Goal: Task Accomplishment & Management: Use online tool/utility

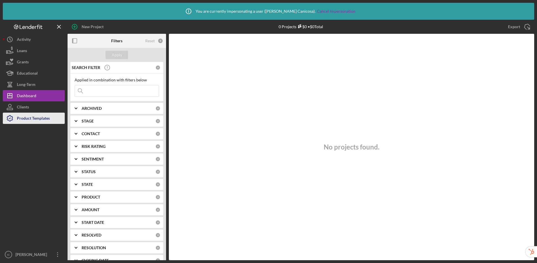
click at [44, 122] on div "Product Templates" at bounding box center [33, 119] width 33 height 13
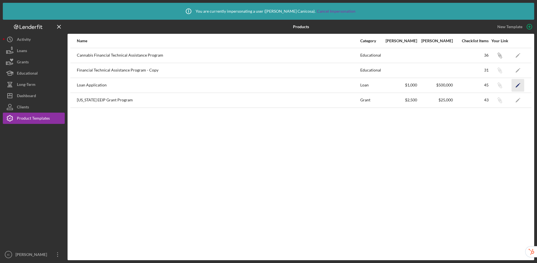
click at [516, 87] on polygon "button" at bounding box center [518, 86] width 4 height 4
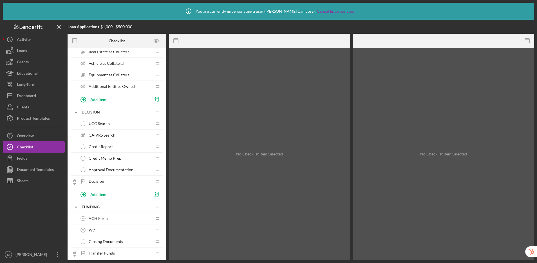
scroll to position [466, 0]
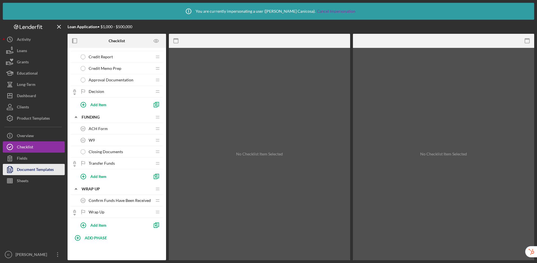
click at [29, 173] on div "Document Templates" at bounding box center [35, 170] width 37 height 13
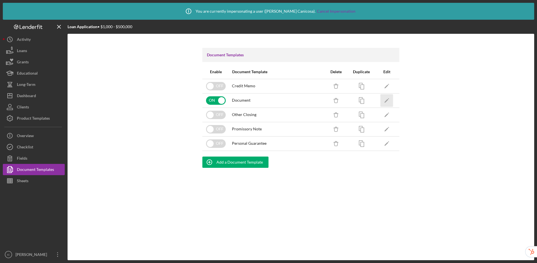
click at [389, 102] on icon "Icon/Edit" at bounding box center [387, 100] width 13 height 13
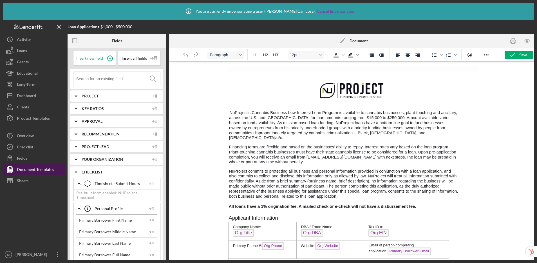
click at [43, 172] on div "Document Templates" at bounding box center [35, 170] width 37 height 13
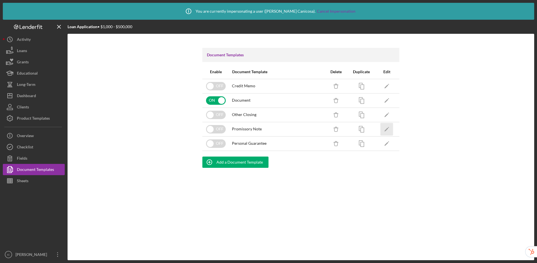
click at [388, 129] on icon "Icon/Edit" at bounding box center [387, 129] width 13 height 13
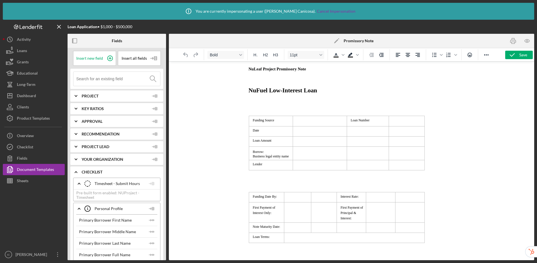
click at [277, 89] on span "NuFuel Low-Interest Loan" at bounding box center [282, 90] width 69 height 7
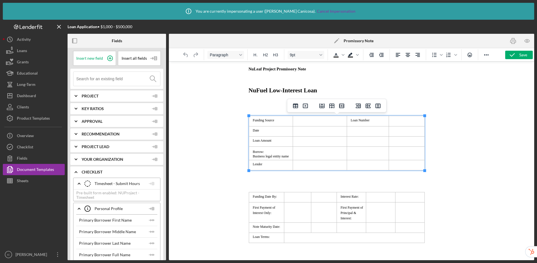
click at [275, 129] on p "Date" at bounding box center [271, 130] width 40 height 4
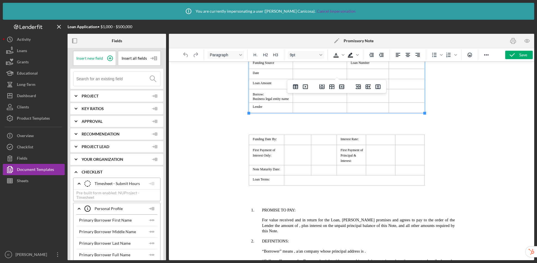
scroll to position [109, 0]
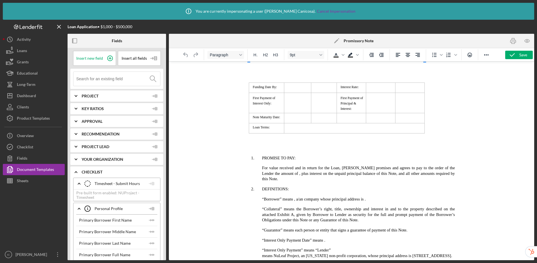
click at [247, 157] on ol "PROMISE TO PAY:" at bounding box center [351, 158] width 247 height 6
drag, startPoint x: 435, startPoint y: 212, endPoint x: 251, endPoint y: 161, distance: 191.3
click at [72, 38] on icon "button" at bounding box center [74, 41] width 13 height 13
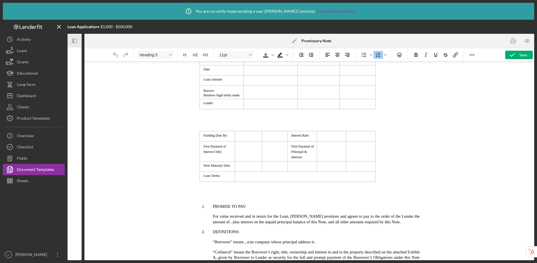
scroll to position [0, 0]
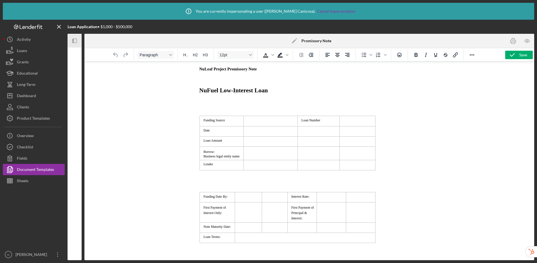
click at [220, 106] on p "Rich Text Area. Press ALT-0 for help." at bounding box center [309, 105] width 261 height 13
click at [198, 91] on p "NuFuel Low-Interest Loan" at bounding box center [309, 90] width 261 height 7
click at [213, 103] on p "Rich Text Area. Press ALT-0 for help." at bounding box center [309, 105] width 261 height 13
click at [224, 108] on p "Rich Text Area. Press ALT-0 for help." at bounding box center [309, 105] width 261 height 13
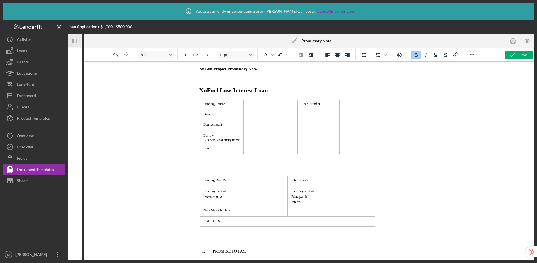
click at [218, 80] on p "Rich Text Area. Press ALT-0 for help." at bounding box center [309, 79] width 261 height 6
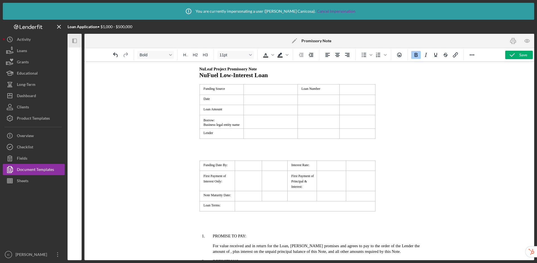
click at [304, 145] on p "Rich Text Area. Press ALT-0 for help." at bounding box center [309, 149] width 261 height 13
click at [229, 144] on p "Rich Text Area. Press ALT-0 for help." at bounding box center [309, 149] width 261 height 13
click at [224, 154] on p "Rich Text Area. Press ALT-0 for help." at bounding box center [309, 149] width 261 height 13
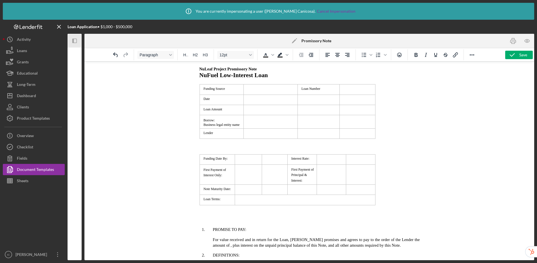
click at [244, 188] on td "Rich Text Area. Press ALT-0 for help." at bounding box center [248, 190] width 27 height 10
click at [217, 218] on p "Rich Text Area. Press ALT-0 for help." at bounding box center [309, 216] width 261 height 13
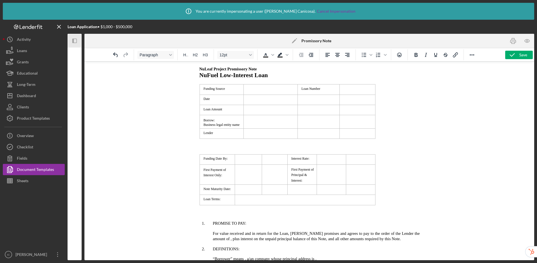
click at [256, 90] on td "Rich Text Area. Press ALT-0 for help." at bounding box center [270, 89] width 54 height 10
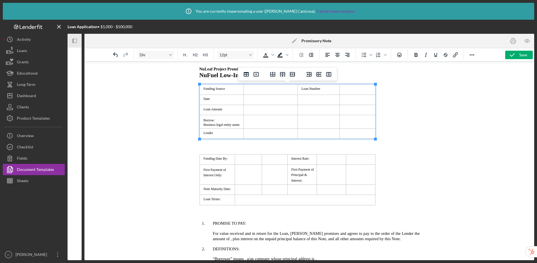
click at [261, 136] on td "Rich Text Area. Press ALT-0 for help." at bounding box center [270, 134] width 54 height 10
click at [57, 26] on icon "Icon/Menu Close" at bounding box center [59, 27] width 13 height 13
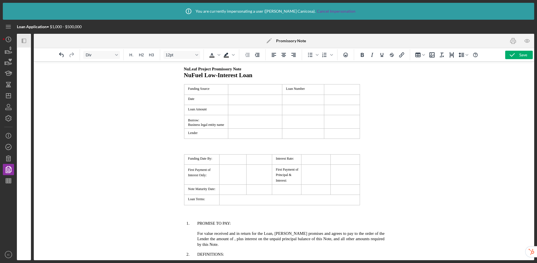
click at [25, 42] on icon "Icon/Panel Side Expand" at bounding box center [24, 41] width 13 height 13
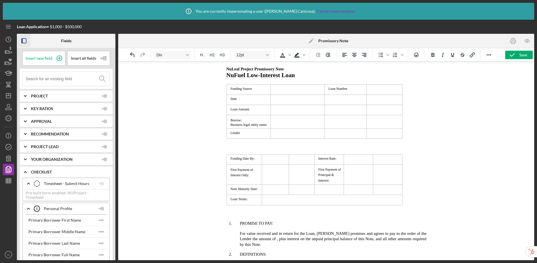
click at [45, 80] on input at bounding box center [68, 79] width 84 height 14
click at [290, 90] on td "Rich Text Area. Press ALT-0 for help." at bounding box center [297, 89] width 54 height 10
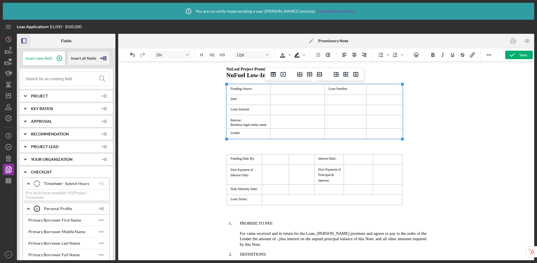
click at [47, 59] on span "Insert new field" at bounding box center [39, 58] width 27 height 5
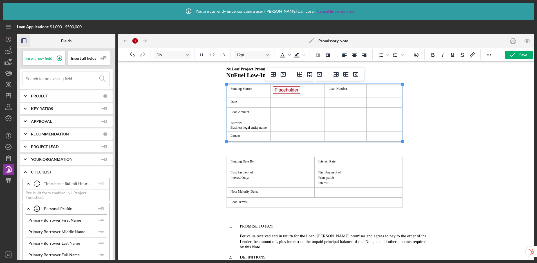
click at [384, 92] on td "Rich Text Area. Press ALT-0 for help." at bounding box center [384, 90] width 36 height 13
click at [47, 59] on span "Insert new field" at bounding box center [39, 58] width 27 height 5
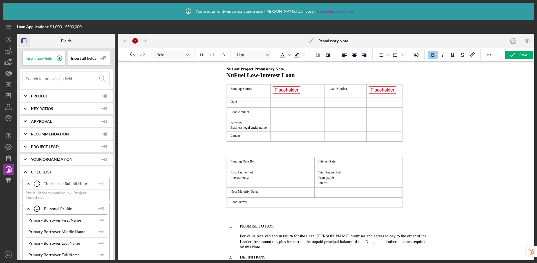
click at [285, 104] on td "Rich Text Area. Press ALT-0 for help." at bounding box center [297, 102] width 54 height 10
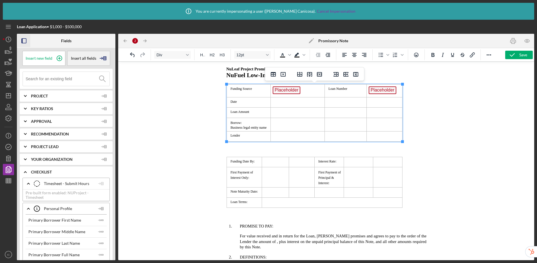
drag, startPoint x: 43, startPoint y: 59, endPoint x: 104, endPoint y: 54, distance: 60.4
click at [43, 59] on span "Insert new field" at bounding box center [39, 58] width 27 height 5
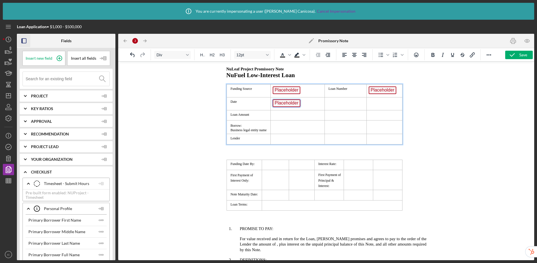
click at [297, 105] on span "Placeholder" at bounding box center [286, 103] width 28 height 8
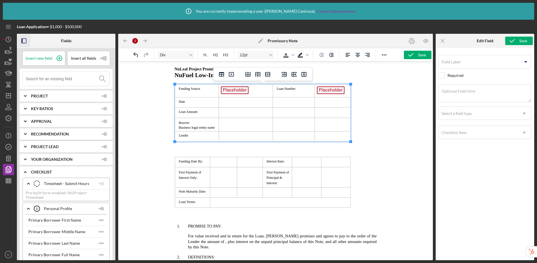
click at [240, 113] on td "Rich Text Area. Press ALT-0 for help." at bounding box center [246, 113] width 54 height 10
click at [43, 80] on input at bounding box center [68, 79] width 84 height 14
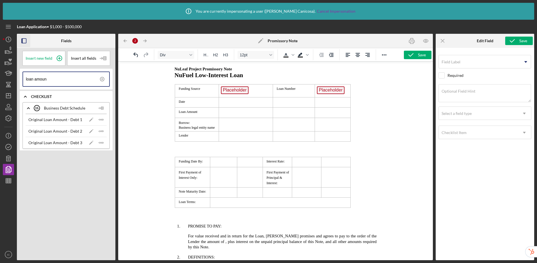
drag, startPoint x: 24, startPoint y: 74, endPoint x: 15, endPoint y: 72, distance: 8.7
click at [15, 72] on div "Loan Application • $1,000 - $500,000 Fields Insert new field Insert all fields …" at bounding box center [268, 140] width 531 height 240
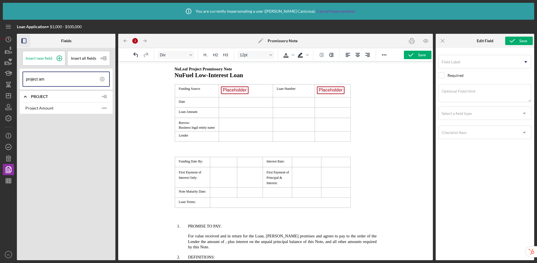
click at [250, 112] on td "Rich Text Area. Press ALT-0 for help." at bounding box center [246, 113] width 54 height 10
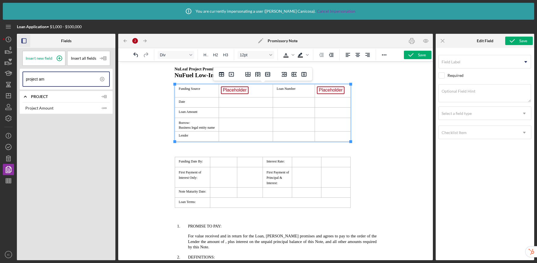
click at [56, 106] on div "Project Amount" at bounding box center [61, 108] width 72 height 5
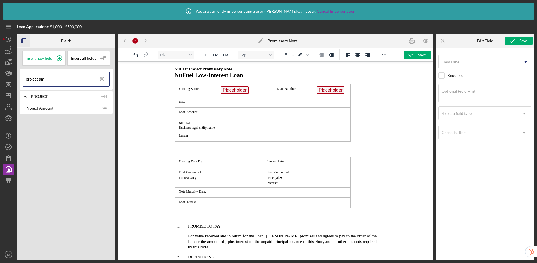
click at [49, 110] on div "Project Amount Icon/Insert Field" at bounding box center [66, 108] width 87 height 12
click at [245, 113] on td "Rich Text Area. Press ALT-0 for help." at bounding box center [246, 113] width 54 height 10
click at [102, 108] on line "button" at bounding box center [102, 108] width 2 height 0
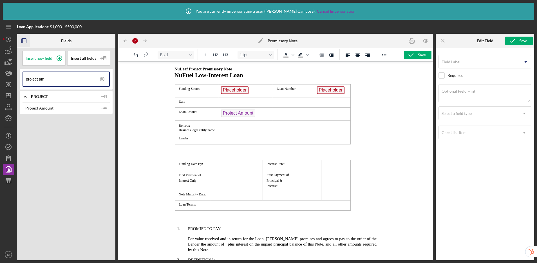
click at [234, 126] on td "Rich Text Area. Press ALT-0 for help." at bounding box center [246, 127] width 54 height 14
drag, startPoint x: 54, startPoint y: 80, endPoint x: 14, endPoint y: 73, distance: 40.8
click at [14, 73] on div "Loan Application • $1,000 - $500,000 Fields Insert new field Insert all fields …" at bounding box center [268, 140] width 531 height 240
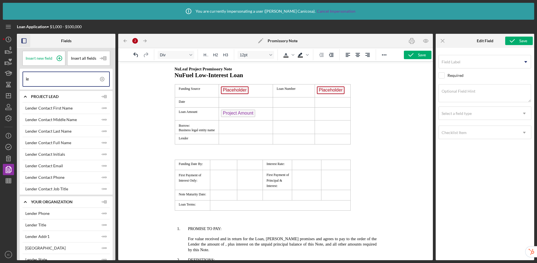
type input "l"
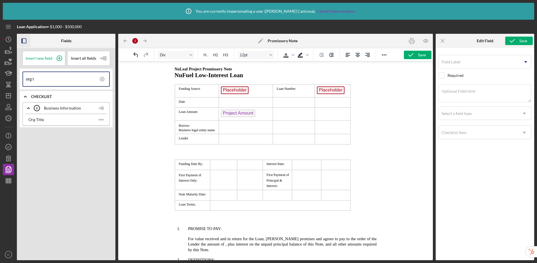
click at [252, 127] on td "Rich Text Area. Press ALT-0 for help." at bounding box center [246, 127] width 54 height 14
click at [47, 122] on div "Org Title" at bounding box center [61, 119] width 66 height 5
click at [52, 118] on div "Org Title" at bounding box center [61, 119] width 66 height 5
click at [52, 120] on div "Org Title" at bounding box center [61, 119] width 66 height 5
click at [226, 127] on td "Rich Text Area. Press ALT-0 for help." at bounding box center [246, 127] width 54 height 14
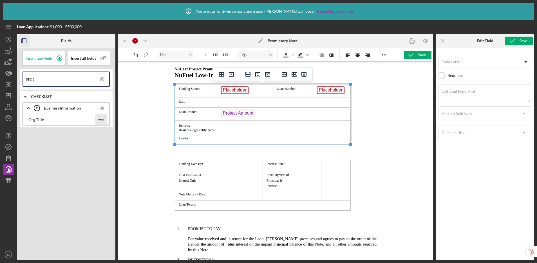
click at [101, 120] on polygon "button" at bounding box center [102, 119] width 2 height 1
click at [238, 141] on td "Rich Text Area. Press ALT-0 for help." at bounding box center [246, 139] width 54 height 10
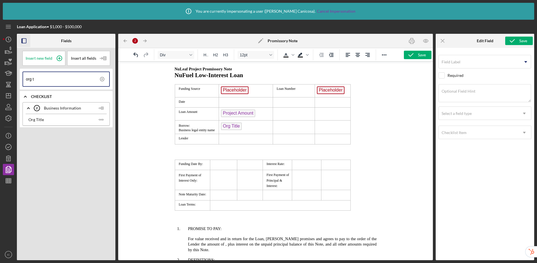
drag, startPoint x: 43, startPoint y: 80, endPoint x: 24, endPoint y: 77, distance: 19.3
click at [24, 77] on div "org t" at bounding box center [66, 78] width 87 height 15
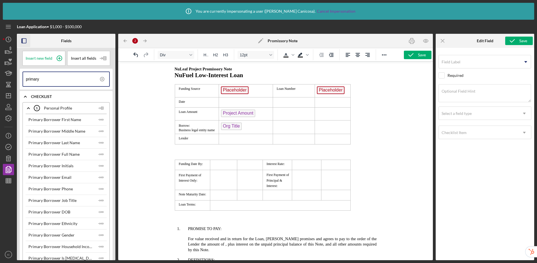
click at [231, 141] on td "Rich Text Area. Press ALT-0 for help." at bounding box center [246, 139] width 54 height 10
click at [41, 155] on div "Primary Borrower Full Name" at bounding box center [53, 154] width 51 height 5
click at [240, 142] on td "Rich Text Area. Press ALT-0 for help." at bounding box center [246, 139] width 54 height 10
click at [102, 155] on icon "Icon/Insert Field" at bounding box center [100, 154] width 11 height 11
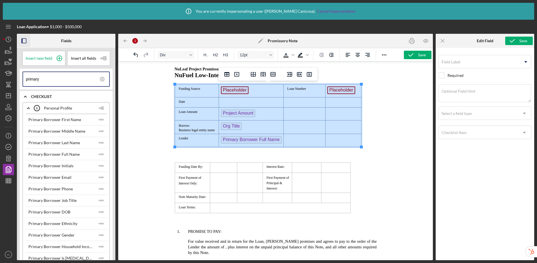
drag, startPoint x: 179, startPoint y: 89, endPoint x: 338, endPoint y: 141, distance: 167.9
click at [338, 141] on tbody "Funding Source Placeholder Loan Number Placeholder Date Loan Amount Project Amo…" at bounding box center [268, 115] width 186 height 62
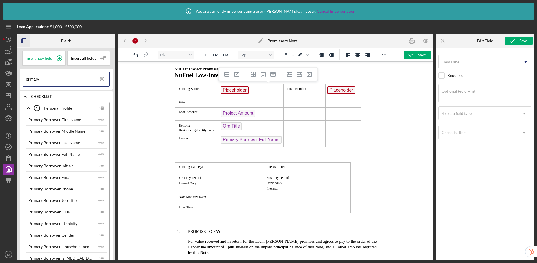
click at [378, 173] on div "Funding Date By: Interest Rate: First Payment of Interest Only: First Payment o…" at bounding box center [275, 187] width 243 height 51
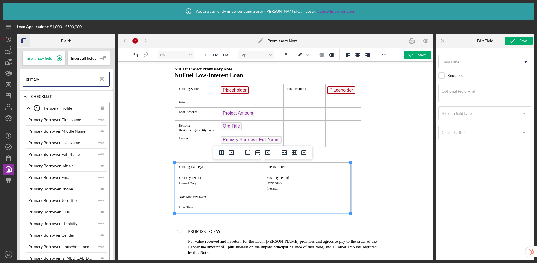
click at [212, 168] on td "Rich Text Area. Press ALT-0 for help." at bounding box center [223, 167] width 27 height 10
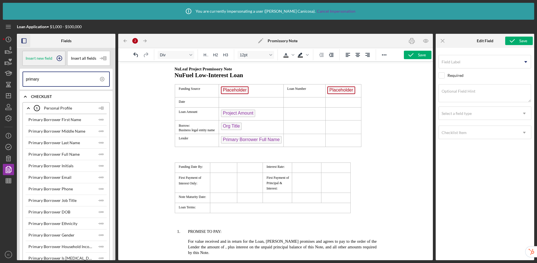
click at [58, 59] on icon at bounding box center [59, 58] width 3 height 3
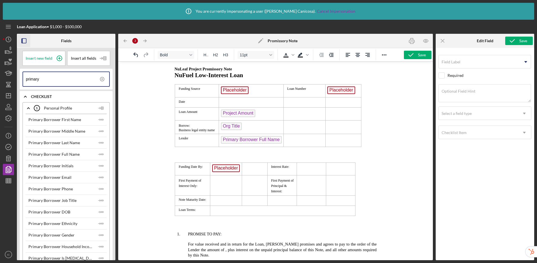
click at [308, 169] on td "Rich Text Area. Press ALT-0 for help." at bounding box center [310, 168] width 29 height 13
click at [10, 76] on div "Loan Application • $1,000 - $500,000 Fields Insert new field Insert all fields …" at bounding box center [268, 140] width 531 height 240
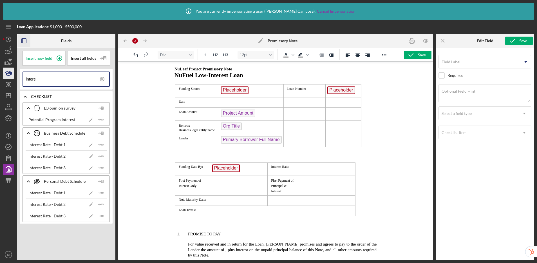
drag, startPoint x: 44, startPoint y: 80, endPoint x: 11, endPoint y: 77, distance: 32.9
click at [11, 77] on div "Loan Application • $1,000 - $500,000 Fields Insert new field Insert all fields …" at bounding box center [268, 140] width 531 height 240
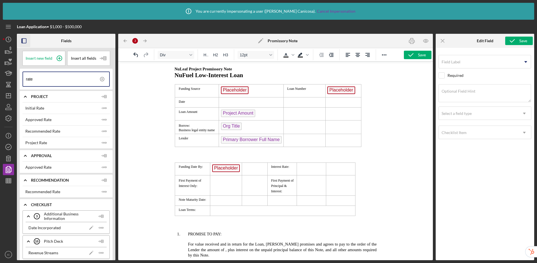
type input "rate"
click at [310, 168] on td "Rich Text Area. Press ALT-0 for help." at bounding box center [310, 168] width 29 height 13
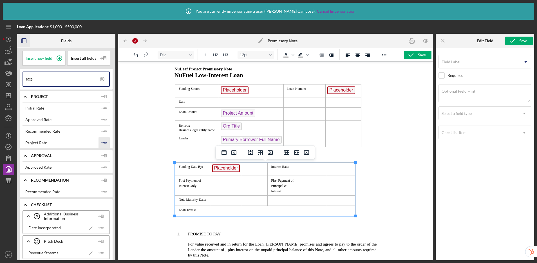
click at [102, 141] on icon "Icon/Insert Field" at bounding box center [104, 142] width 11 height 11
click at [219, 184] on td "Rich Text Area. Press ALT-0 for help." at bounding box center [226, 185] width 32 height 20
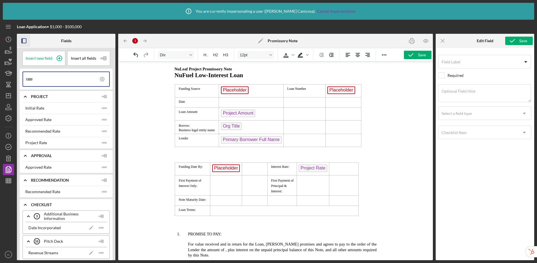
click at [100, 78] on icon at bounding box center [102, 79] width 14 height 14
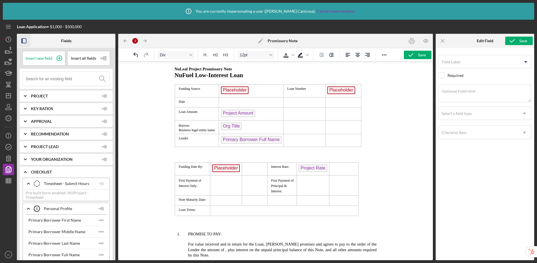
click at [62, 81] on input at bounding box center [68, 79] width 84 height 14
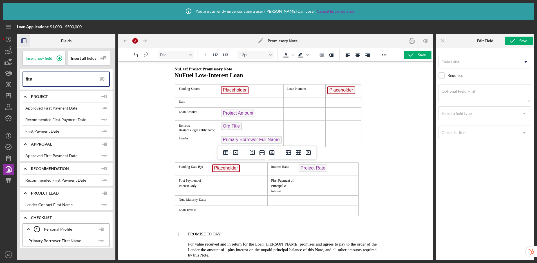
click at [215, 182] on td "Rich Text Area. Press ALT-0 for help." at bounding box center [226, 185] width 32 height 20
click at [41, 57] on span "Insert new field" at bounding box center [39, 58] width 27 height 5
click at [308, 179] on td "Rich Text Area. Press ALT-0 for help." at bounding box center [312, 185] width 33 height 20
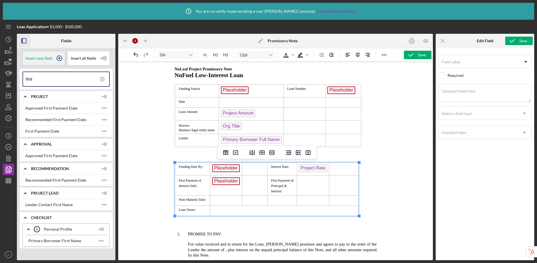
click at [43, 58] on span "Insert new field" at bounding box center [39, 58] width 27 height 5
click at [221, 200] on td "Rich Text Area. Press ALT-0 for help." at bounding box center [226, 200] width 32 height 10
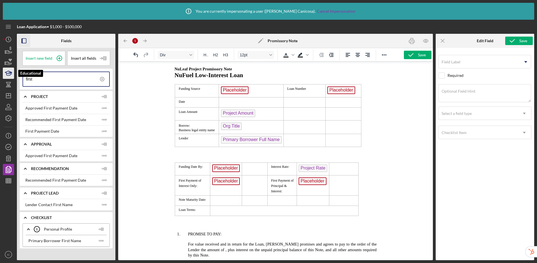
drag, startPoint x: 42, startPoint y: 78, endPoint x: 14, endPoint y: 74, distance: 28.7
click at [14, 74] on div "Loan Application • $1,000 - $500,000 Fields Insert new field Insert all fields …" at bounding box center [268, 140] width 531 height 240
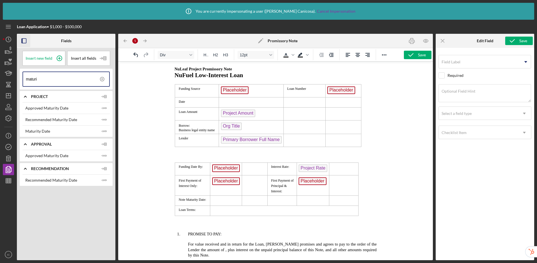
click at [225, 197] on td "Rich Text Area. Press ALT-0 for help." at bounding box center [226, 200] width 32 height 10
click at [104, 109] on polyline "button" at bounding box center [103, 108] width 2 height 2
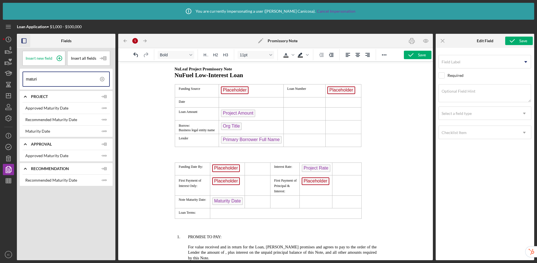
click at [218, 213] on td "Rich Text Area. Press ALT-0 for help." at bounding box center [285, 213] width 151 height 10
drag, startPoint x: 24, startPoint y: 78, endPoint x: 15, endPoint y: 77, distance: 9.3
click at [15, 77] on div "Loan Application • $1,000 - $500,000 Fields Insert new field Insert all fields …" at bounding box center [268, 140] width 531 height 240
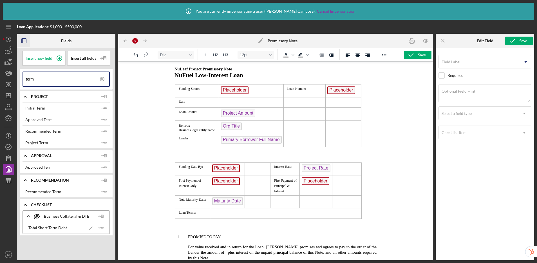
click at [219, 212] on td "Rich Text Area. Press ALT-0 for help." at bounding box center [285, 213] width 151 height 10
click at [103, 108] on line "button" at bounding box center [102, 108] width 2 height 0
click at [382, 203] on div "Funding Date By: Placeholder Interest Rate: Project Rate First Payment of Inter…" at bounding box center [275, 191] width 243 height 59
click at [254, 170] on td "Rich Text Area. Press ALT-0 for help." at bounding box center [258, 168] width 26 height 13
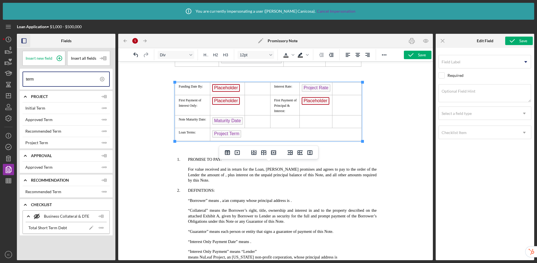
scroll to position [121, 0]
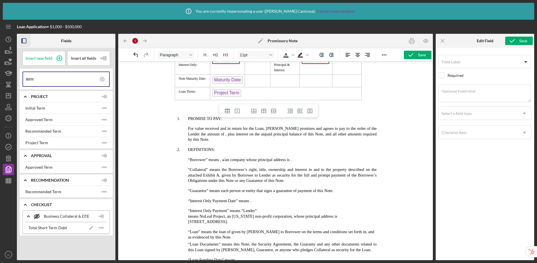
click at [212, 135] on span ", plus interest on the unpaid principal balance of this Note, and all other amo…" at bounding box center [282, 137] width 189 height 10
drag, startPoint x: 44, startPoint y: 80, endPoint x: 17, endPoint y: 75, distance: 28.0
click at [17, 75] on div "Insert new field Insert all fields term Icon/Expander Project Initial Term Icon…" at bounding box center [66, 154] width 99 height 212
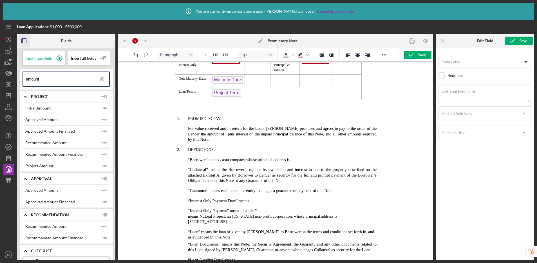
type input "amount"
click at [212, 135] on span ", plus interest on the unpaid principal balance of this Note, and all other amo…" at bounding box center [282, 137] width 189 height 10
click at [102, 108] on line "button" at bounding box center [102, 108] width 2 height 0
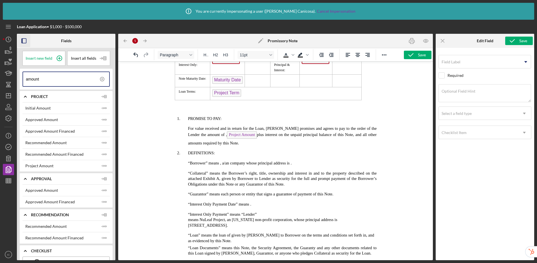
click at [214, 135] on span ", Project Amount plus interest on the unpaid principal balance of this Note, an…" at bounding box center [282, 138] width 189 height 13
click at [245, 135] on span "Project Amount plus interest on the unpaid principal balance of this Note, and …" at bounding box center [282, 138] width 189 height 13
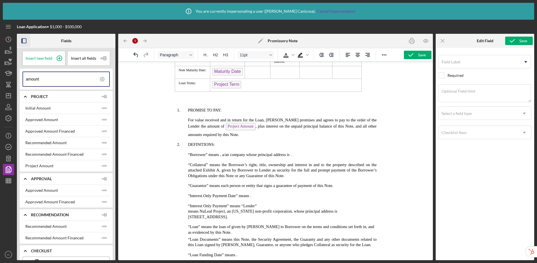
click at [222, 156] on span ", a/an" at bounding box center [224, 154] width 9 height 5
click at [101, 79] on icon at bounding box center [102, 79] width 14 height 14
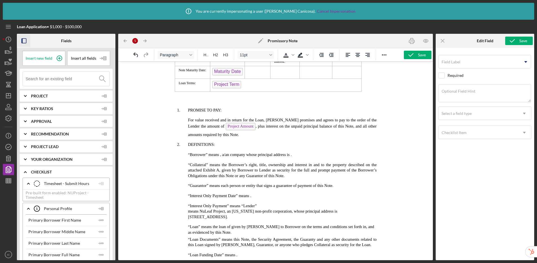
click at [220, 156] on span ", a/an" at bounding box center [224, 154] width 9 height 5
click at [59, 57] on icon at bounding box center [59, 58] width 14 height 14
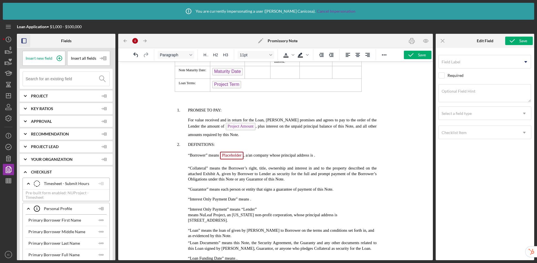
click at [253, 155] on span "company whose principal address is" at bounding box center [283, 155] width 60 height 5
click at [59, 57] on icon at bounding box center [59, 58] width 14 height 14
drag, startPoint x: 277, startPoint y: 156, endPoint x: 278, endPoint y: 151, distance: 5.4
click at [277, 156] on span "company whose principal address is" at bounding box center [307, 155] width 60 height 5
click at [338, 156] on span "." at bounding box center [337, 155] width 1 height 5
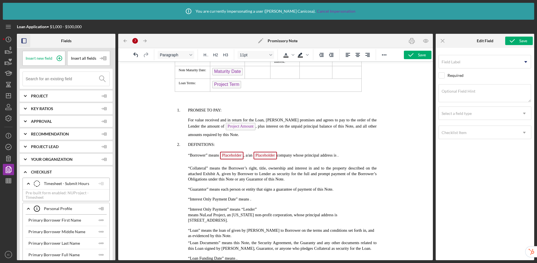
click at [46, 78] on input at bounding box center [68, 79] width 84 height 14
type input "a"
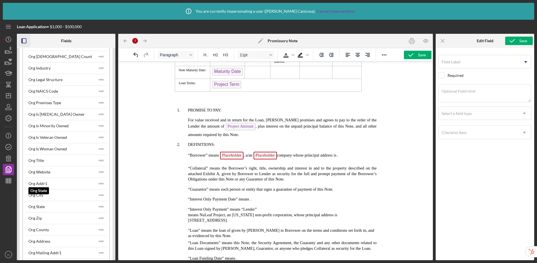
scroll to position [283, 0]
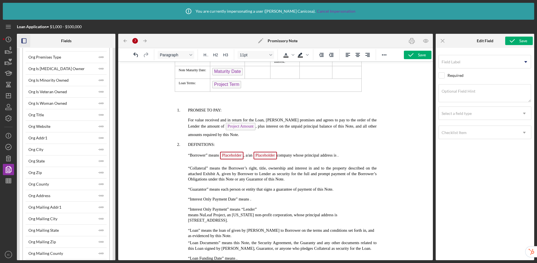
click at [338, 155] on span "." at bounding box center [337, 155] width 1 height 5
click at [100, 195] on icon "Icon/Insert Field" at bounding box center [100, 195] width 11 height 11
click at [262, 200] on p "“Interest Only Payment Date” means ." at bounding box center [275, 199] width 243 height 6
click at [250, 201] on span "." at bounding box center [250, 199] width 1 height 5
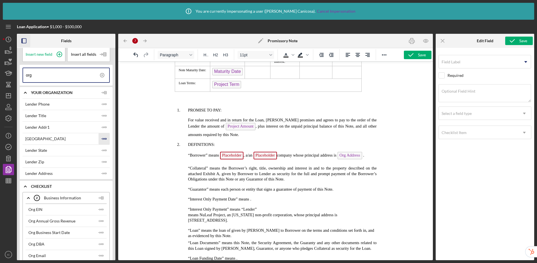
scroll to position [0, 0]
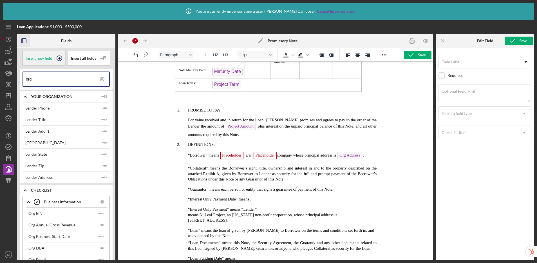
click at [60, 58] on icon at bounding box center [59, 58] width 14 height 14
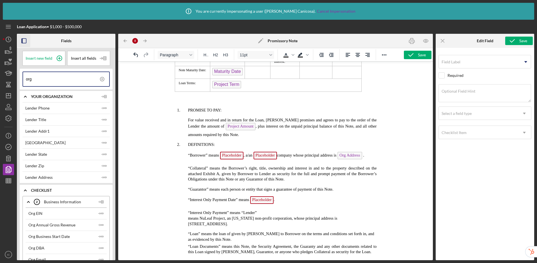
click at [240, 211] on span "Rich Text Area. Press ALT-0 for help." at bounding box center [240, 212] width 1 height 5
click at [60, 56] on circle at bounding box center [59, 58] width 5 height 5
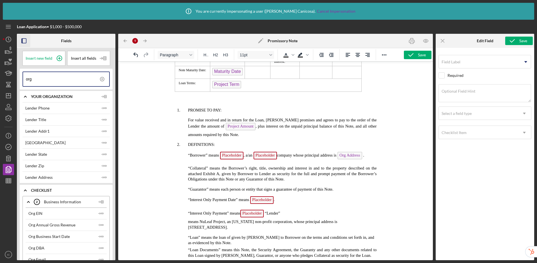
click at [265, 214] on span "“Lender”" at bounding box center [272, 213] width 15 height 5
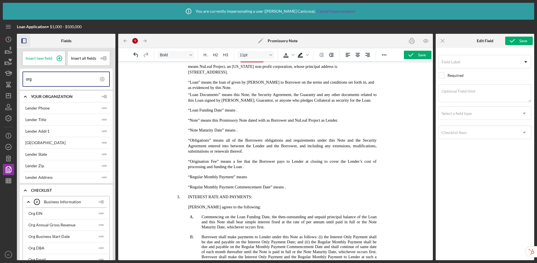
scroll to position [222, 0]
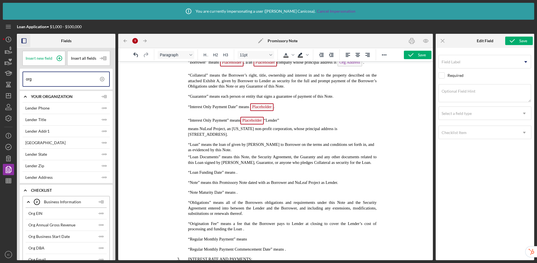
click at [265, 121] on span "“Lender”" at bounding box center [270, 120] width 15 height 5
click at [186, 130] on p "means NuLeaf Project, an [US_STATE] non-profit corporation, whose principal add…" at bounding box center [265, 131] width 223 height 11
click at [267, 121] on span ". “Lender”" at bounding box center [271, 120] width 17 height 5
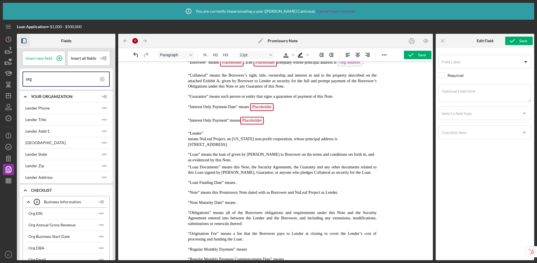
click at [187, 141] on p "means NuLeaf Project, an [US_STATE] non-profit corporation, whose principal add…" at bounding box center [265, 141] width 223 height 11
click at [187, 138] on p "means NuLeaf Project, an [US_STATE] non-profit corporation, whose principal add…" at bounding box center [265, 141] width 223 height 11
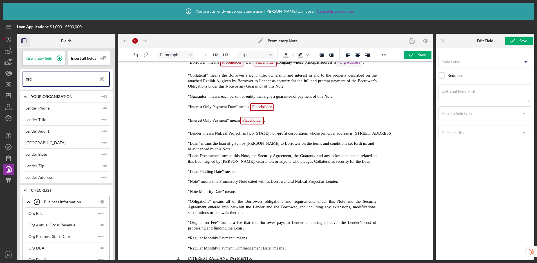
click at [231, 150] on span "given by [PERSON_NAME] to Borrower on the terms and conditions set forth in, an…" at bounding box center [281, 146] width 186 height 10
click at [57, 57] on icon at bounding box center [59, 58] width 14 height 14
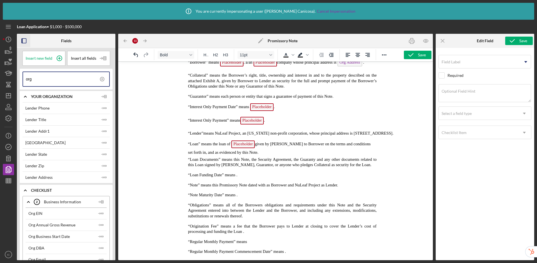
click at [255, 150] on span "given by [PERSON_NAME] to Borrower on the terms and conditions set forth in, an…" at bounding box center [279, 148] width 183 height 13
click at [253, 155] on p "“Loan” means the loan of Placeholder given by [PERSON_NAME] to Borrower on the …" at bounding box center [264, 147] width 220 height 15
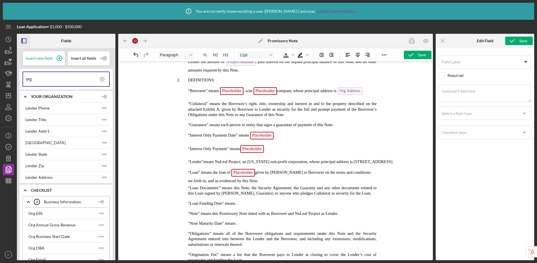
scroll to position [218, 0]
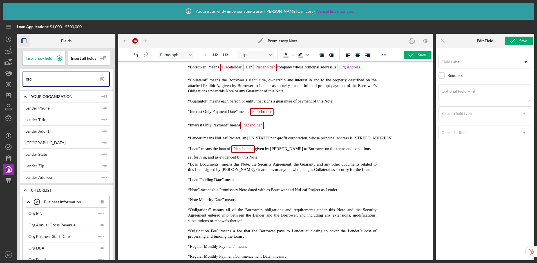
click at [236, 182] on span "Rich Text Area. Press ALT-0 for help." at bounding box center [235, 179] width 1 height 5
click at [40, 61] on div "Insert new field" at bounding box center [43, 58] width 43 height 15
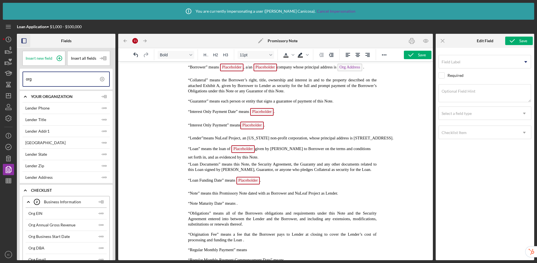
click at [236, 205] on span "." at bounding box center [236, 203] width 1 height 5
click at [43, 57] on span "Insert new field" at bounding box center [39, 58] width 27 height 5
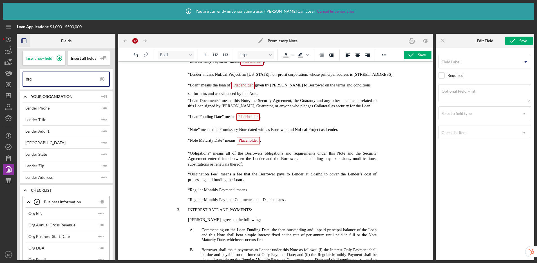
scroll to position [291, 0]
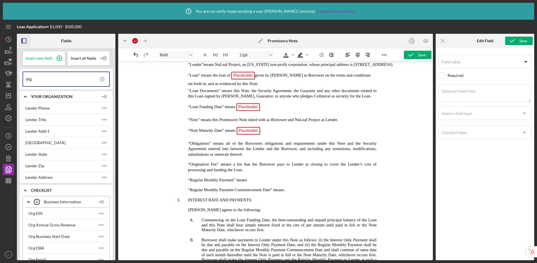
click at [252, 183] on p "“Regular Monthly Payment” means" at bounding box center [275, 180] width 243 height 6
click at [56, 60] on icon at bounding box center [59, 58] width 14 height 14
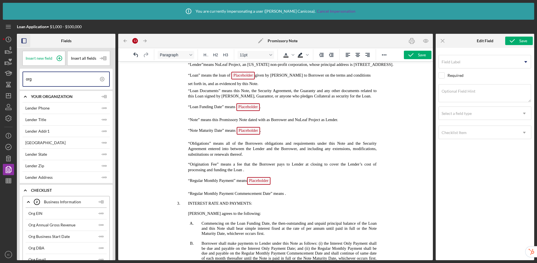
click at [285, 196] on span "." at bounding box center [285, 193] width 1 height 5
click at [45, 61] on div "Insert new field" at bounding box center [43, 58] width 43 height 15
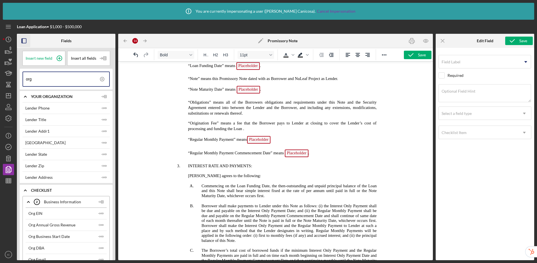
scroll to position [341, 0]
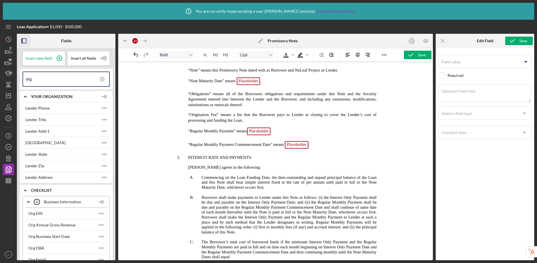
click at [280, 137] on p "“Regular Monthly Payment” means Placeholder" at bounding box center [275, 131] width 243 height 9
drag, startPoint x: 243, startPoint y: 127, endPoint x: 253, endPoint y: 104, distance: 25.6
click at [243, 122] on span "." at bounding box center [243, 120] width 1 height 5
click at [282, 137] on p "“Regular Monthly Payment” means Placeholder" at bounding box center [275, 131] width 243 height 9
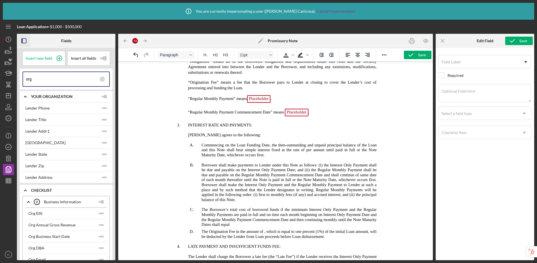
scroll to position [378, 0]
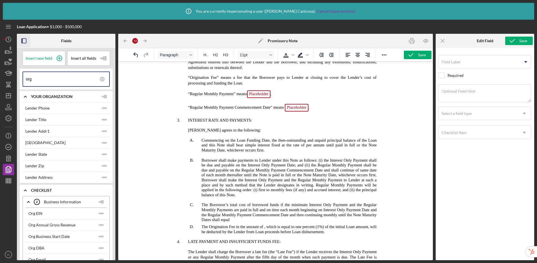
click at [307, 150] on span "per annum until paid in full or the Note Maturity Date, whichever occurs first." at bounding box center [288, 148] width 175 height 10
drag, startPoint x: 68, startPoint y: 81, endPoint x: 10, endPoint y: 73, distance: 58.6
click at [10, 73] on div "Loan Application • $1,000 - $500,000 Fields Insert new field Insert all fields …" at bounding box center [268, 140] width 531 height 240
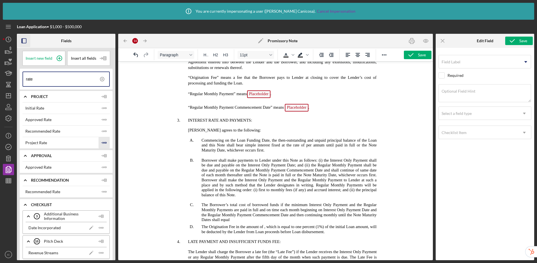
type input "rate"
click at [102, 109] on polyline "button" at bounding box center [103, 108] width 2 height 2
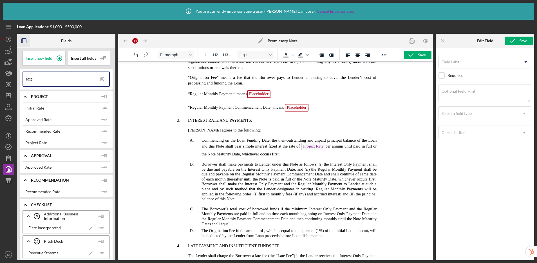
click at [333, 152] on span "per annum until paid in full or the Note Maturity Date, whichever occurs first." at bounding box center [288, 150] width 175 height 12
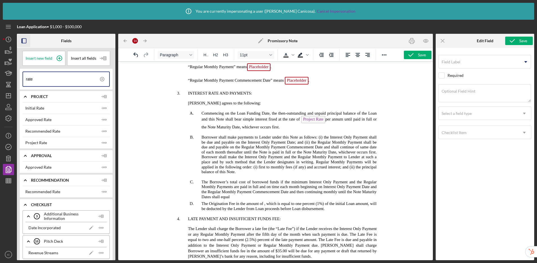
scroll to position [418, 0]
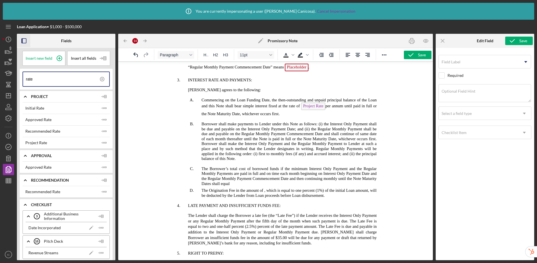
click at [100, 78] on icon at bounding box center [102, 79] width 14 height 14
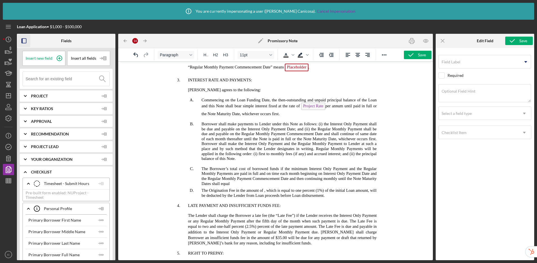
click at [77, 79] on input at bounding box center [68, 79] width 84 height 14
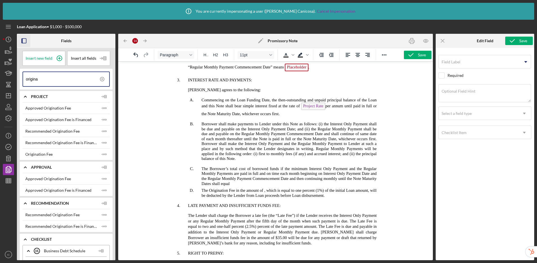
click at [265, 195] on span ", which is equal to one percent (1%) of the initial Loan amount, will be deduct…" at bounding box center [288, 193] width 175 height 10
click at [105, 108] on polygon "button" at bounding box center [105, 108] width 2 height 1
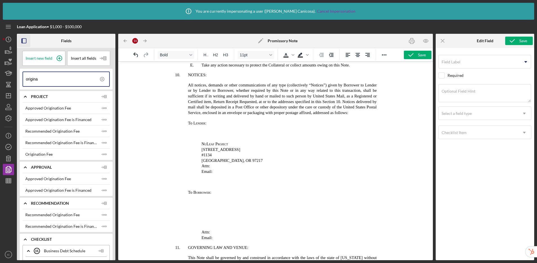
scroll to position [1043, 0]
click at [221, 171] on p "Email:" at bounding box center [275, 170] width 243 height 6
drag, startPoint x: 52, startPoint y: 77, endPoint x: 20, endPoint y: 75, distance: 32.4
click at [20, 75] on div "origina" at bounding box center [66, 79] width 93 height 21
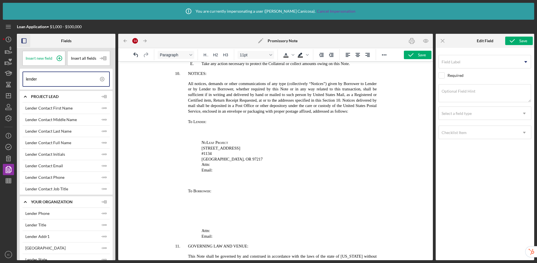
click at [225, 169] on p "Email:" at bounding box center [275, 170] width 243 height 6
click at [104, 108] on polygon "button" at bounding box center [105, 108] width 2 height 1
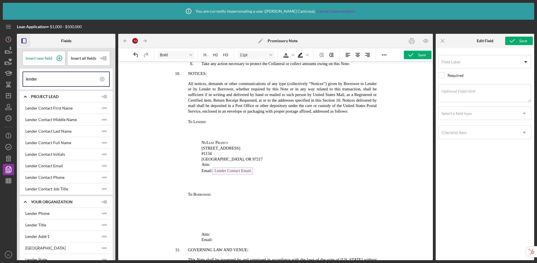
click at [217, 164] on p "Attn:" at bounding box center [275, 165] width 243 height 6
click at [105, 141] on icon "Icon/Insert Field" at bounding box center [104, 142] width 11 height 11
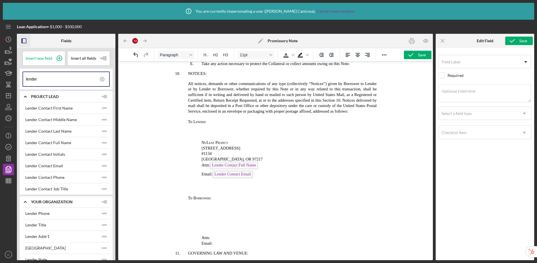
click at [209, 165] on span "Attn: Lender Contact Full Name" at bounding box center [230, 165] width 58 height 5
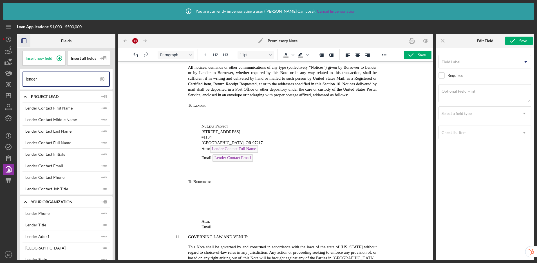
scroll to position [1073, 0]
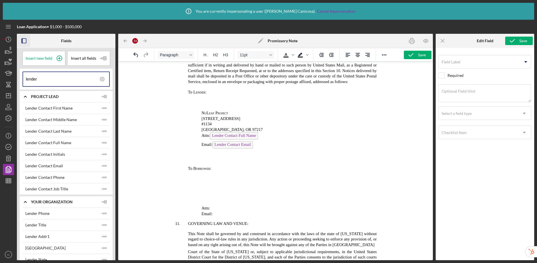
click at [207, 192] on p "Rich Text Area. Press ALT-0 for help." at bounding box center [275, 187] width 243 height 25
click at [223, 214] on p "Email:" at bounding box center [275, 214] width 243 height 6
drag, startPoint x: 50, startPoint y: 79, endPoint x: 26, endPoint y: 76, distance: 24.1
click at [26, 76] on input "lender" at bounding box center [67, 79] width 83 height 14
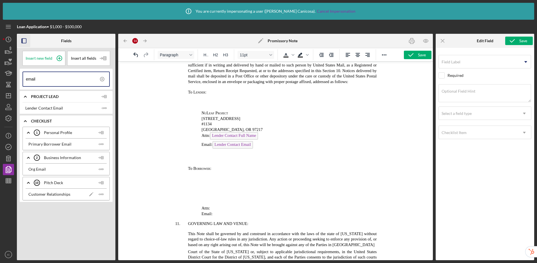
click at [227, 213] on p "Email:" at bounding box center [275, 214] width 243 height 6
click at [102, 144] on polygon "button" at bounding box center [102, 144] width 2 height 1
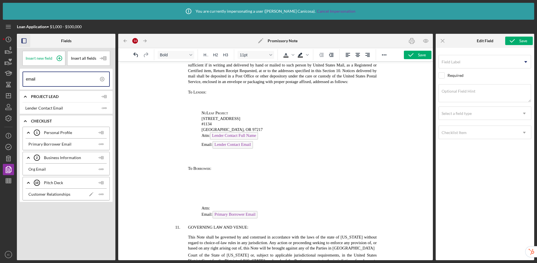
click at [223, 206] on p "Attn:" at bounding box center [275, 208] width 243 height 6
drag, startPoint x: 47, startPoint y: 79, endPoint x: 20, endPoint y: 76, distance: 27.2
click at [20, 76] on div "email" at bounding box center [66, 79] width 93 height 21
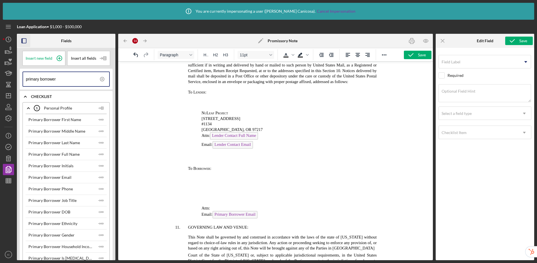
type input "primary borrower"
click at [220, 205] on p "Attn:" at bounding box center [275, 208] width 243 height 6
click at [101, 120] on polygon "button" at bounding box center [102, 119] width 2 height 1
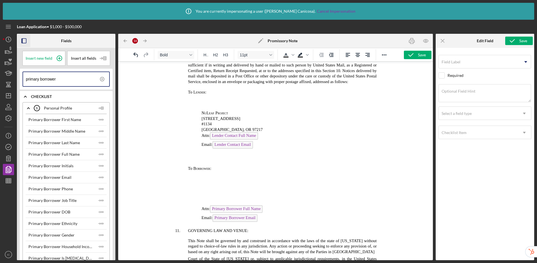
click at [204, 178] on p "Rich Text Area. Press ALT-0 for help." at bounding box center [275, 187] width 243 height 25
click at [215, 192] on p "Rich Text Area. Press ALT-0 for help." at bounding box center [275, 187] width 243 height 25
click at [216, 193] on p "Rich Text Area. Press ALT-0 for help." at bounding box center [275, 187] width 243 height 25
drag, startPoint x: 201, startPoint y: 111, endPoint x: 236, endPoint y: 128, distance: 38.5
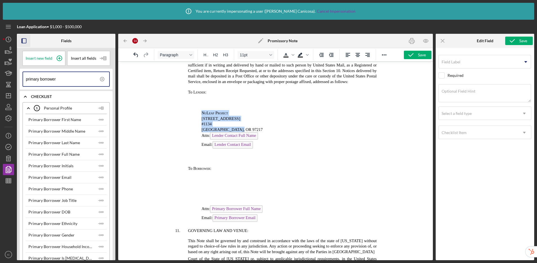
copy body "NuLeaf Project [STREET_ADDRESS]"
click at [206, 191] on p "Rich Text Area. Press ALT-0 for help." at bounding box center [275, 187] width 243 height 25
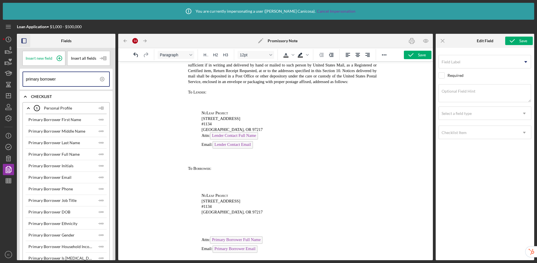
click at [223, 228] on p "Rich Text Area. Press ALT-0 for help." at bounding box center [275, 225] width 243 height 13
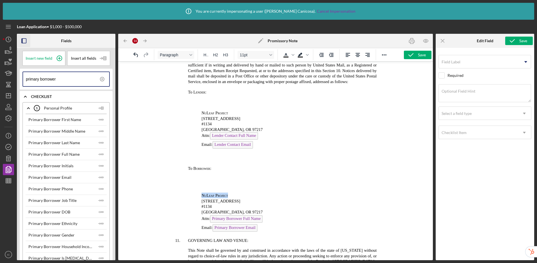
drag, startPoint x: 231, startPoint y: 195, endPoint x: 193, endPoint y: 186, distance: 39.6
click at [199, 195] on p "NuLeaf Project" at bounding box center [275, 196] width 243 height 6
drag, startPoint x: 101, startPoint y: 79, endPoint x: 68, endPoint y: 81, distance: 33.3
click at [101, 79] on icon at bounding box center [102, 79] width 14 height 14
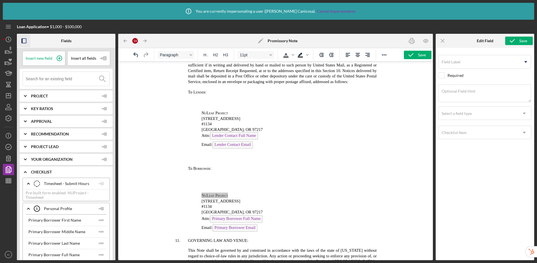
click at [66, 79] on input at bounding box center [68, 79] width 84 height 14
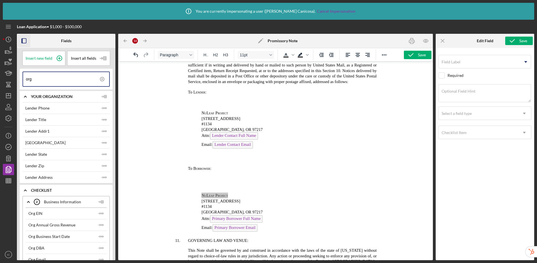
drag, startPoint x: 68, startPoint y: 82, endPoint x: 18, endPoint y: 77, distance: 50.1
click at [18, 77] on div "Insert new field Insert all fields org Icon/Expander Your Organization Lender P…" at bounding box center [66, 154] width 99 height 212
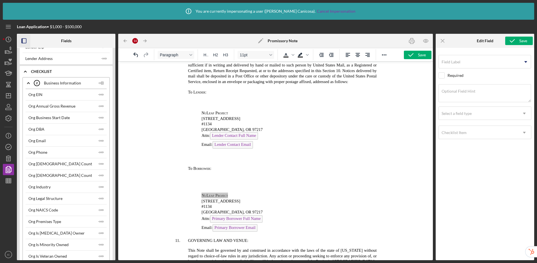
scroll to position [236, 0]
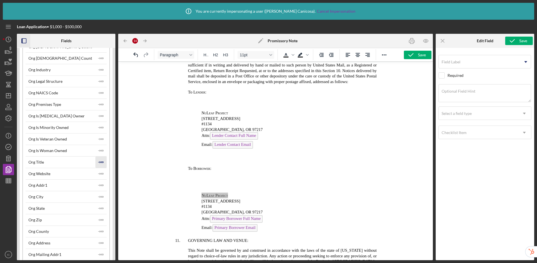
type input "org"
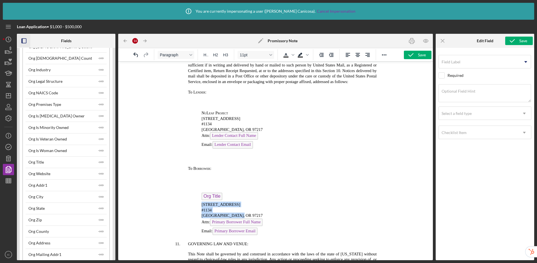
drag, startPoint x: 237, startPoint y: 215, endPoint x: 195, endPoint y: 205, distance: 42.5
click at [232, 196] on p "Org Title ﻿" at bounding box center [275, 197] width 243 height 9
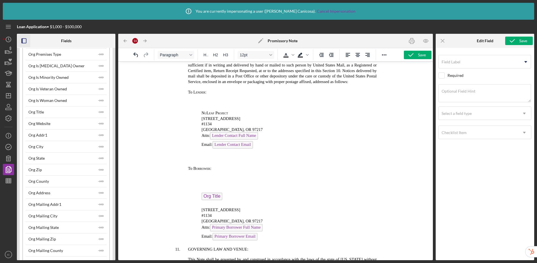
scroll to position [287, 0]
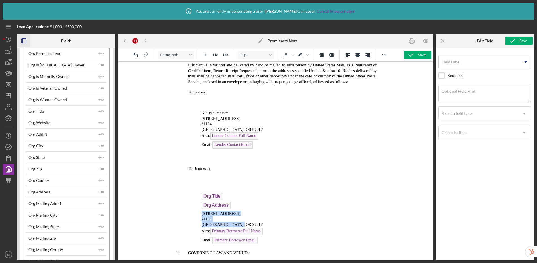
drag, startPoint x: 232, startPoint y: 223, endPoint x: 200, endPoint y: 214, distance: 33.7
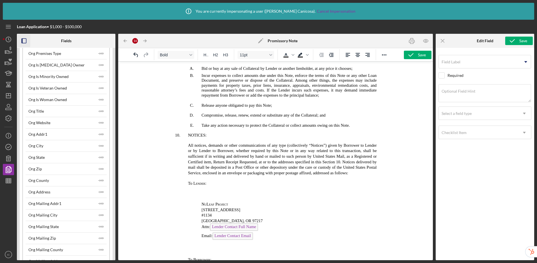
scroll to position [1049, 0]
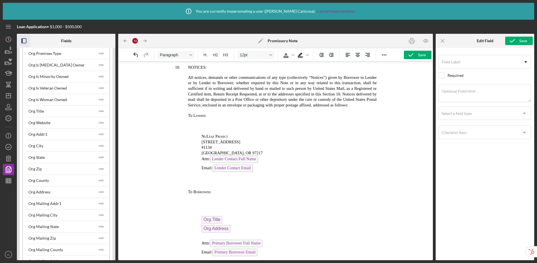
click at [221, 235] on p "Rich Text Area. Press ALT-0 for help." at bounding box center [275, 236] width 243 height 5
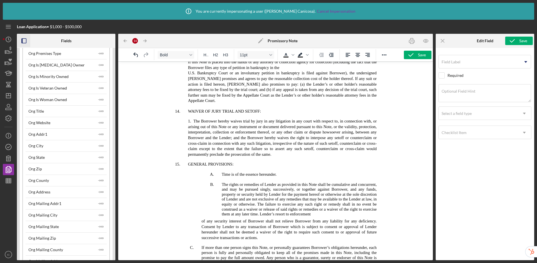
scroll to position [1355, 0]
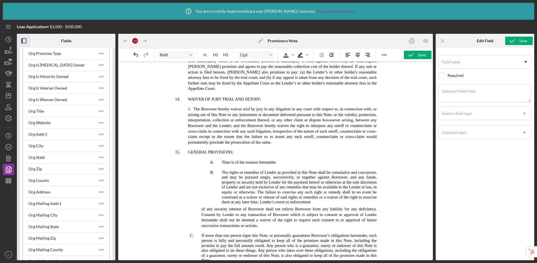
click at [196, 211] on p "of any security interest of Borrower shall not relieve Borrower from any liabil…" at bounding box center [265, 217] width 222 height 22
drag, startPoint x: 221, startPoint y: 176, endPoint x: 224, endPoint y: 168, distance: 8.6
click at [221, 176] on li "The rights or remedies of Lender as provided in this Note shall be cumulative a…" at bounding box center [306, 186] width 182 height 35
click at [322, 56] on icon "Decrease indent" at bounding box center [321, 55] width 5 height 4
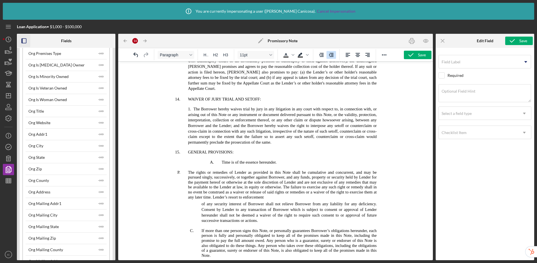
click at [333, 55] on icon "Increase indent" at bounding box center [331, 55] width 5 height 4
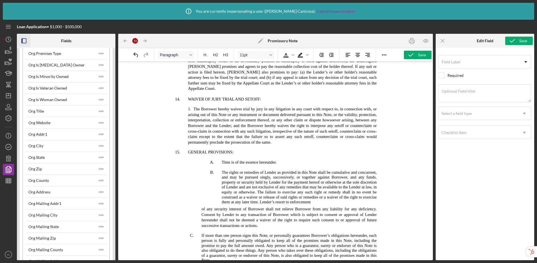
click at [200, 214] on p "of any security interest of Borrower shall not relieve Borrower from any liabil…" at bounding box center [265, 217] width 222 height 22
click at [332, 58] on button "Increase indent" at bounding box center [331, 55] width 10 height 8
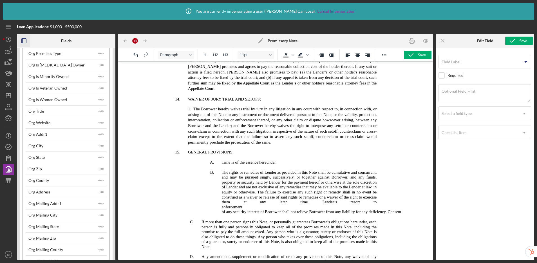
click at [247, 211] on p "The rights or remedies of Lender as provided in this Note shall be cumulative a…" at bounding box center [298, 192] width 155 height 44
click at [248, 211] on p "The rights or remedies of Lender as provided in this Note shall be cumulative a…" at bounding box center [298, 192] width 155 height 44
click at [221, 215] on li "of any security interest of Borrower shall not relieve Borrower from any liabil…" at bounding box center [306, 212] width 182 height 6
click at [135, 55] on icon "Undo" at bounding box center [136, 55] width 7 height 7
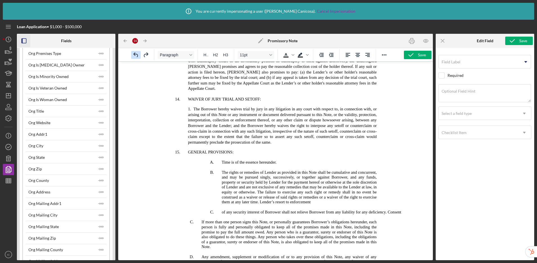
click at [135, 55] on icon "Undo" at bounding box center [136, 55] width 7 height 7
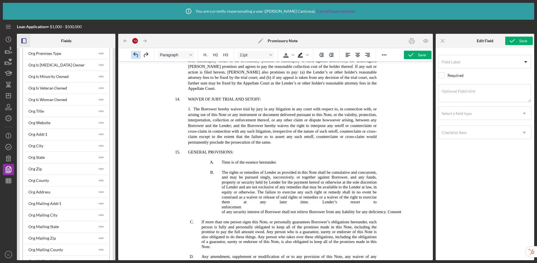
click at [135, 55] on icon "Undo" at bounding box center [136, 55] width 7 height 7
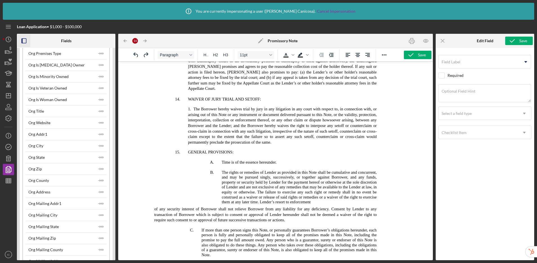
click at [348, 205] on p "The rights or remedies of Lender as provided in this Note shall be cumulative a…" at bounding box center [298, 187] width 155 height 35
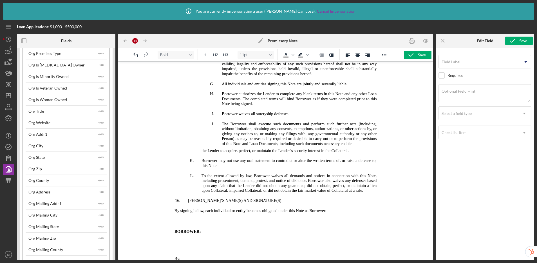
scroll to position [1633, 0]
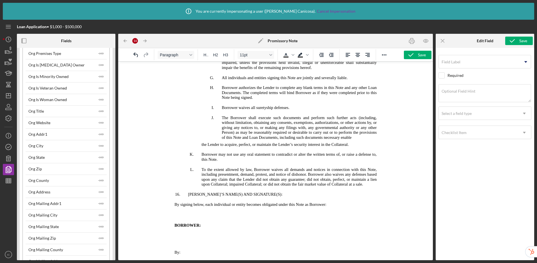
click at [198, 147] on p "the Lender to acquire, perfect, or maintain the Lender’s security interest in t…" at bounding box center [265, 145] width 223 height 6
click at [375, 137] on li "The Borrower shall execute such documents and perform such further acts (includ…" at bounding box center [306, 127] width 182 height 25
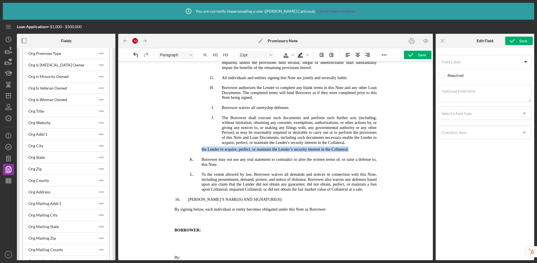
drag, startPoint x: 352, startPoint y: 151, endPoint x: 200, endPoint y: 147, distance: 152.3
click at [200, 147] on p "the Lender to acquire, perfect, or maintain the Lender’s security interest in t…" at bounding box center [265, 149] width 223 height 6
click at [200, 160] on li "Borrower may not use any oral statement to contradict or alter the written term…" at bounding box center [295, 161] width 202 height 10
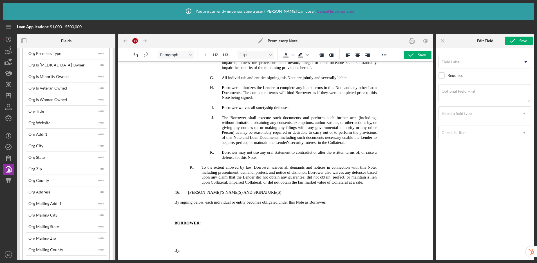
click at [202, 167] on span "To the extent allowed by law, Borrower waives all demands and notices in connec…" at bounding box center [288, 174] width 175 height 19
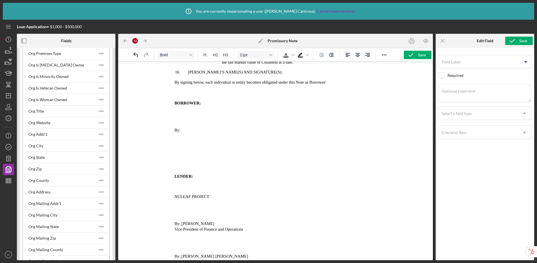
scroll to position [1767, 0]
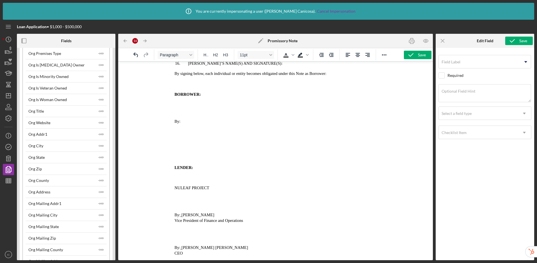
click at [198, 121] on p "By:" at bounding box center [275, 121] width 243 height 6
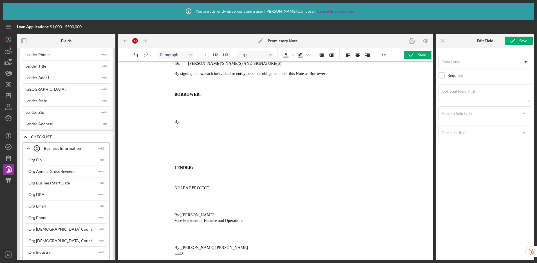
scroll to position [0, 0]
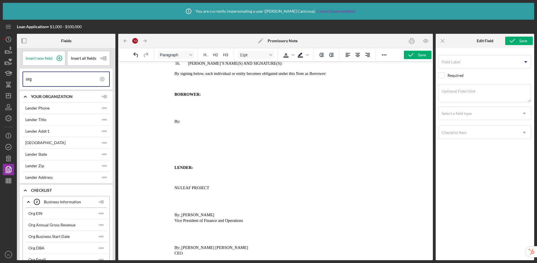
drag, startPoint x: 55, startPoint y: 79, endPoint x: 23, endPoint y: 77, distance: 32.4
click at [23, 77] on div "org" at bounding box center [66, 78] width 87 height 15
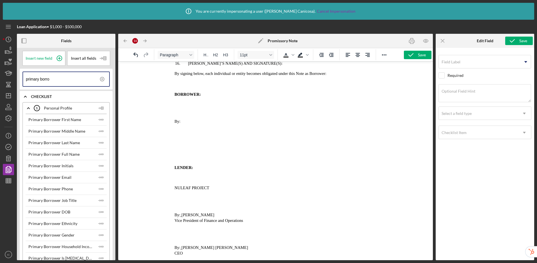
type input "primary borro"
click at [194, 120] on p "By:" at bounding box center [275, 121] width 243 height 6
click at [99, 120] on polyline "button" at bounding box center [100, 120] width 2 height 2
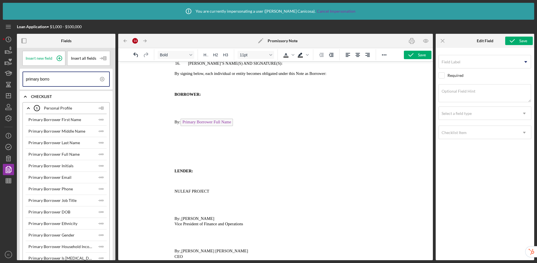
click at [183, 149] on p "Rich Text Area. Press ALT-0 for help." at bounding box center [275, 148] width 243 height 32
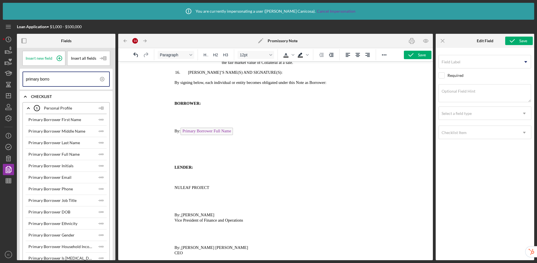
scroll to position [1735, 0]
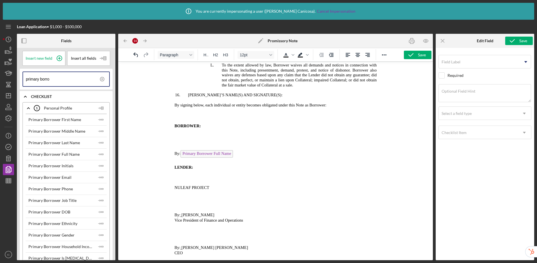
click at [200, 138] on p "Rich Text Area. Press ALT-0 for help." at bounding box center [275, 139] width 243 height 13
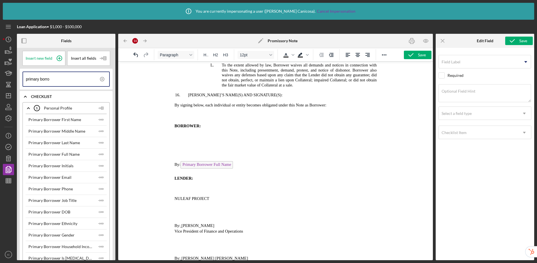
scroll to position [1746, 0]
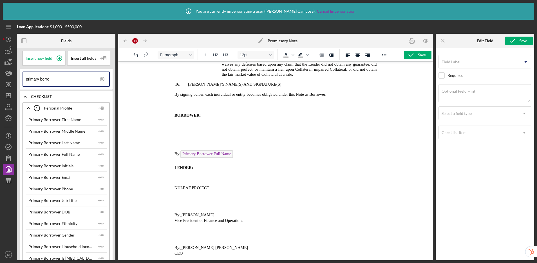
click at [240, 152] on p "By: Primary Borrower Full Name ﻿" at bounding box center [275, 157] width 243 height 14
click at [211, 113] on h4 "BORROWER:" at bounding box center [285, 115] width 222 height 6
click at [102, 79] on icon at bounding box center [102, 79] width 14 height 14
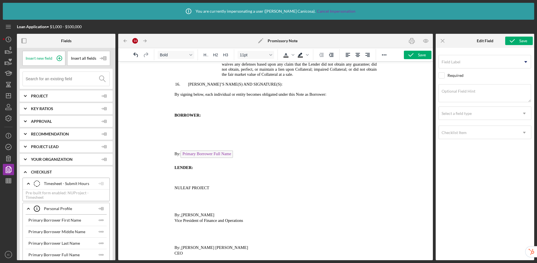
click at [69, 79] on input at bounding box center [68, 79] width 84 height 14
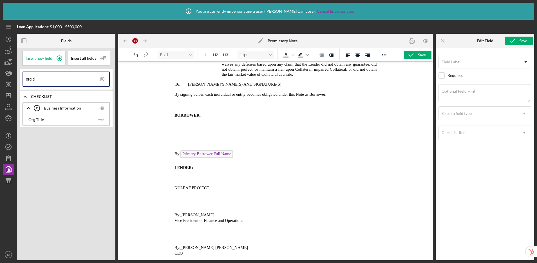
type input "org ti"
click at [208, 116] on h4 "BORROWER:" at bounding box center [285, 115] width 222 height 6
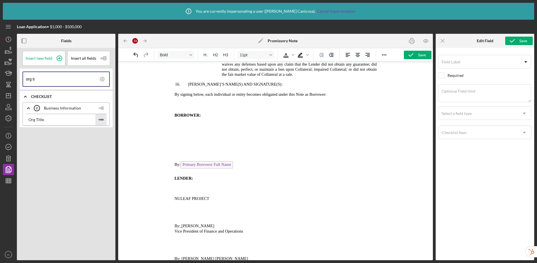
click at [102, 120] on icon "Icon/Insert Field" at bounding box center [100, 119] width 11 height 11
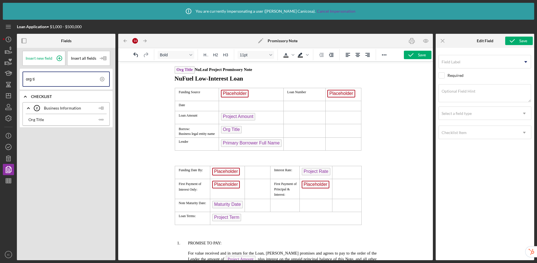
click at [138, 59] on div at bounding box center [141, 54] width 26 height 11
click at [138, 55] on icon "Undo" at bounding box center [136, 55] width 7 height 7
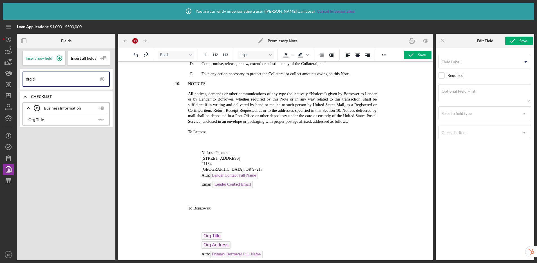
scroll to position [1056, 0]
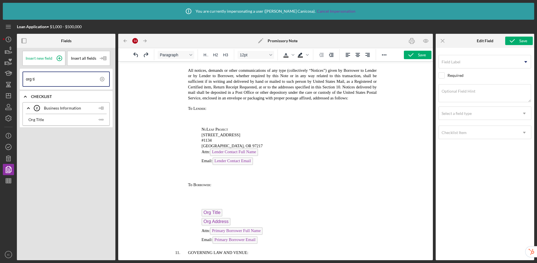
click at [202, 119] on p "Rich Text Area. Press ALT-0 for help." at bounding box center [275, 119] width 243 height 6
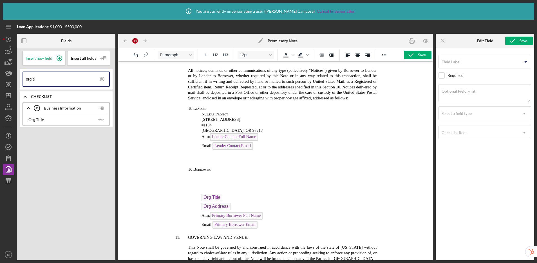
click at [203, 181] on p "Rich Text Area. Press ALT-0 for help." at bounding box center [275, 182] width 243 height 13
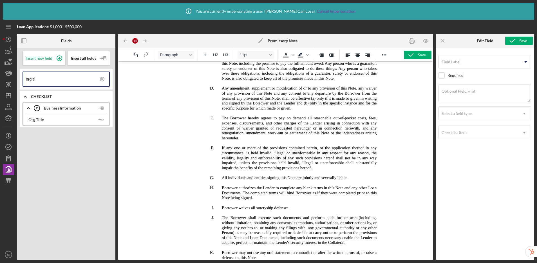
scroll to position [1632, 0]
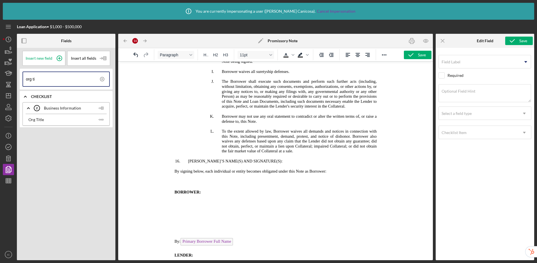
click at [193, 203] on p "Rich Text Area. Press ALT-0 for help." at bounding box center [275, 202] width 243 height 6
click at [100, 119] on polyline "button" at bounding box center [100, 120] width 2 height 2
click at [331, 57] on icon "Increase indent" at bounding box center [331, 55] width 7 height 7
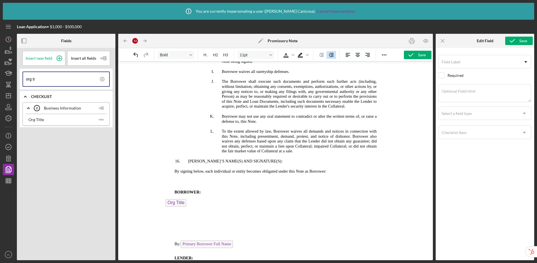
click at [331, 57] on icon "Increase indent" at bounding box center [331, 55] width 7 height 7
click at [332, 56] on icon "Increase indent" at bounding box center [331, 55] width 7 height 7
drag, startPoint x: 332, startPoint y: 56, endPoint x: 142, endPoint y: 25, distance: 193.3
click at [332, 56] on icon "Increase indent" at bounding box center [331, 55] width 7 height 7
click at [163, 204] on p "﻿ Org Title" at bounding box center [275, 203] width 243 height 9
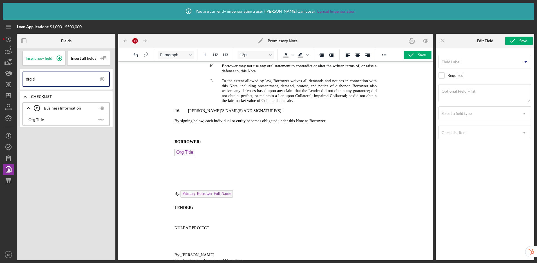
scroll to position [1683, 0]
click at [190, 172] on p "Rich Text Area. Press ALT-0 for help." at bounding box center [275, 168] width 243 height 13
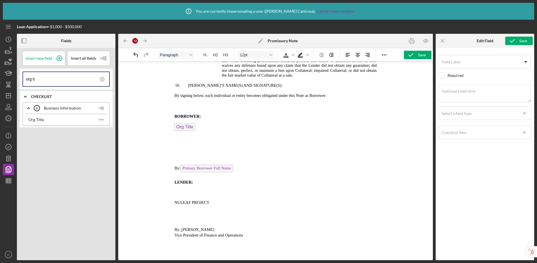
scroll to position [1722, 0]
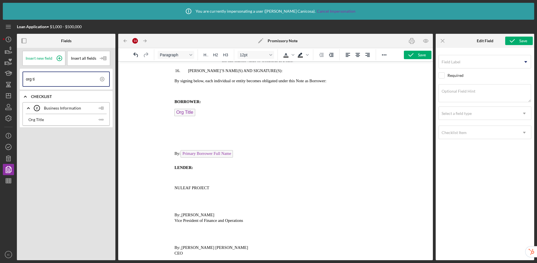
click at [192, 203] on p "Rich Text Area. Press ALT-0 for help." at bounding box center [275, 201] width 243 height 13
click at [181, 247] on span "[PERSON_NAME] [PERSON_NAME]" at bounding box center [214, 247] width 67 height 5
click at [182, 215] on span "[PERSON_NAME]" at bounding box center [197, 214] width 33 height 5
click at [416, 54] on icon "button" at bounding box center [411, 55] width 14 height 14
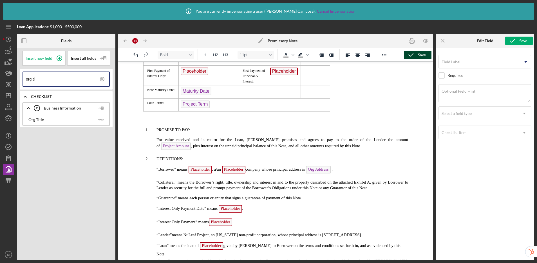
scroll to position [0, 0]
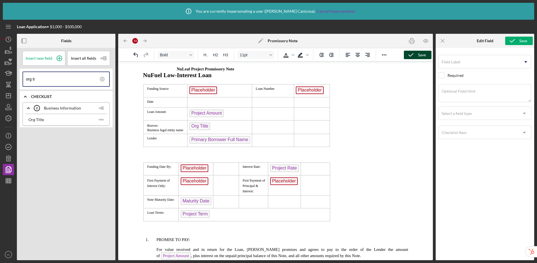
click at [177, 70] on span "NuLeaf Project Promissory Note" at bounding box center [205, 69] width 57 height 5
click at [409, 52] on icon "button" at bounding box center [411, 55] width 14 height 14
click at [415, 54] on icon "button" at bounding box center [411, 55] width 14 height 14
click at [12, 172] on icon "button" at bounding box center [8, 169] width 14 height 14
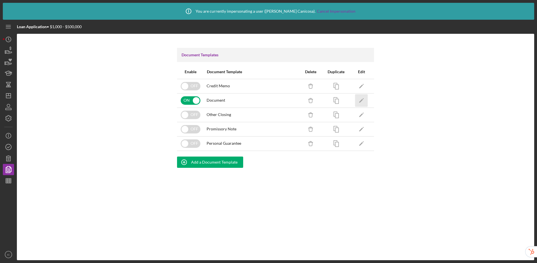
click at [361, 100] on icon "Icon/Edit" at bounding box center [361, 100] width 13 height 13
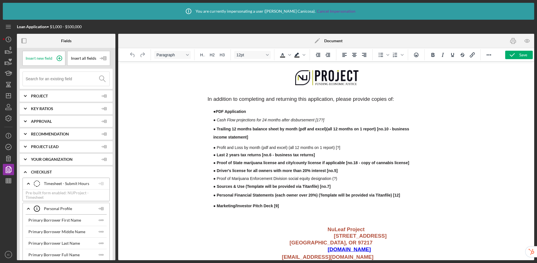
scroll to position [464, 0]
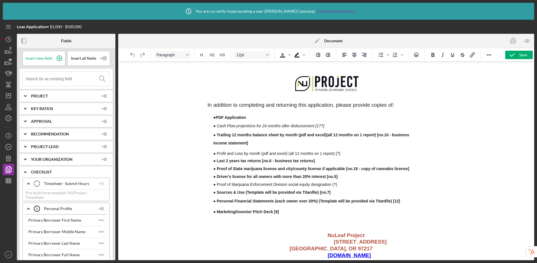
click at [314, 42] on icon "Icon/Edit" at bounding box center [317, 41] width 14 height 14
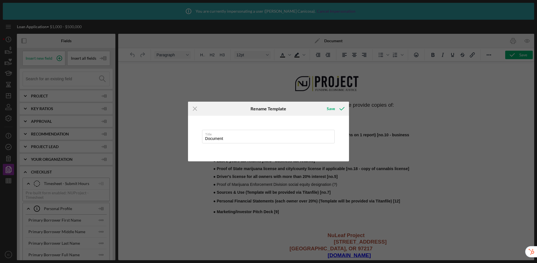
drag, startPoint x: 229, startPoint y: 141, endPoint x: 194, endPoint y: 135, distance: 35.6
click at [194, 135] on div "Title Document" at bounding box center [268, 139] width 161 height 46
click at [333, 107] on div "Save" at bounding box center [331, 108] width 8 height 11
type input "Loan Application"
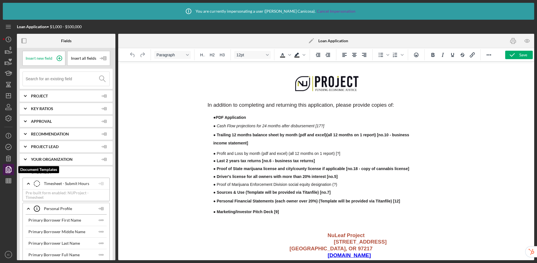
click at [11, 168] on polygon "button" at bounding box center [9, 168] width 4 height 5
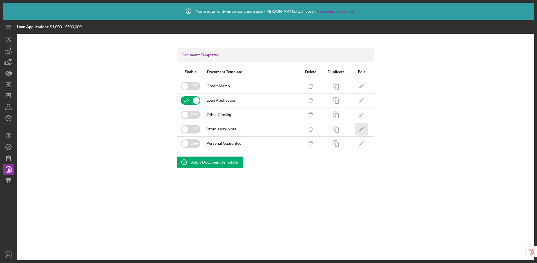
click at [360, 128] on icon "Icon/Edit" at bounding box center [361, 129] width 13 height 13
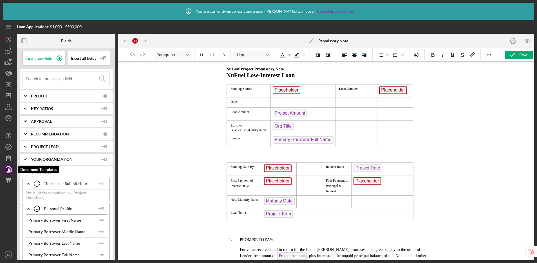
click at [6, 168] on polyline "button" at bounding box center [8, 169] width 4 height 5
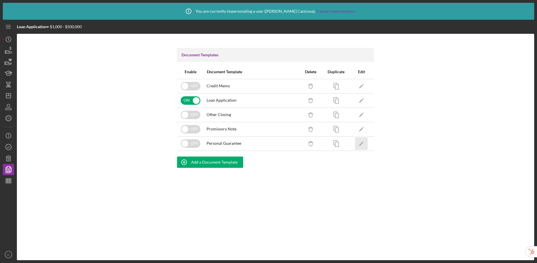
click at [361, 147] on icon "Icon/Edit" at bounding box center [361, 143] width 13 height 13
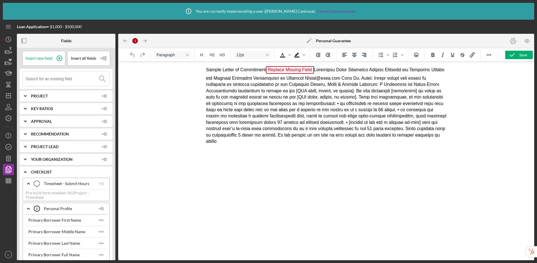
drag, startPoint x: 656, startPoint y: 198, endPoint x: 216, endPoint y: 69, distance: 458.7
drag, startPoint x: 207, startPoint y: 70, endPoint x: 456, endPoint y: 147, distance: 260.8
click at [451, 147] on html "Sample Letter of Commitment Replace Missing Field" at bounding box center [326, 105] width 250 height 87
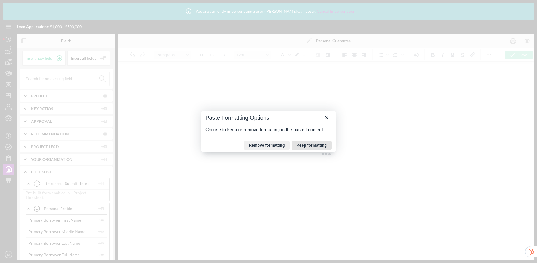
click at [304, 147] on button "Keep formatting" at bounding box center [312, 145] width 40 height 10
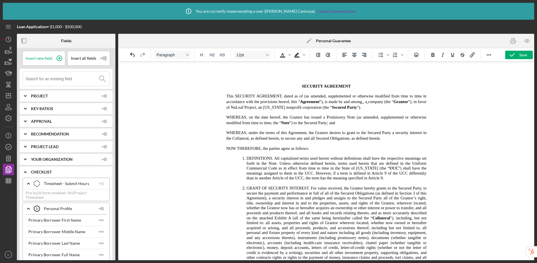
click at [215, 107] on p "This SECURITY AGREEMENT, dated as of (as amended, supplemented or otherwise mod…" at bounding box center [316, 101] width 220 height 17
click at [309, 41] on polygon at bounding box center [308, 41] width 4 height 4
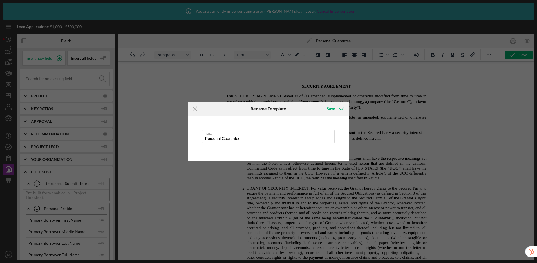
drag, startPoint x: 247, startPoint y: 140, endPoint x: 197, endPoint y: 137, distance: 49.4
click at [197, 137] on div "Title Personal Guarantee" at bounding box center [268, 139] width 161 height 46
type input "Security Agreement"
click at [338, 109] on icon "submit" at bounding box center [342, 109] width 14 height 14
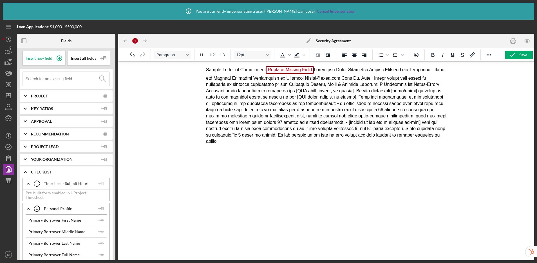
click at [386, 149] on html "Sample Letter of Commitment Replace Missing Field" at bounding box center [326, 105] width 250 height 87
drag, startPoint x: 654, startPoint y: 199, endPoint x: 323, endPoint y: 102, distance: 344.4
drag, startPoint x: 205, startPoint y: 68, endPoint x: 435, endPoint y: 132, distance: 239.1
click at [435, 132] on html "Sample Letter of Commitment Replace Missing Field" at bounding box center [326, 105] width 250 height 87
drag, startPoint x: 427, startPoint y: 130, endPoint x: 299, endPoint y: 89, distance: 134.4
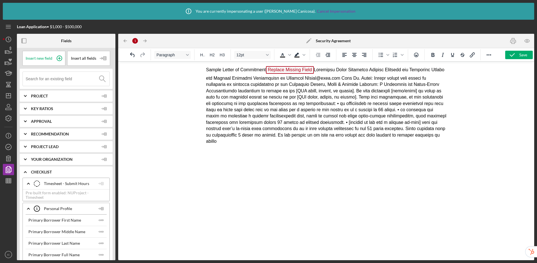
click at [300, 87] on html "Sample Letter of Commitment Replace Missing Field" at bounding box center [326, 105] width 250 height 87
click at [298, 91] on p "Sample Letter of Commitment Replace Missing Field" at bounding box center [326, 105] width 241 height 78
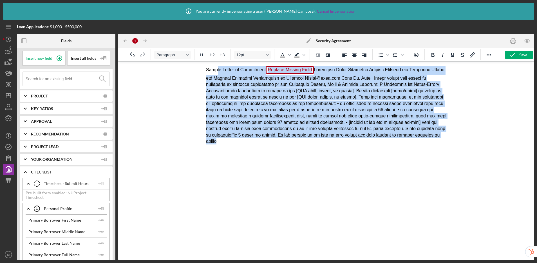
drag, startPoint x: 428, startPoint y: 131, endPoint x: 218, endPoint y: 69, distance: 219.4
click at [218, 69] on p "Sample Letter of Commitment Replace Missing Field" at bounding box center [326, 105] width 241 height 78
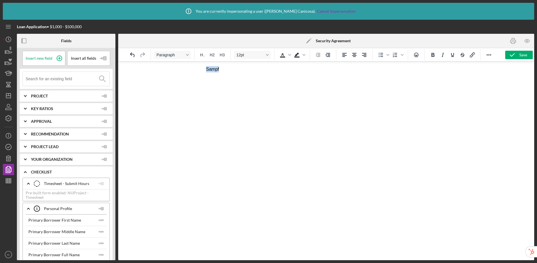
drag, startPoint x: 231, startPoint y: 70, endPoint x: 400, endPoint y: 125, distance: 178.1
click at [201, 63] on html "Samp f" at bounding box center [326, 69] width 250 height 15
click at [220, 74] on html at bounding box center [326, 69] width 250 height 15
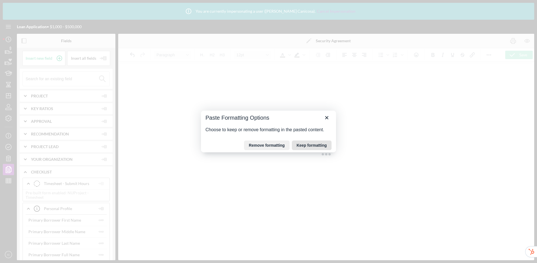
click at [316, 146] on button "Keep formatting" at bounding box center [312, 145] width 40 height 10
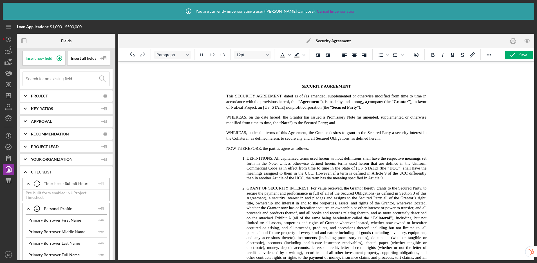
click at [308, 39] on icon "Icon/Edit" at bounding box center [309, 41] width 14 height 14
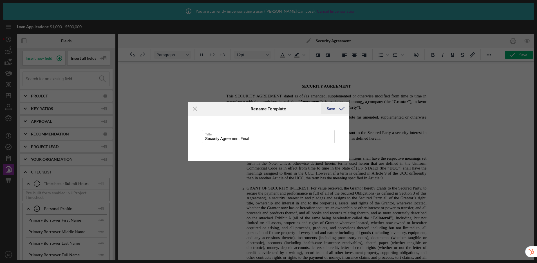
click at [334, 109] on div "Save" at bounding box center [331, 108] width 8 height 11
type input "Security Agreement Final"
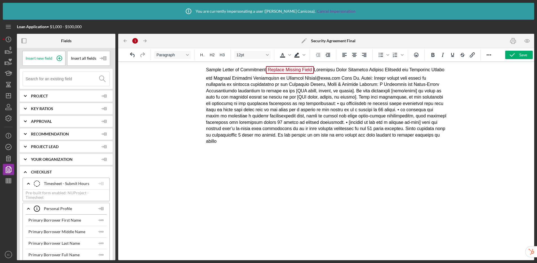
click at [264, 113] on p "Sample Letter of Commitment Replace Missing Field" at bounding box center [326, 105] width 241 height 78
drag, startPoint x: 654, startPoint y: 197, endPoint x: 250, endPoint y: 71, distance: 423.6
click at [303, 38] on icon "Icon/Edit" at bounding box center [304, 41] width 14 height 14
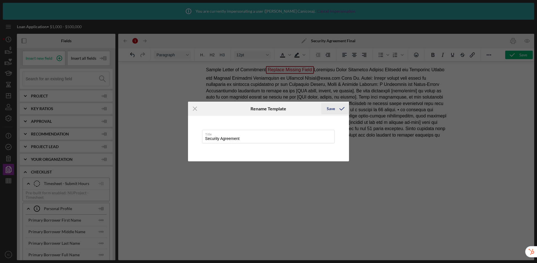
click at [336, 109] on icon "submit" at bounding box center [342, 109] width 14 height 14
type input "Security Agreement"
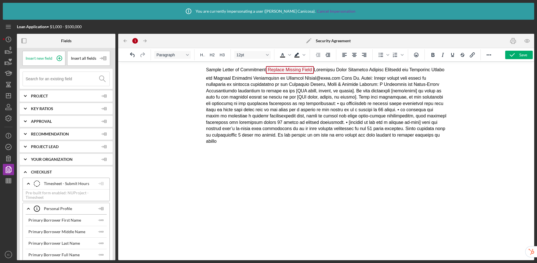
click at [442, 127] on p "Sample Letter of Commitment Replace Missing Field" at bounding box center [326, 105] width 241 height 78
click at [441, 136] on p "Sample Letter of Commitment Replace Missing Field" at bounding box center [326, 105] width 241 height 78
drag, startPoint x: 447, startPoint y: 135, endPoint x: 261, endPoint y: 90, distance: 190.8
click at [261, 90] on html "Sample Letter of Commitment Replace Missing Field" at bounding box center [326, 105] width 250 height 87
drag, startPoint x: 207, startPoint y: 70, endPoint x: 452, endPoint y: 143, distance: 256.1
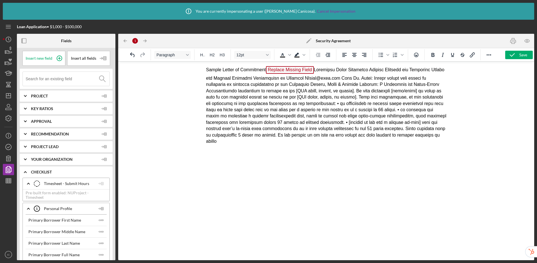
click at [451, 143] on html "Sample Letter of Commitment Replace Missing Field" at bounding box center [326, 105] width 250 height 87
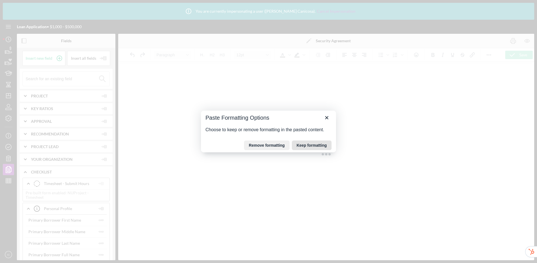
click at [303, 146] on button "Keep formatting" at bounding box center [312, 145] width 40 height 10
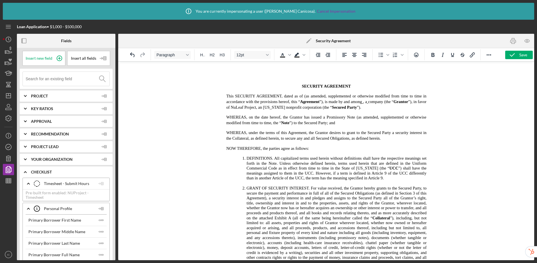
scroll to position [967, 0]
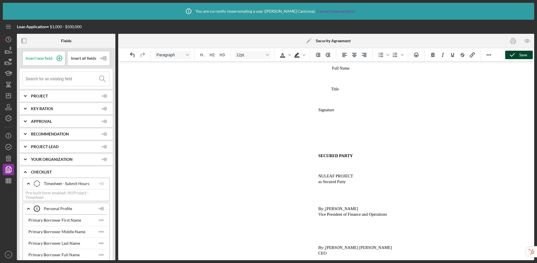
click at [522, 57] on div "Save" at bounding box center [523, 55] width 8 height 8
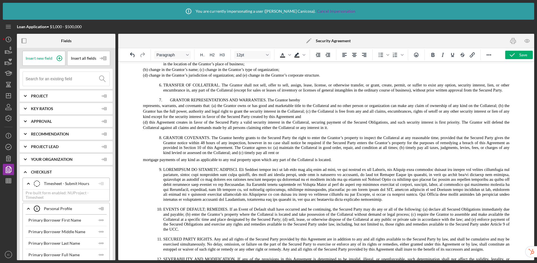
scroll to position [0, 0]
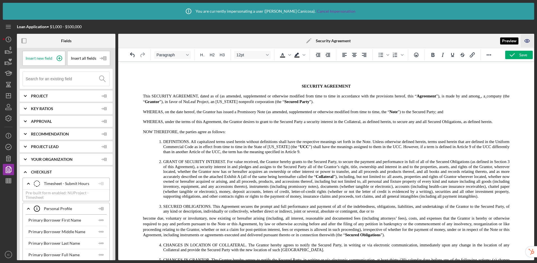
click at [524, 40] on icon "button" at bounding box center [527, 41] width 13 height 13
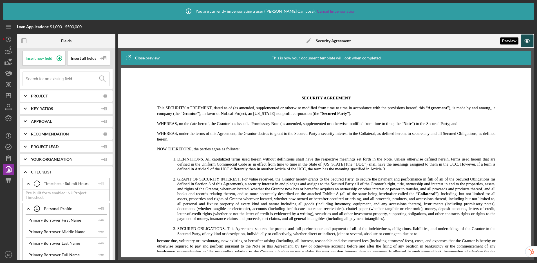
click at [527, 43] on icon "button" at bounding box center [527, 41] width 13 height 13
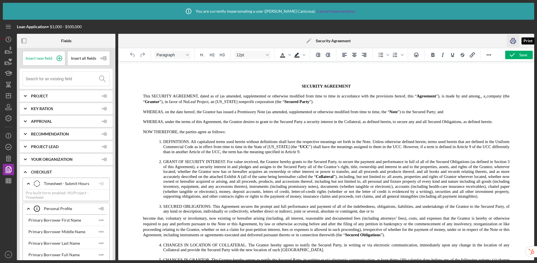
click at [514, 42] on rect "button" at bounding box center [513, 43] width 3 height 2
click at [476, 97] on span "”), is made by and among" at bounding box center [458, 96] width 44 height 5
click at [51, 81] on input at bounding box center [68, 79] width 84 height 14
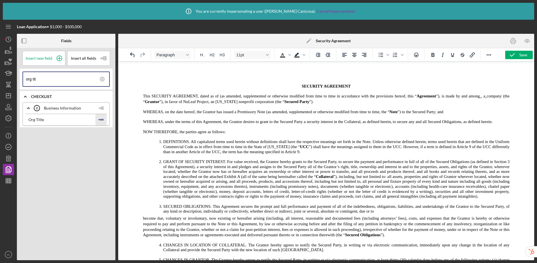
type input "org tit"
click at [104, 120] on icon "Icon/Insert Field" at bounding box center [100, 119] width 11 height 11
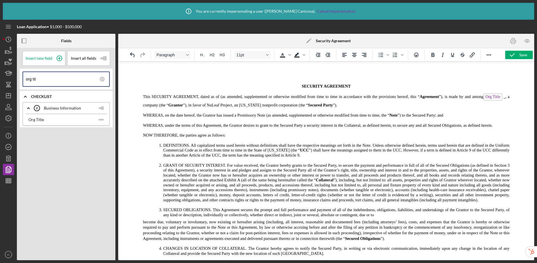
click at [501, 99] on p "This SECURITY AGREEMENT, dated as of (as amended, supplemented or otherwise mod…" at bounding box center [316, 100] width 387 height 15
click at [505, 97] on span ", a" at bounding box center [507, 96] width 4 height 5
click at [141, 106] on p "This SECURITY AGREEMENT, dated as of (as amended, supplemented or otherwise mod…" at bounding box center [316, 100] width 387 height 15
click at [102, 78] on icon at bounding box center [102, 79] width 14 height 14
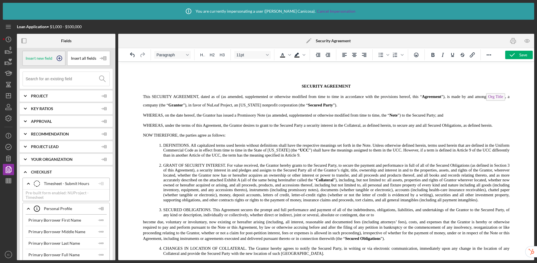
click at [57, 57] on circle at bounding box center [59, 58] width 5 height 5
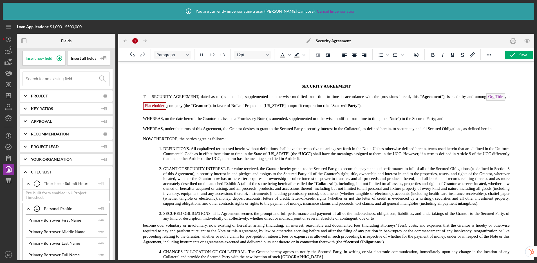
click at [167, 108] on span "Rich Text Area. Press ALT-0 for help." at bounding box center [166, 105] width 1 height 5
click at [155, 106] on span "Placeholder" at bounding box center [154, 106] width 23 height 8
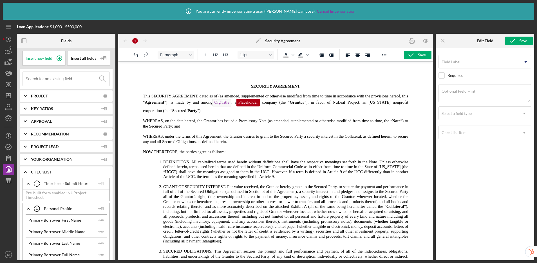
click at [301, 110] on p "This SECURITY AGREEMENT, dated as of (as amended, supplemented or otherwise mod…" at bounding box center [265, 103] width 285 height 20
click at [260, 103] on span "Placeholder" at bounding box center [247, 103] width 23 height 8
click at [62, 78] on input at bounding box center [68, 79] width 84 height 14
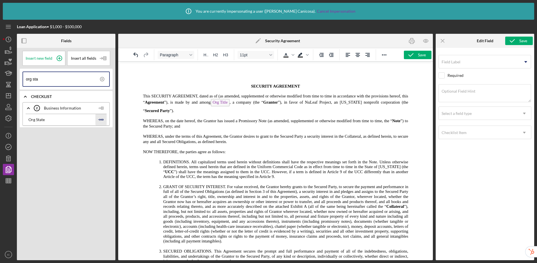
type input "org sta"
click at [100, 118] on icon "Icon/Insert Field" at bounding box center [100, 119] width 11 height 11
click at [209, 113] on p "This SECURITY AGREEMENT, dated as of (as amended, supplemented or otherwise mod…" at bounding box center [265, 103] width 285 height 20
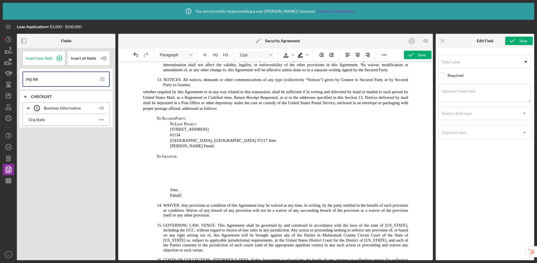
scroll to position [508, 0]
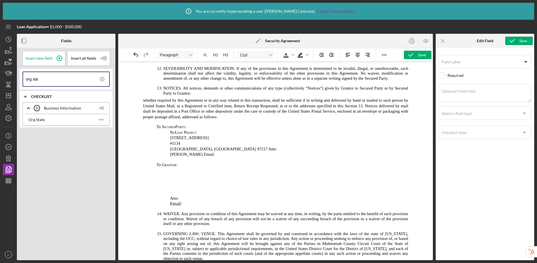
click at [205, 147] on span "Portland, OR 97217 Attn: Faith Anderson Email:" at bounding box center [223, 152] width 107 height 10
drag, startPoint x: 206, startPoint y: 151, endPoint x: 216, endPoint y: 139, distance: 15.4
click at [207, 152] on span "Attn: Faith Anderson Email:" at bounding box center [197, 154] width 54 height 5
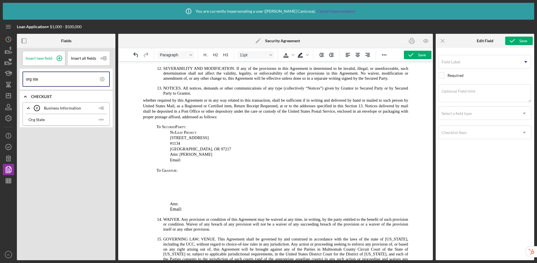
click at [195, 157] on p "Email:" at bounding box center [212, 160] width 178 height 6
click at [103, 78] on icon at bounding box center [102, 79] width 14 height 14
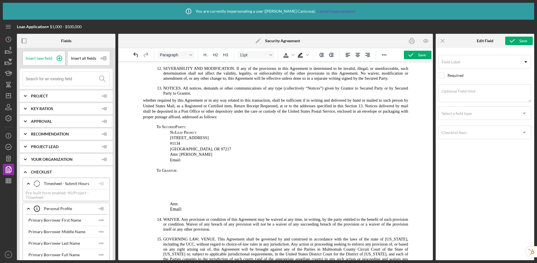
click at [66, 80] on input at bounding box center [68, 79] width 84 height 14
click at [190, 157] on p "Email:" at bounding box center [212, 160] width 178 height 6
click at [51, 81] on input at bounding box center [68, 79] width 84 height 14
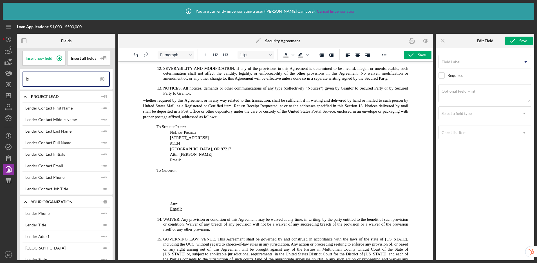
type input "l"
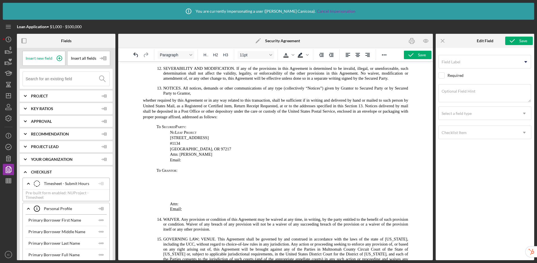
click at [183, 173] on body "SECURITY AGREEMENT This SECURITY AGREEMENT, dated as of (as amended, supplement…" at bounding box center [276, 72] width 306 height 1029
click at [190, 157] on p "Email:" at bounding box center [212, 160] width 178 height 6
drag, startPoint x: 57, startPoint y: 59, endPoint x: 72, endPoint y: 61, distance: 15.9
click at [57, 59] on icon at bounding box center [59, 58] width 14 height 14
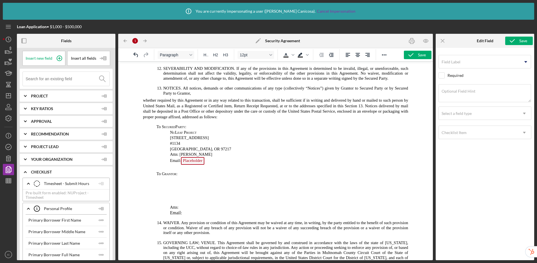
click at [187, 173] on body "SECURITY AGREEMENT This SECURITY AGREEMENT, dated as of (as amended, supplement…" at bounding box center [276, 74] width 306 height 1033
click at [184, 182] on p "Rich Text Area. Press ALT-0 for help." at bounding box center [276, 190] width 306 height 19
click at [180, 195] on p "Rich Text Area. Press ALT-0 for help." at bounding box center [276, 190] width 306 height 19
click at [181, 176] on body "SECURITY AGREEMENT This SECURITY AGREEMENT, dated as of (as amended, supplement…" at bounding box center [276, 74] width 306 height 1033
click at [186, 171] on p "To G RANTOR :" at bounding box center [276, 174] width 306 height 6
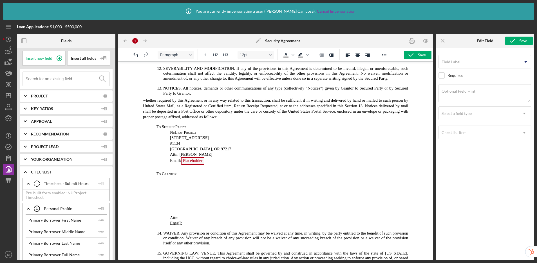
click at [40, 81] on input at bounding box center [68, 79] width 84 height 14
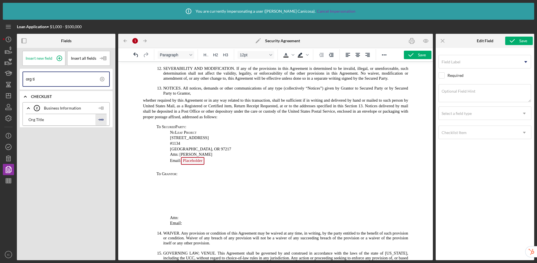
type input "org ti"
click at [104, 120] on icon "Icon/Insert Field" at bounding box center [100, 119] width 11 height 11
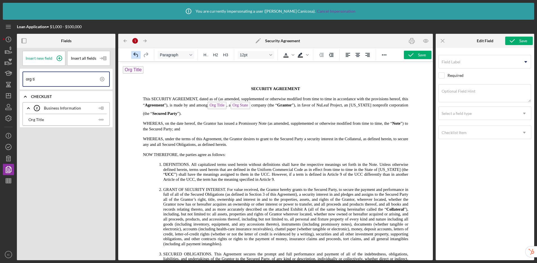
click at [135, 52] on icon "Undo" at bounding box center [136, 55] width 7 height 7
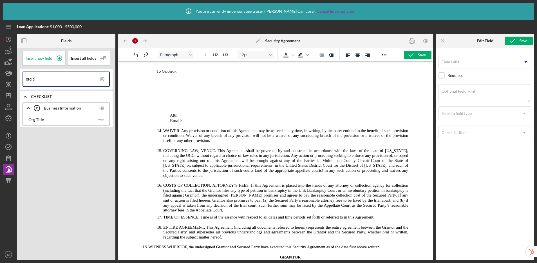
scroll to position [475, 0]
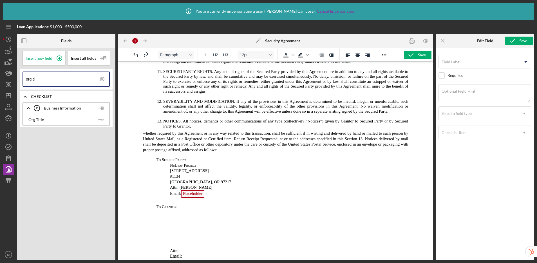
click at [189, 211] on body "SECURITY AGREEMENT This SECURITY AGREEMENT, dated as of (as amended, supplement…" at bounding box center [276, 112] width 306 height 1043
click at [100, 118] on icon "Icon/Insert Field" at bounding box center [100, 119] width 11 height 11
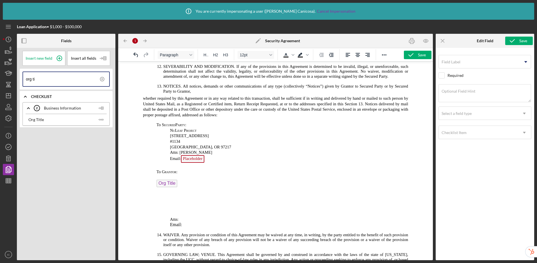
scroll to position [543, 0]
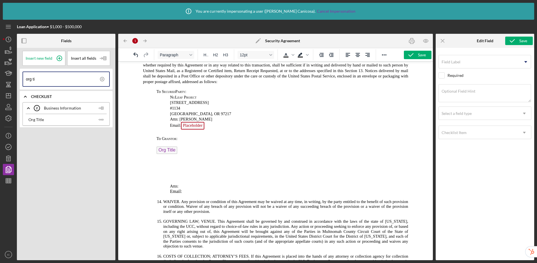
click at [181, 149] on p "Org Title ﻿" at bounding box center [276, 150] width 306 height 9
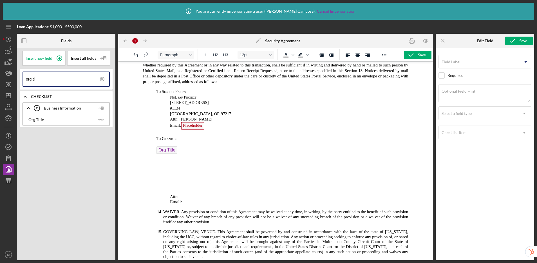
click at [102, 78] on icon at bounding box center [102, 79] width 14 height 14
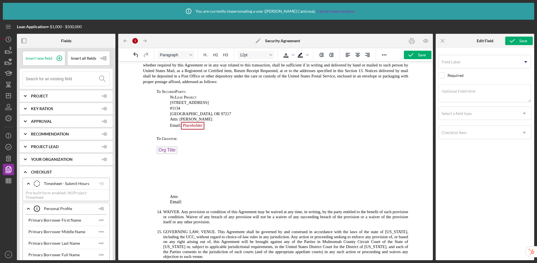
click at [63, 79] on input at bounding box center [68, 79] width 84 height 14
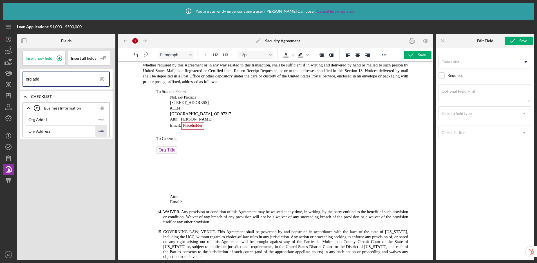
type input "org add"
click at [104, 132] on icon "Icon/Insert Field" at bounding box center [100, 131] width 11 height 11
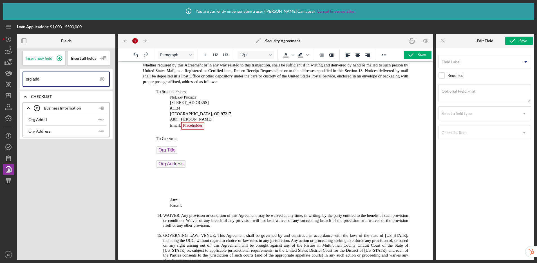
click at [178, 188] on p "Rich Text Area. Press ALT-0 for help." at bounding box center [276, 183] width 306 height 19
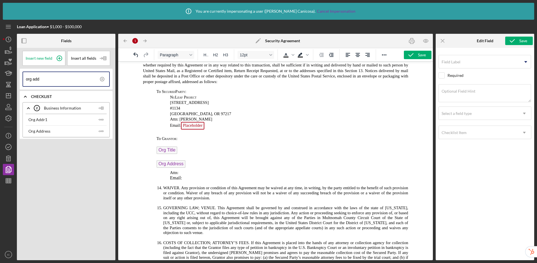
click at [156, 147] on p "﻿ Org Title" at bounding box center [276, 150] width 306 height 9
click at [334, 56] on icon "Increase indent" at bounding box center [331, 55] width 7 height 7
click at [153, 160] on p "﻿ Org Address" at bounding box center [276, 164] width 306 height 9
click at [331, 56] on icon "Increase indent" at bounding box center [331, 55] width 5 height 4
click at [189, 170] on p "Attn:" at bounding box center [276, 173] width 306 height 6
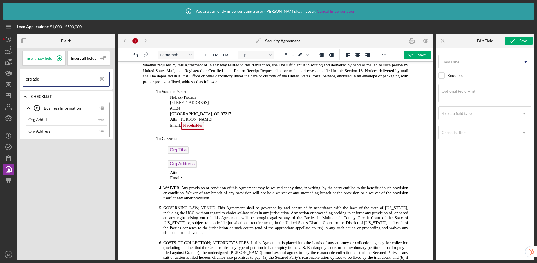
click at [103, 80] on icon at bounding box center [102, 79] width 14 height 14
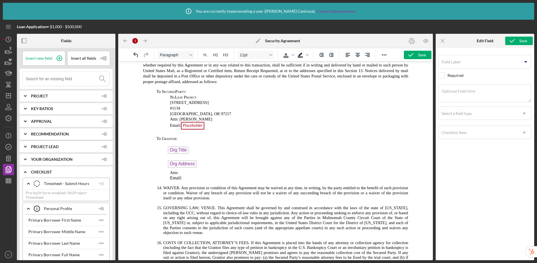
click at [69, 78] on input at bounding box center [68, 79] width 84 height 14
type input "o"
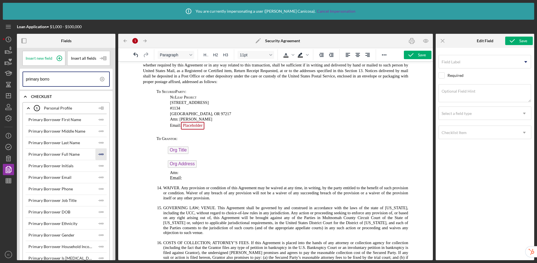
type input "primary borro"
click at [99, 155] on icon "Icon/Insert Field" at bounding box center [100, 154] width 11 height 11
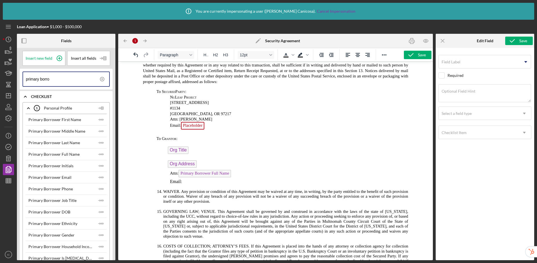
click at [189, 179] on p "Email:" at bounding box center [276, 181] width 306 height 5
click at [99, 178] on icon "Icon/Insert Field" at bounding box center [100, 177] width 11 height 11
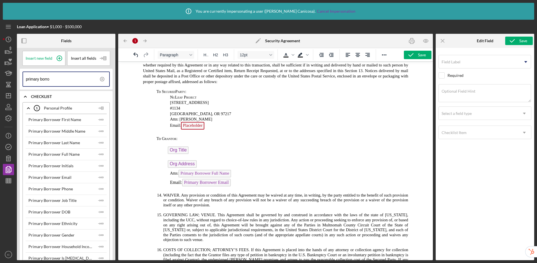
click at [188, 153] on body "SECURITY AGREEMENT This SECURITY AGREEMENT, dated as of (as amended, supplement…" at bounding box center [276, 43] width 306 height 1040
click at [163, 160] on p "﻿ Org Address" at bounding box center [276, 164] width 306 height 9
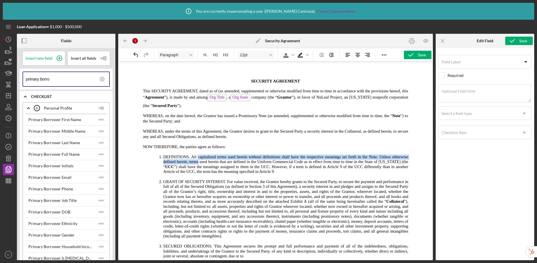
click at [201, 164] on span "DEFINITIONS. All capitalized terms used herein without definitions shall have t…" at bounding box center [285, 162] width 245 height 14
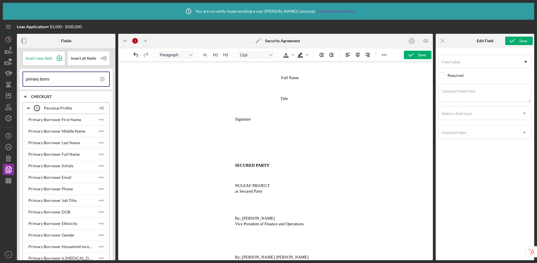
scroll to position [565, 0]
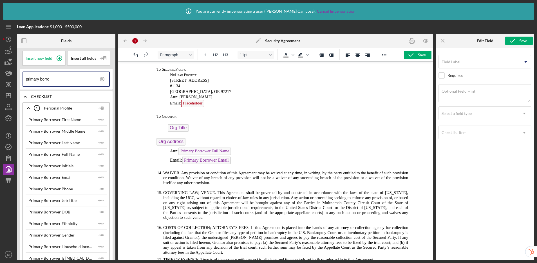
click at [155, 140] on p "﻿ Org Address" at bounding box center [276, 142] width 306 height 9
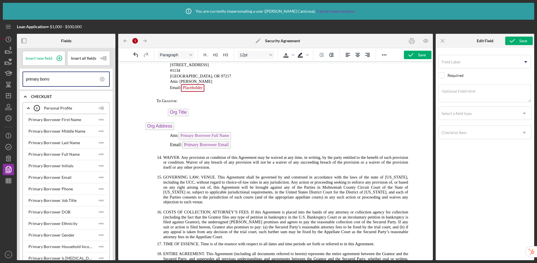
scroll to position [581, 0]
click at [142, 124] on p "﻿ Org Address" at bounding box center [276, 126] width 306 height 9
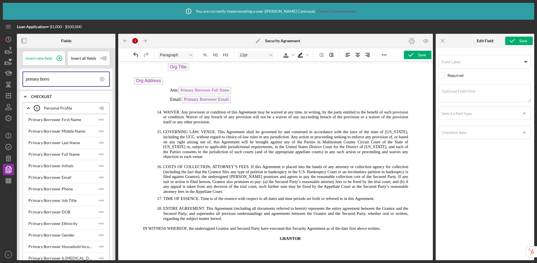
scroll to position [622, 0]
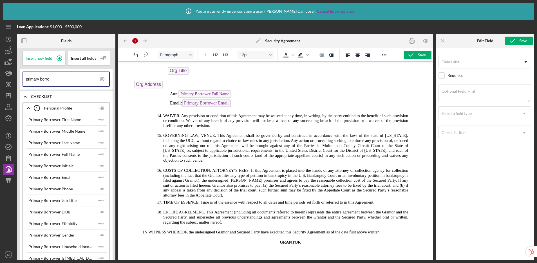
click at [132, 83] on p "Org Address" at bounding box center [276, 85] width 306 height 9
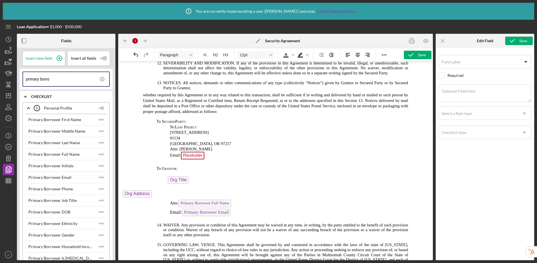
scroll to position [568, 0]
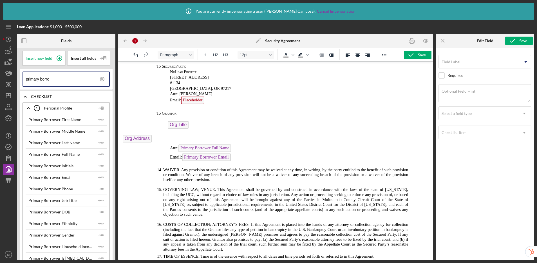
click at [121, 137] on html "SECURITY AGREEMENT This SECURITY AGREEMENT, dated as of (as amended, supplement…" at bounding box center [275, 17] width 315 height 1049
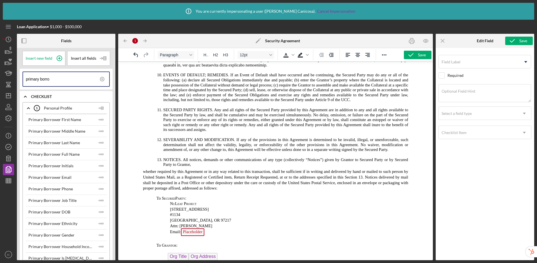
scroll to position [555, 0]
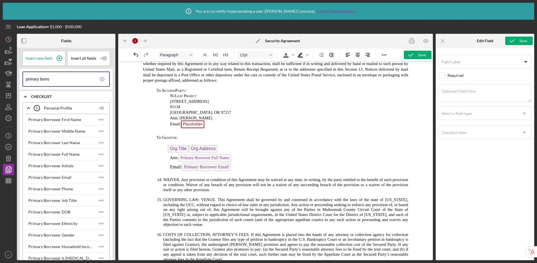
click at [190, 145] on span "Org Address" at bounding box center [203, 149] width 29 height 8
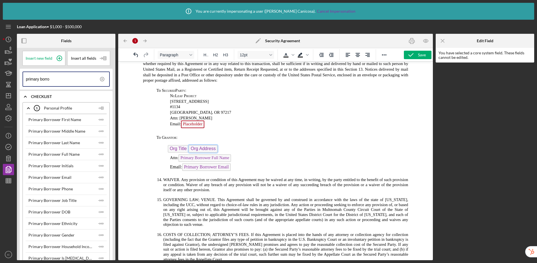
scroll to position [540, 0]
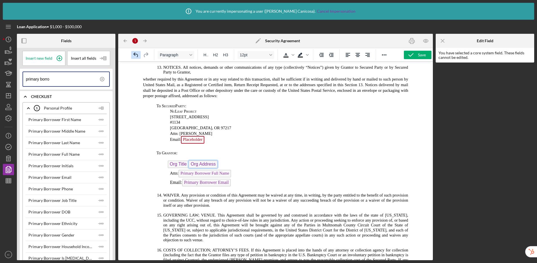
click at [137, 55] on icon "Undo" at bounding box center [135, 54] width 5 height 5
click at [136, 56] on icon "Undo" at bounding box center [136, 55] width 7 height 7
click at [231, 162] on p "Org Title Org Address" at bounding box center [276, 164] width 306 height 9
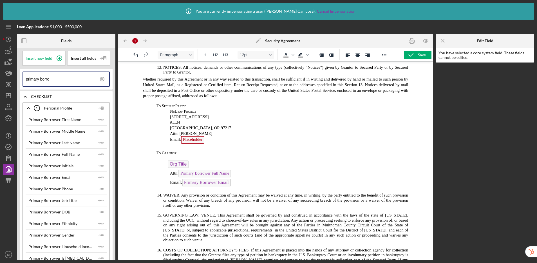
drag, startPoint x: 190, startPoint y: 160, endPoint x: 193, endPoint y: 150, distance: 10.5
click at [190, 160] on p "Org Title ﻿" at bounding box center [276, 164] width 306 height 9
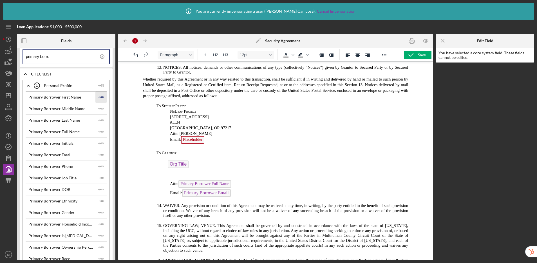
scroll to position [0, 0]
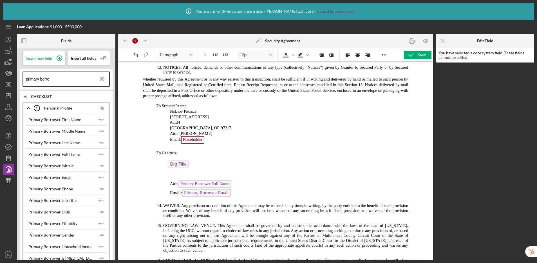
click at [100, 80] on icon at bounding box center [102, 79] width 14 height 14
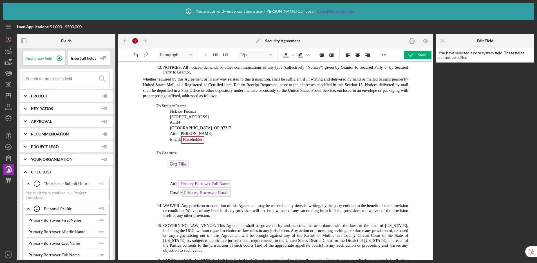
click at [50, 79] on input at bounding box center [68, 79] width 84 height 14
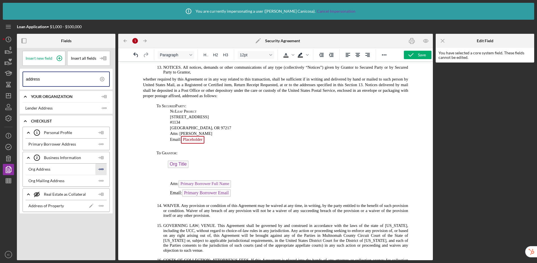
type input "address"
click at [103, 168] on icon "Icon/Insert Field" at bounding box center [100, 169] width 11 height 11
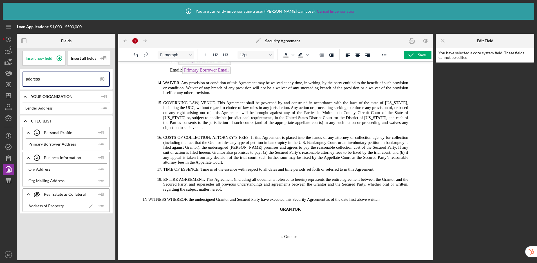
scroll to position [691, 0]
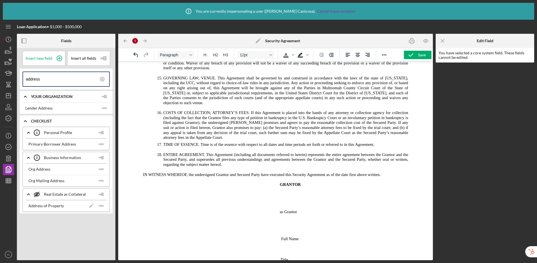
click at [300, 193] on p "Rich Text Area. Press ALT-0 for help." at bounding box center [276, 198] width 306 height 13
click at [293, 192] on p "Rich Text Area. Press ALT-0 for help." at bounding box center [276, 198] width 306 height 13
click at [309, 182] on h4 "GRANTOR" at bounding box center [290, 185] width 276 height 6
click at [289, 192] on p "Rich Text Area. Press ALT-0 for help." at bounding box center [276, 198] width 306 height 13
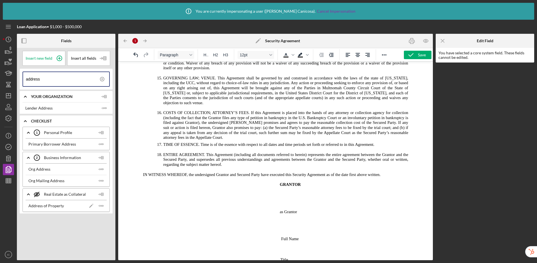
click at [283, 192] on p "Rich Text Area. Press ALT-0 for help." at bounding box center [276, 198] width 306 height 13
click at [220, 192] on p "Rich Text Area. Press ALT-0 for help." at bounding box center [276, 198] width 306 height 13
click at [267, 209] on p "as Grantor" at bounding box center [274, 212] width 302 height 6
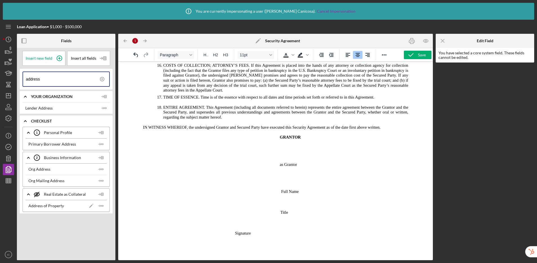
scroll to position [739, 0]
click at [295, 209] on p "Title" at bounding box center [270, 212] width 294 height 6
click at [231, 229] on p "Signature" at bounding box center [276, 232] width 306 height 6
click at [276, 209] on p "Title" at bounding box center [270, 212] width 294 height 6
drag, startPoint x: 297, startPoint y: 214, endPoint x: 282, endPoint y: 144, distance: 72.0
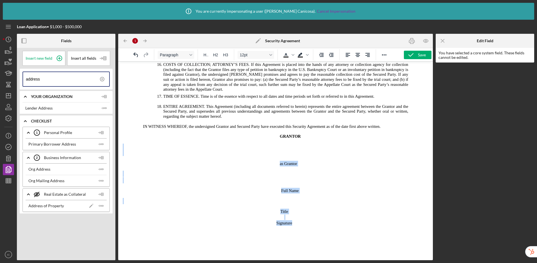
click at [311, 214] on p "Rich Text Area. Press ALT-0 for help." at bounding box center [270, 216] width 294 height 5
click at [271, 220] on p "Signature" at bounding box center [270, 223] width 294 height 6
click at [276, 221] on span "Signature" at bounding box center [284, 223] width 16 height 5
click at [289, 214] on p "Rich Text Area. Press ALT-0 for help." at bounding box center [270, 216] width 294 height 5
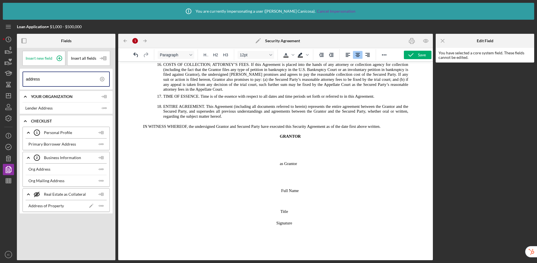
click at [283, 198] on p "Rich Text Area. Press ALT-0 for help." at bounding box center [276, 201] width 306 height 6
click at [281, 146] on p "Rich Text Area. Press ALT-0 for help." at bounding box center [276, 150] width 306 height 13
click at [103, 79] on icon at bounding box center [102, 79] width 1 height 1
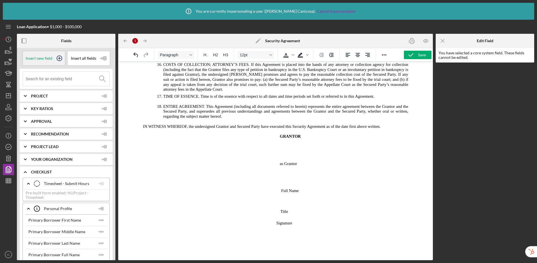
click at [59, 57] on icon at bounding box center [59, 58] width 14 height 14
click at [368, 55] on icon "Align right" at bounding box center [367, 55] width 7 height 7
click at [127, 150] on span "Placeholder" at bounding box center [137, 154] width 28 height 8
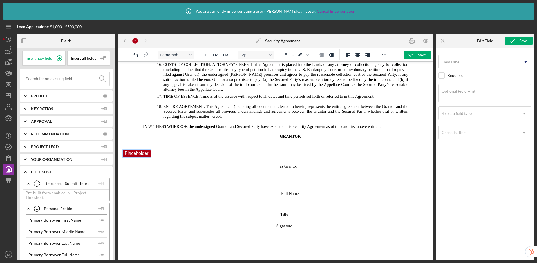
scroll to position [722, 0]
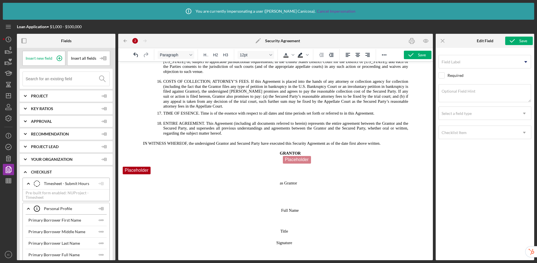
drag, startPoint x: 138, startPoint y: 161, endPoint x: 299, endPoint y: 155, distance: 160.5
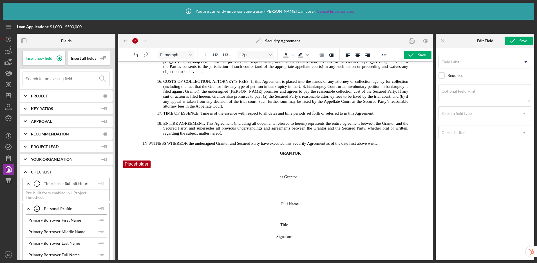
click at [153, 160] on p "Placeholder" at bounding box center [276, 164] width 306 height 9
click at [60, 57] on icon at bounding box center [59, 58] width 14 height 14
click at [311, 160] on p "Placeholder Placeholder ." at bounding box center [276, 164] width 306 height 9
click at [140, 160] on span "Placeholder" at bounding box center [137, 164] width 28 height 8
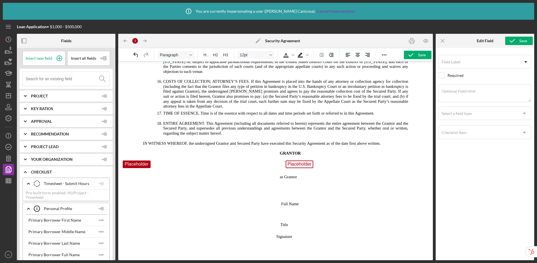
click at [294, 184] on p "Rich Text Area. Press ALT-0 for help." at bounding box center [276, 190] width 306 height 13
click at [302, 201] on p "Full Name" at bounding box center [275, 204] width 305 height 6
click at [297, 160] on span "Placeholder" at bounding box center [300, 164] width 28 height 8
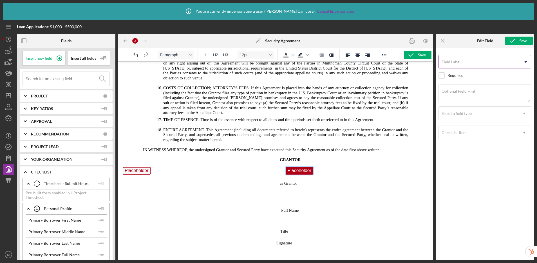
click at [461, 64] on input "Field Label" at bounding box center [484, 62] width 93 height 14
type input "Name of Grantor"
click at [475, 188] on div "Field Label Name of Grantor It looks like you might be recreating a standard pr…" at bounding box center [484, 153] width 93 height 204
drag, startPoint x: 570, startPoint y: 125, endPoint x: 429, endPoint y: 62, distance: 154.6
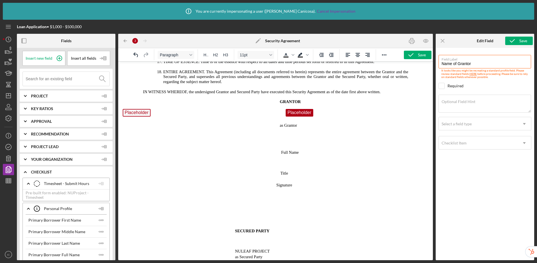
scroll to position [778, 0]
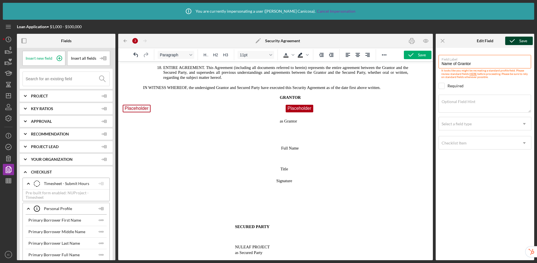
click at [516, 42] on icon "submit" at bounding box center [512, 41] width 14 height 14
click at [490, 125] on div "Select a field type" at bounding box center [478, 123] width 79 height 13
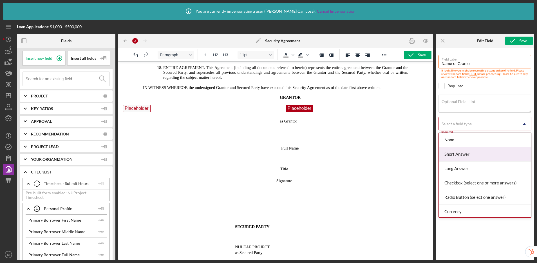
click at [476, 155] on div "Short Answer" at bounding box center [485, 154] width 92 height 14
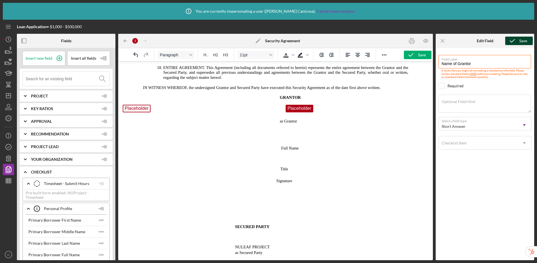
click at [521, 40] on div "Save" at bounding box center [523, 41] width 8 height 8
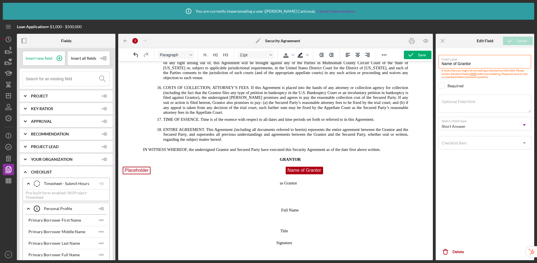
scroll to position [715, 0]
click at [149, 167] on span "Placeholder" at bounding box center [137, 171] width 28 height 8
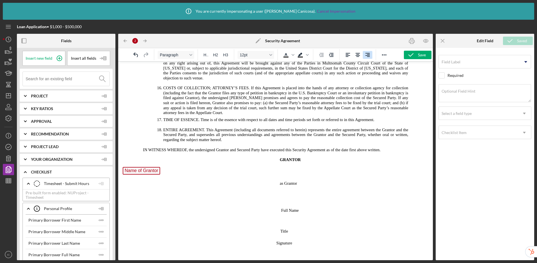
click at [366, 53] on icon "Align right" at bounding box center [367, 55] width 5 height 4
click at [353, 54] on button "Align center" at bounding box center [358, 55] width 10 height 8
click at [357, 56] on icon "Align center" at bounding box center [357, 55] width 7 height 7
click at [328, 53] on icon "Increase indent" at bounding box center [331, 55] width 7 height 7
click at [349, 55] on icon "Align left" at bounding box center [347, 55] width 7 height 7
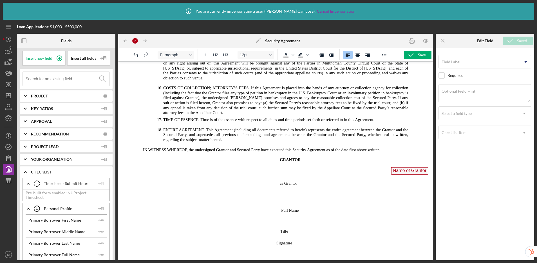
click at [384, 167] on p "Name of Grantor" at bounding box center [276, 171] width 306 height 9
click at [348, 56] on icon "Align left" at bounding box center [347, 55] width 7 height 7
click at [329, 56] on icon "Increase indent" at bounding box center [331, 55] width 7 height 7
click at [123, 167] on span "Name of Grantor" at bounding box center [141, 171] width 37 height 8
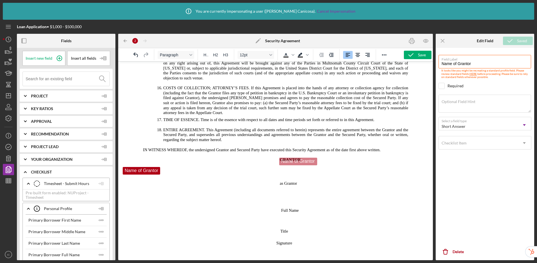
drag, startPoint x: 128, startPoint y: 162, endPoint x: 285, endPoint y: 156, distance: 156.6
click at [167, 167] on p "Name of Grantor" at bounding box center [276, 171] width 306 height 9
drag, startPoint x: 143, startPoint y: 159, endPoint x: 332, endPoint y: 149, distance: 189.4
click at [281, 158] on span "GRANTOR Name of Grantor" at bounding box center [290, 160] width 55 height 5
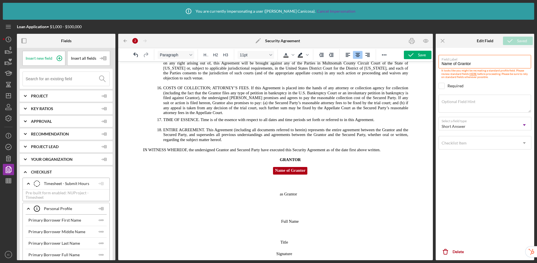
click at [290, 180] on p "Rich Text Area. Press ALT-0 for help." at bounding box center [276, 183] width 306 height 6
click at [275, 191] on p "as Grantor" at bounding box center [274, 194] width 302 height 6
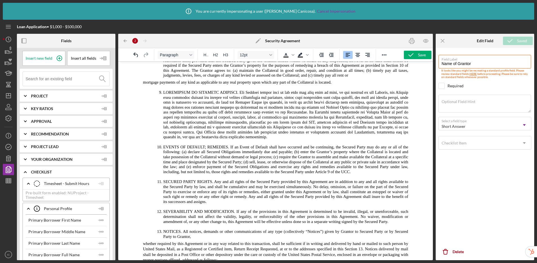
scroll to position [713, 0]
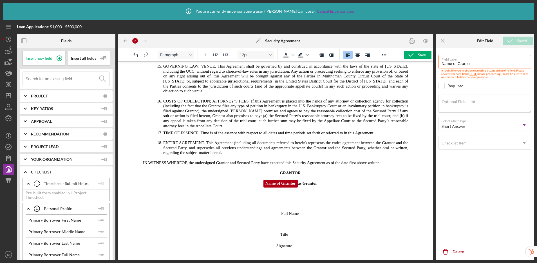
click at [298, 181] on span "as Grantor" at bounding box center [307, 183] width 19 height 5
click at [268, 180] on h4 "﻿ Name of Grantor" at bounding box center [290, 184] width 276 height 9
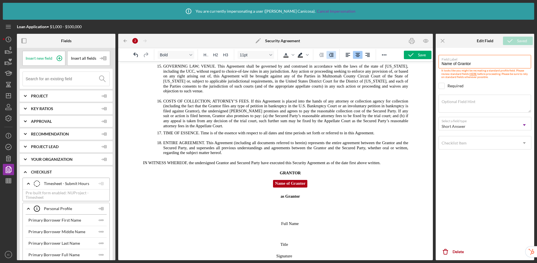
click at [333, 55] on icon "Increase indent" at bounding box center [331, 55] width 5 height 4
click at [281, 221] on span "Full Name" at bounding box center [289, 223] width 17 height 5
click at [291, 180] on span "Name of Grantor" at bounding box center [296, 184] width 34 height 8
drag, startPoint x: 597, startPoint y: 125, endPoint x: 423, endPoint y: 62, distance: 185.4
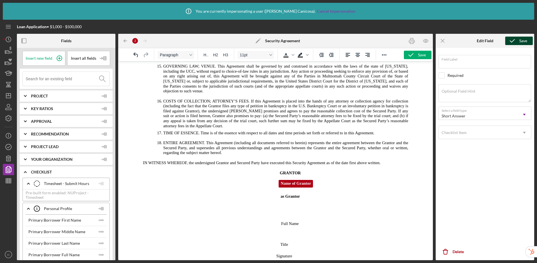
click at [512, 40] on icon "submit" at bounding box center [512, 41] width 14 height 14
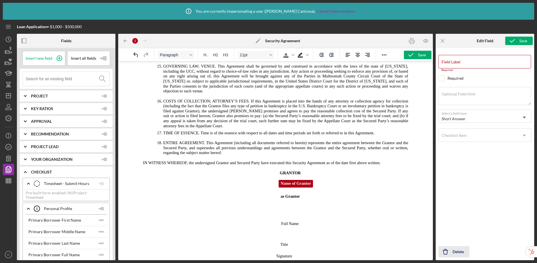
click at [459, 248] on div "Delete" at bounding box center [458, 251] width 11 height 11
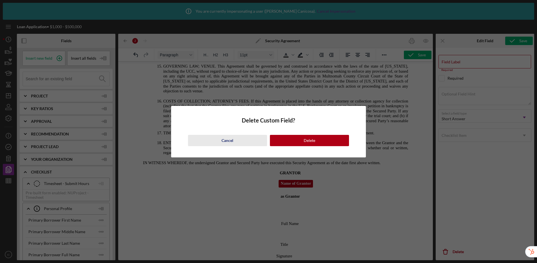
click at [234, 138] on button "Cancel" at bounding box center [227, 140] width 79 height 11
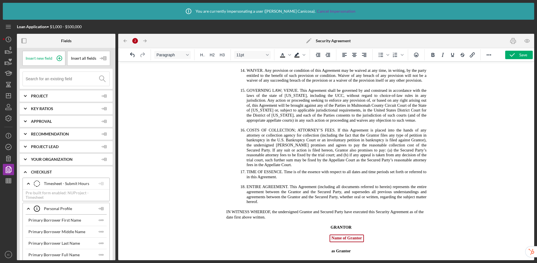
scroll to position [901, 0]
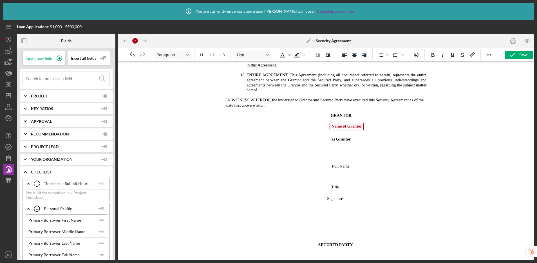
click at [337, 159] on p "Rich Text Area. Press ALT-0 for help." at bounding box center [326, 152] width 241 height 13
click at [329, 163] on p "Full Name" at bounding box center [326, 160] width 240 height 6
click at [328, 184] on p "Title" at bounding box center [320, 181] width 229 height 6
click at [353, 163] on p "Full Name" at bounding box center [326, 160] width 240 height 6
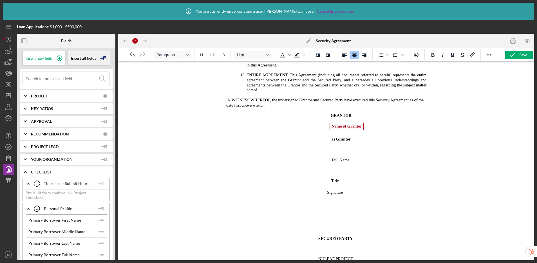
drag, startPoint x: 57, startPoint y: 56, endPoint x: 103, endPoint y: 63, distance: 45.9
click at [57, 56] on icon at bounding box center [59, 58] width 14 height 14
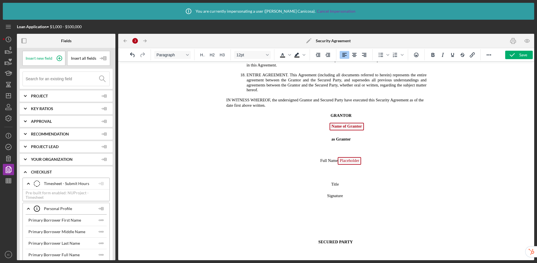
click at [346, 187] on p "Title" at bounding box center [320, 184] width 229 height 6
click at [59, 56] on icon at bounding box center [59, 58] width 14 height 14
click at [346, 202] on p "Signature" at bounding box center [320, 199] width 229 height 6
click at [313, 166] on p "Full Name Placeholder" at bounding box center [326, 161] width 240 height 9
click at [327, 53] on icon "Increase indent" at bounding box center [328, 55] width 5 height 4
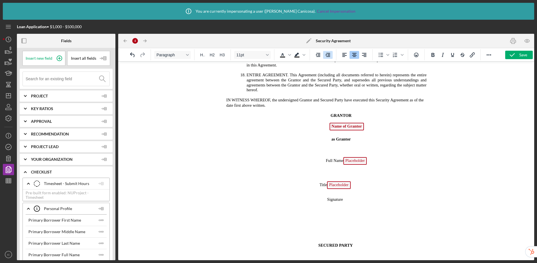
click at [327, 53] on icon "Increase indent" at bounding box center [328, 55] width 5 height 4
drag, startPoint x: 317, startPoint y: 195, endPoint x: 318, endPoint y: 189, distance: 6.0
click at [319, 187] on span "Title Placeholder" at bounding box center [334, 184] width 31 height 5
click at [328, 55] on icon "Increase indent" at bounding box center [328, 55] width 5 height 4
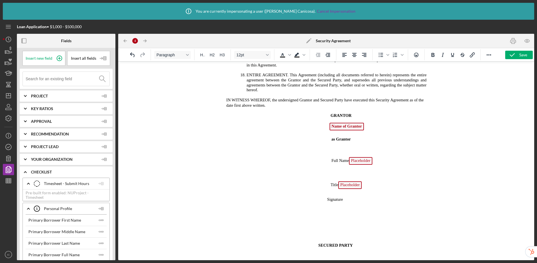
click at [338, 177] on p "Rich Text Area. Press ALT-0 for help." at bounding box center [326, 174] width 241 height 6
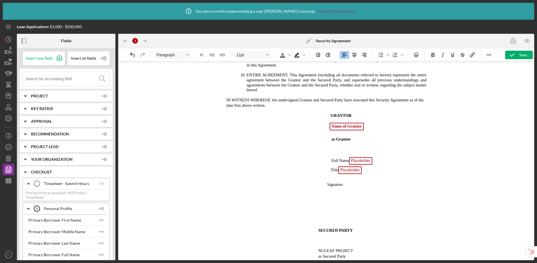
click at [345, 152] on p "Rich Text Area. Press ALT-0 for help." at bounding box center [326, 149] width 241 height 6
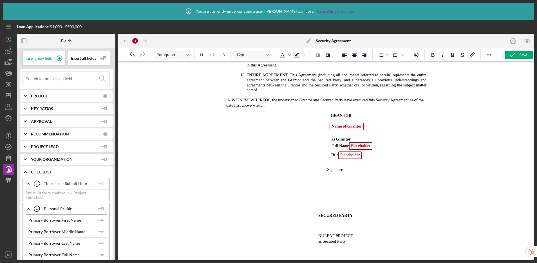
click at [327, 172] on span "Signature" at bounding box center [335, 169] width 16 height 5
click at [328, 57] on icon "Increase indent" at bounding box center [328, 55] width 7 height 7
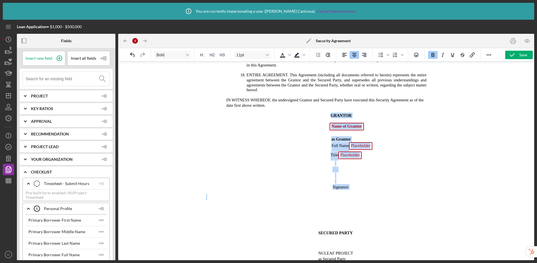
drag, startPoint x: 328, startPoint y: 126, endPoint x: 332, endPoint y: 200, distance: 73.9
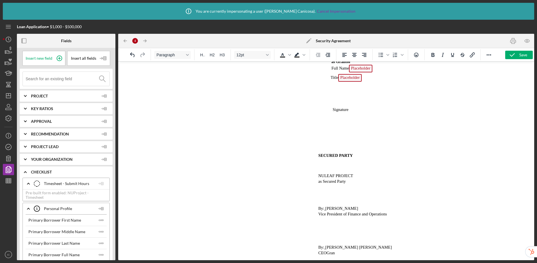
scroll to position [936, 0]
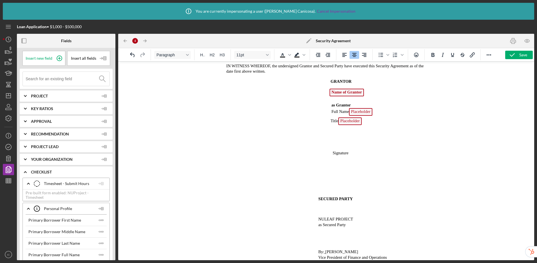
click at [331, 114] on span "Full Name Placeholder" at bounding box center [351, 111] width 41 height 5
click at [328, 57] on icon "Increase indent" at bounding box center [328, 55] width 5 height 4
click at [327, 126] on p "Title Placeholder" at bounding box center [320, 121] width 229 height 9
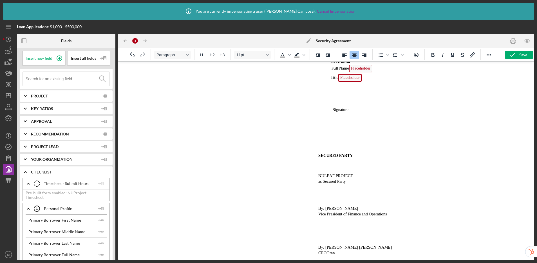
scroll to position [943, 0]
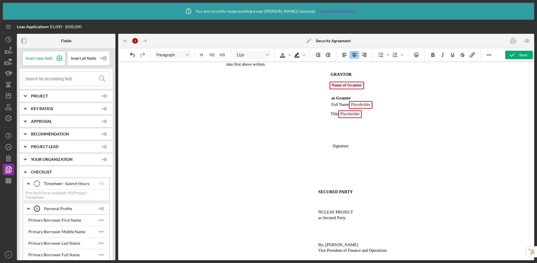
click at [326, 55] on icon "Increase indent" at bounding box center [328, 55] width 7 height 7
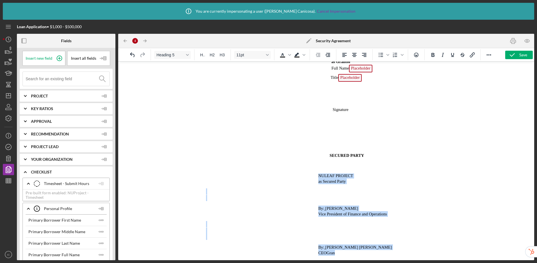
drag, startPoint x: 316, startPoint y: 175, endPoint x: 355, endPoint y: 207, distance: 51.0
click at [330, 57] on icon "Increase indent" at bounding box center [328, 55] width 7 height 7
click at [387, 189] on p "Rich Text Area. Press ALT-0 for help." at bounding box center [326, 194] width 241 height 13
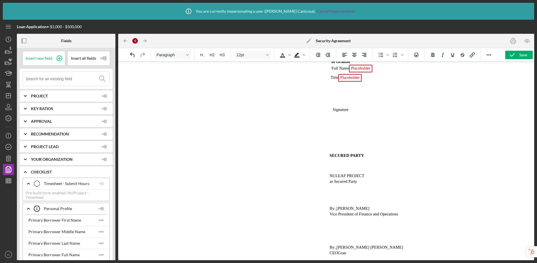
click at [337, 209] on span "[PERSON_NAME]" at bounding box center [352, 208] width 33 height 5
click at [337, 248] on span "[PERSON_NAME] [PERSON_NAME]" at bounding box center [369, 247] width 67 height 5
click at [351, 254] on p "CEOGran" at bounding box center [326, 253] width 241 height 6
click at [331, 168] on p "Rich Text Area. Press ALT-0 for help." at bounding box center [326, 166] width 241 height 6
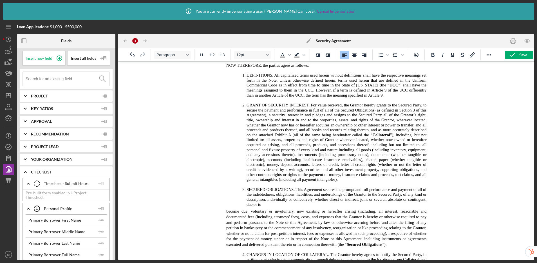
scroll to position [0, 0]
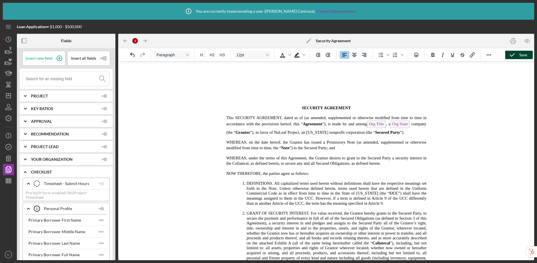
click at [512, 56] on polyline "button" at bounding box center [512, 54] width 5 height 3
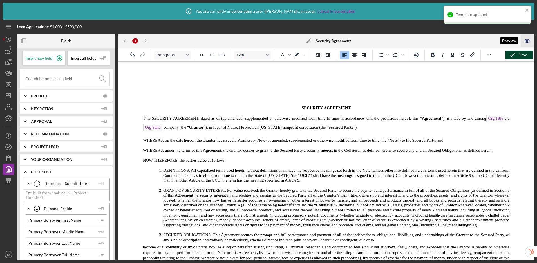
click at [530, 40] on icon "button" at bounding box center [527, 41] width 13 height 13
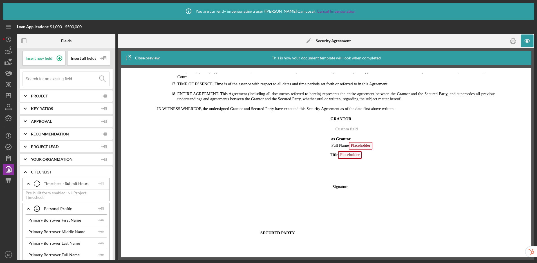
scroll to position [725, 0]
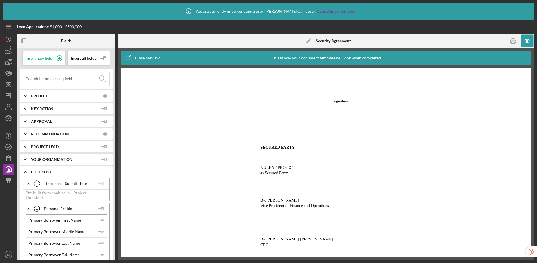
click at [146, 56] on div "Close preview" at bounding box center [147, 57] width 24 height 11
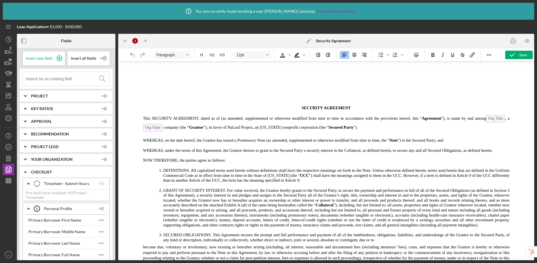
scroll to position [0, 0]
click at [513, 43] on icon "button" at bounding box center [513, 41] width 13 height 13
drag, startPoint x: 246, startPoint y: 153, endPoint x: 314, endPoint y: 234, distance: 105.4
click at [327, 55] on icon "Increase indent" at bounding box center [328, 55] width 7 height 7
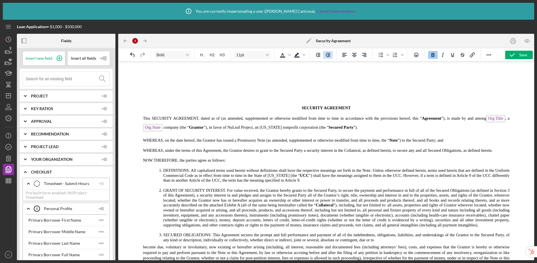
click at [327, 55] on icon "Increase indent" at bounding box center [328, 55] width 7 height 7
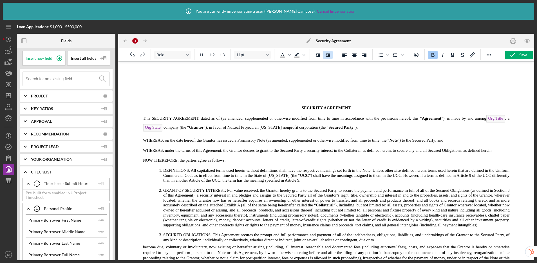
click at [327, 55] on icon "Increase indent" at bounding box center [328, 55] width 7 height 7
click at [317, 56] on icon "Decrease indent" at bounding box center [318, 55] width 5 height 4
click at [511, 56] on polyline "button" at bounding box center [512, 54] width 5 height 3
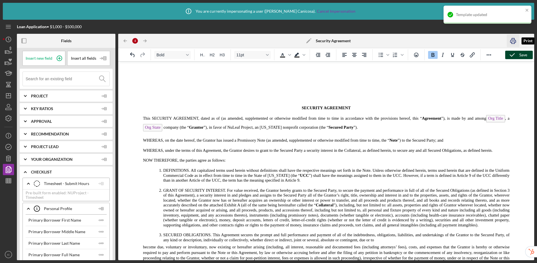
click at [512, 42] on rect "button" at bounding box center [513, 43] width 3 height 2
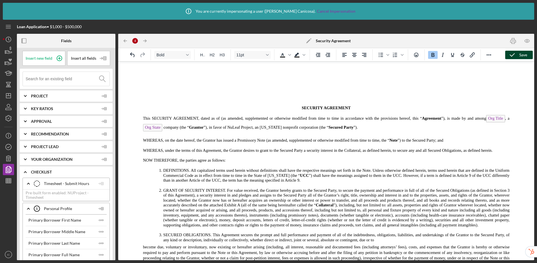
click at [529, 43] on icon "button" at bounding box center [527, 41] width 13 height 13
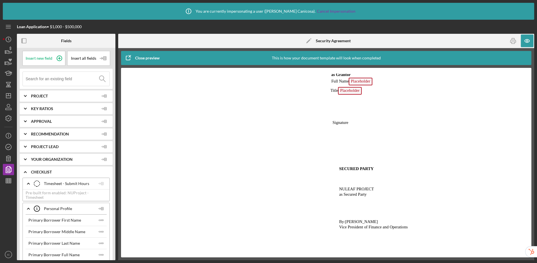
scroll to position [725, 0]
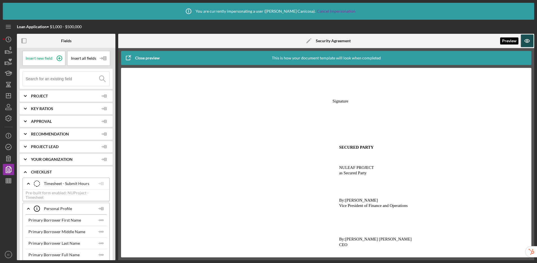
click at [528, 42] on icon "button" at bounding box center [527, 41] width 13 height 13
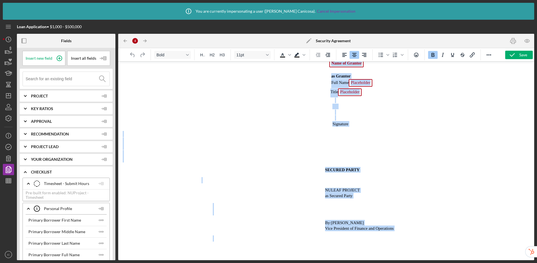
scroll to position [699, 0]
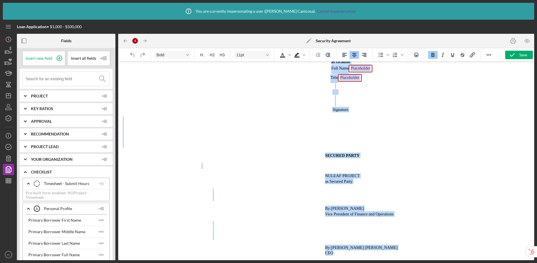
drag, startPoint x: 326, startPoint y: 147, endPoint x: 399, endPoint y: 230, distance: 110.3
click at [363, 55] on icon "Align right" at bounding box center [364, 55] width 5 height 4
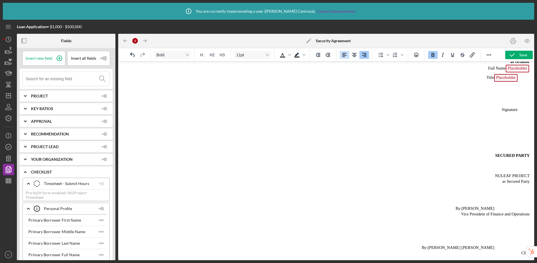
click at [347, 56] on icon "Align left" at bounding box center [344, 55] width 7 height 7
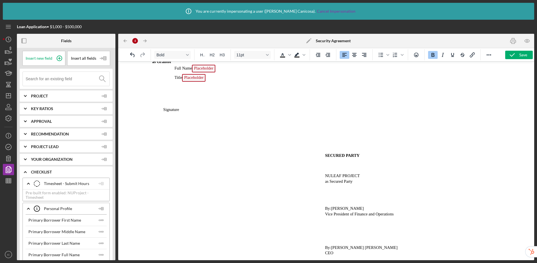
click at [314, 155] on h4 "SECURED PARTY" at bounding box center [382, 156] width 295 height 6
click at [129, 54] on icon "Undo" at bounding box center [132, 55] width 7 height 7
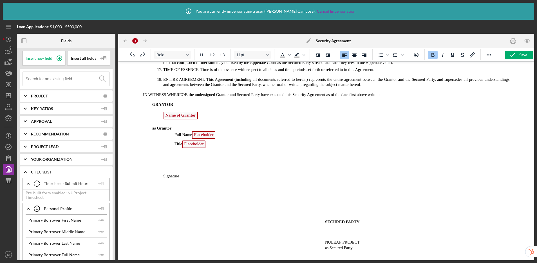
scroll to position [605, 0]
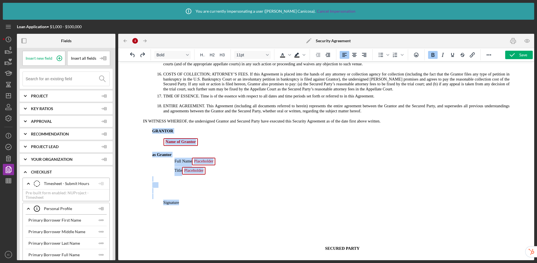
drag, startPoint x: 153, startPoint y: 131, endPoint x: 202, endPoint y: 200, distance: 84.8
click at [328, 55] on icon "Increase indent" at bounding box center [328, 55] width 5 height 4
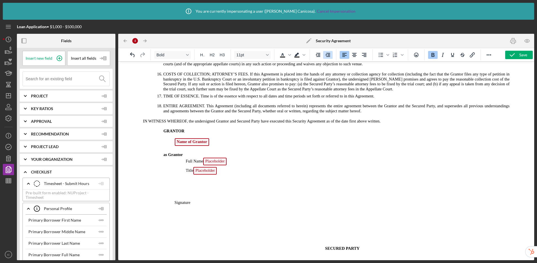
click at [328, 55] on icon "Increase indent" at bounding box center [328, 55] width 5 height 4
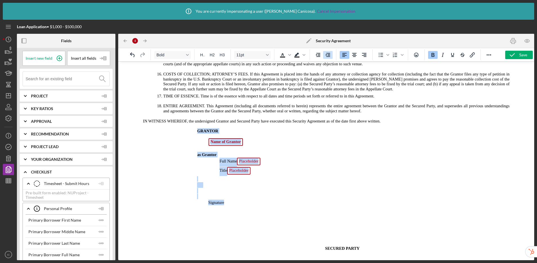
click at [328, 55] on icon "Increase indent" at bounding box center [328, 55] width 5 height 4
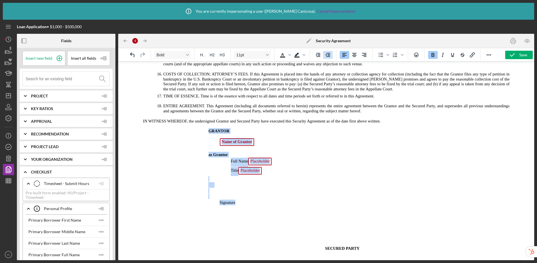
click at [328, 55] on icon "Increase indent" at bounding box center [328, 55] width 5 height 4
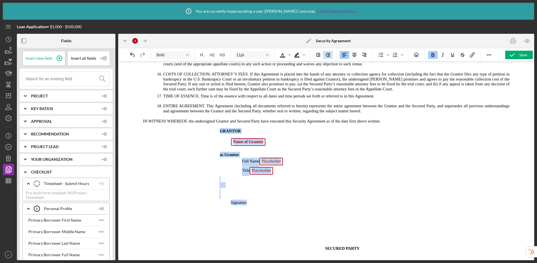
click at [328, 55] on icon "Increase indent" at bounding box center [328, 55] width 5 height 4
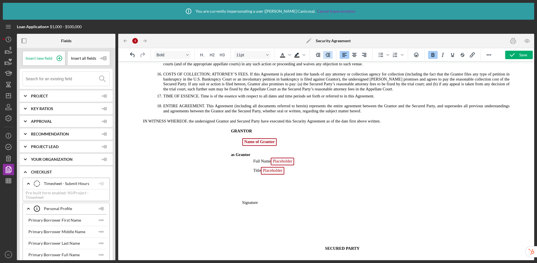
click at [328, 55] on icon "Increase indent" at bounding box center [328, 55] width 5 height 4
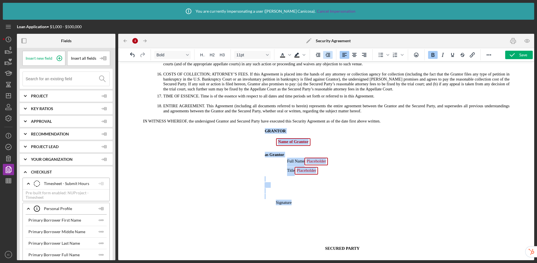
click at [328, 55] on icon "Increase indent" at bounding box center [328, 55] width 5 height 4
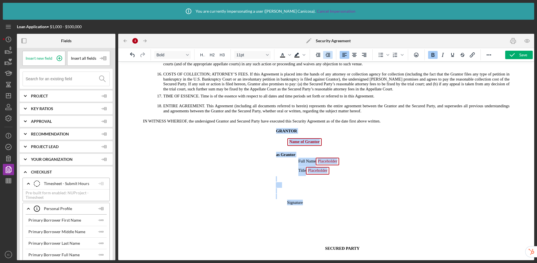
click at [328, 55] on icon "Increase indent" at bounding box center [328, 55] width 5 height 4
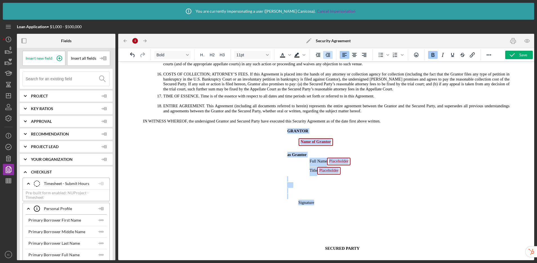
click at [328, 55] on icon "Increase indent" at bounding box center [328, 55] width 5 height 4
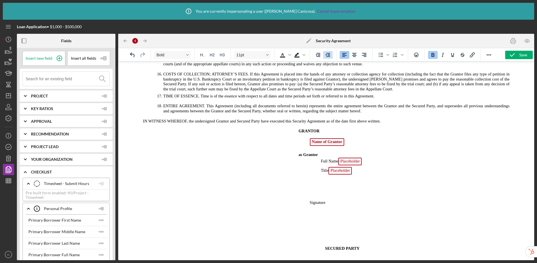
click at [328, 55] on icon "Increase indent" at bounding box center [328, 55] width 5 height 4
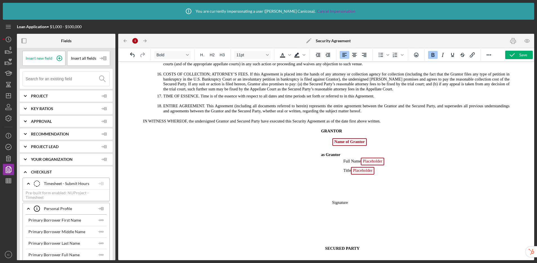
click at [422, 201] on p "Signature" at bounding box center [320, 203] width 395 height 6
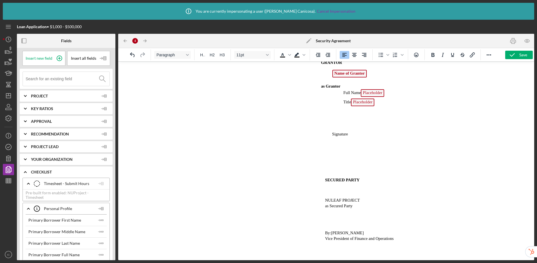
scroll to position [699, 0]
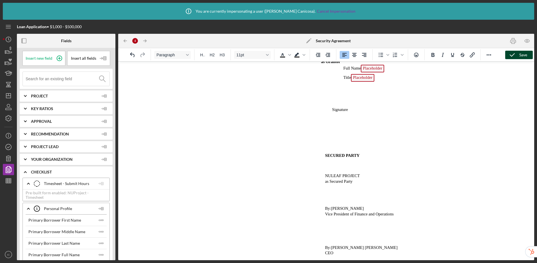
click at [514, 56] on icon "button" at bounding box center [512, 55] width 14 height 14
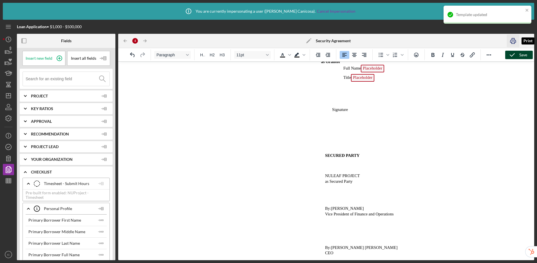
drag, startPoint x: 509, startPoint y: 39, endPoint x: 336, endPoint y: 7, distance: 176.6
click at [509, 39] on icon "button" at bounding box center [513, 41] width 13 height 13
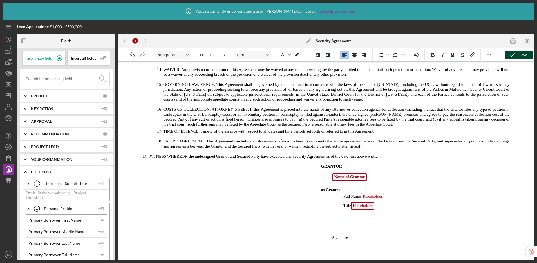
scroll to position [633, 0]
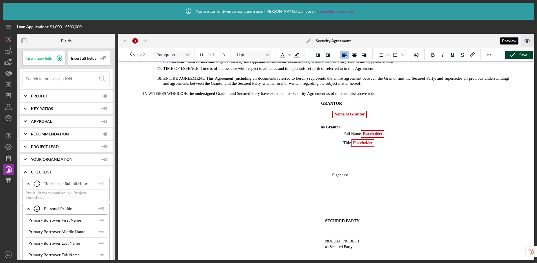
drag, startPoint x: 529, startPoint y: 43, endPoint x: 523, endPoint y: 44, distance: 6.6
click at [529, 43] on icon "button" at bounding box center [527, 41] width 13 height 13
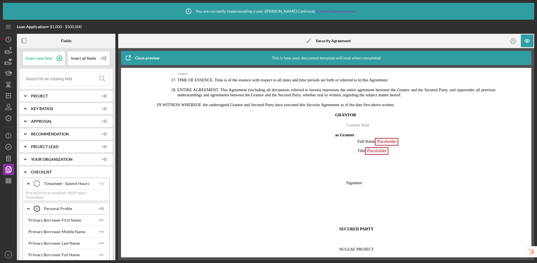
scroll to position [725, 0]
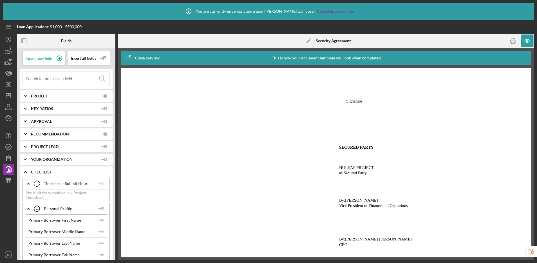
click at [131, 60] on icon "button" at bounding box center [128, 58] width 14 height 14
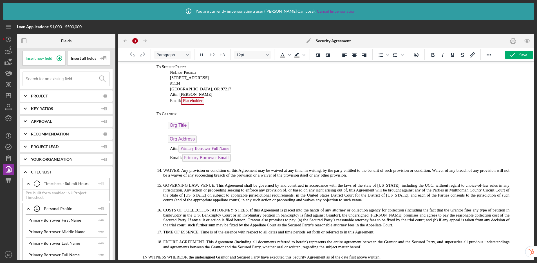
scroll to position [699, 0]
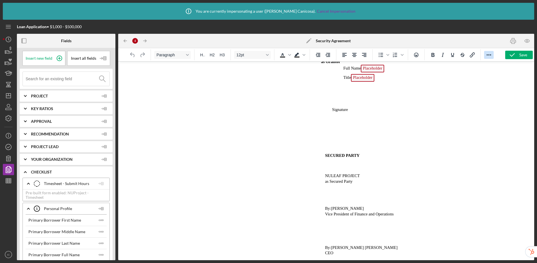
click at [493, 54] on button "Reveal or hide additional toolbar items" at bounding box center [489, 55] width 10 height 8
click at [476, 66] on icon "Line height" at bounding box center [476, 65] width 3 height 3
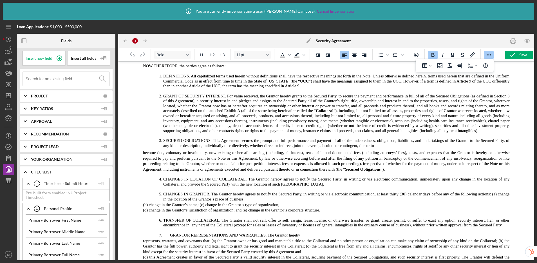
scroll to position [72, 0]
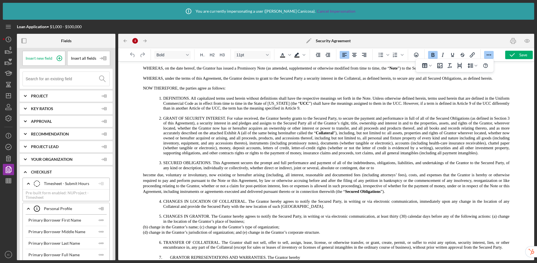
click at [141, 180] on p "become due, voluntary or involuntary, now existing or hereafter arising (includ…" at bounding box center [316, 183] width 387 height 22
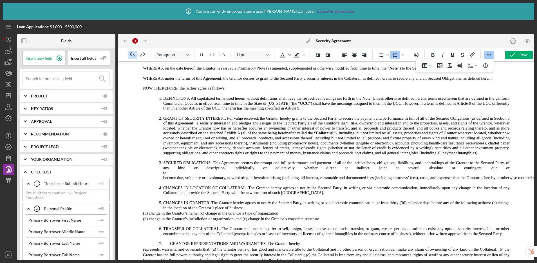
click at [131, 57] on icon "Undo" at bounding box center [132, 55] width 7 height 7
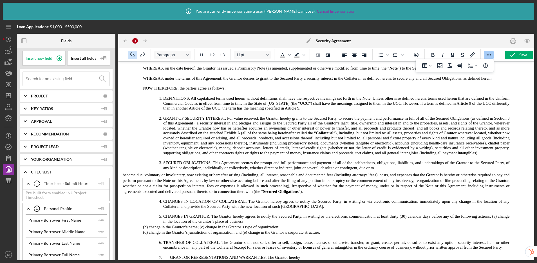
click at [131, 57] on icon "Undo" at bounding box center [132, 55] width 7 height 7
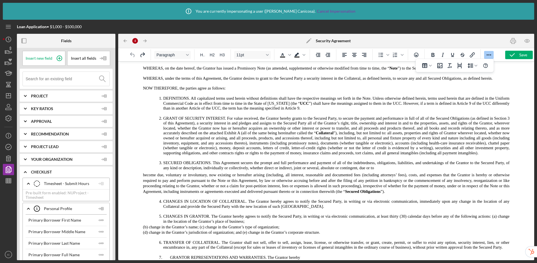
click at [131, 57] on icon "Undo" at bounding box center [132, 55] width 7 height 7
click at [384, 170] on p "SECURED OBLIGATIONS. This Agreement secures the prompt and full performance and…" at bounding box center [336, 165] width 346 height 10
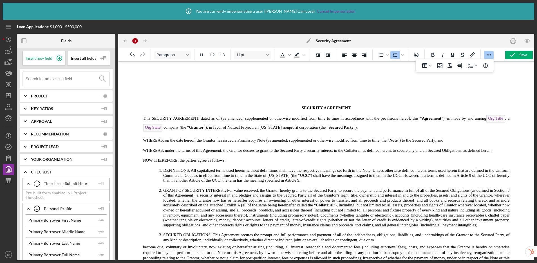
scroll to position [72, 0]
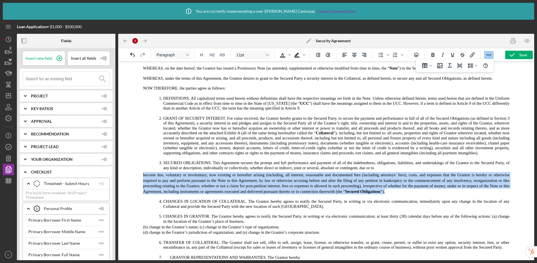
drag, startPoint x: 393, startPoint y: 196, endPoint x: 140, endPoint y: 177, distance: 253.7
click at [140, 177] on p "become due, voluntary or involuntary, now existing or hereafter arising (includ…" at bounding box center [316, 183] width 387 height 22
copy p "become due, voluntary or involuntary, now existing or hereafter arising (includ…"
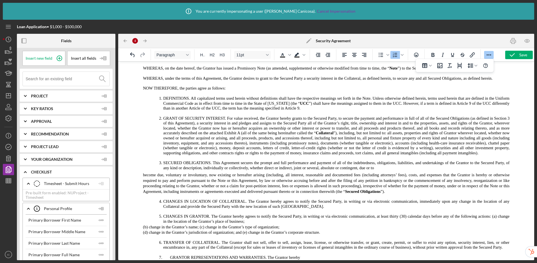
click at [396, 169] on span "SECURED OBLIGATIONS. This Agreement secures the prompt and full performance and…" at bounding box center [336, 165] width 346 height 10
click at [393, 170] on p "SECURED OBLIGATIONS. This Agreement secures the prompt and full performance and…" at bounding box center [336, 165] width 346 height 10
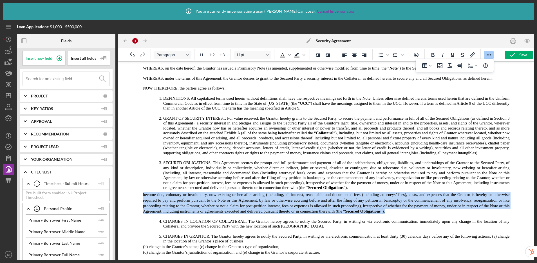
drag, startPoint x: 399, startPoint y: 216, endPoint x: 133, endPoint y: 200, distance: 266.5
click at [133, 200] on p "become due, voluntary or involuntary, now existing or hereafter arising (includ…" at bounding box center [316, 203] width 387 height 22
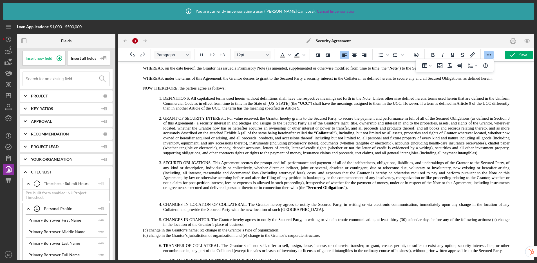
click at [178, 197] on p "Rich Text Area. Press ALT-0 for help." at bounding box center [316, 194] width 387 height 5
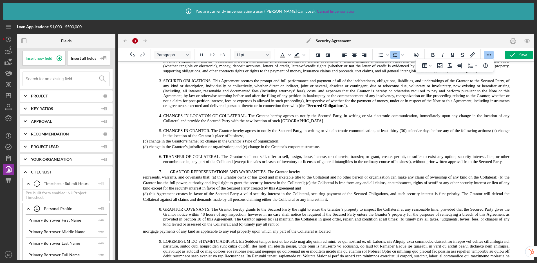
scroll to position [193, 0]
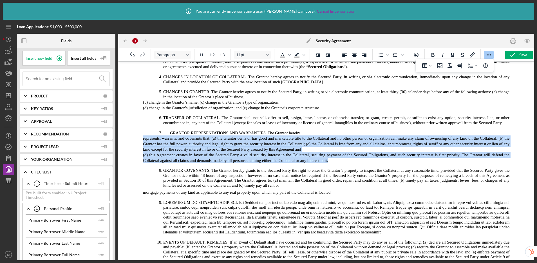
drag, startPoint x: 330, startPoint y: 165, endPoint x: 134, endPoint y: 144, distance: 197.3
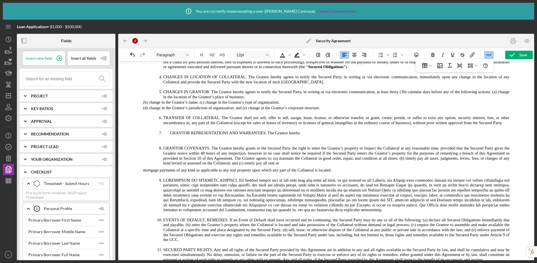
click at [320, 136] on p "GRANTOR REPRESENTATIONS AND WARRANTIES. The Grantor hereby" at bounding box center [350, 133] width 360 height 5
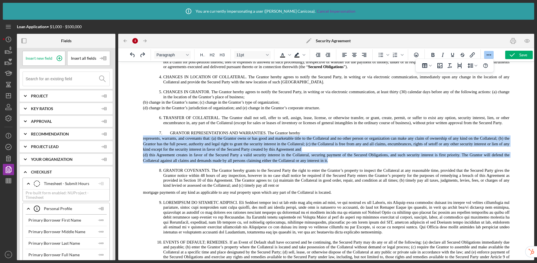
click at [255, 157] on span "(d) this Agreement creates in favor of the Secured Party a valid security inter…" at bounding box center [326, 158] width 366 height 10
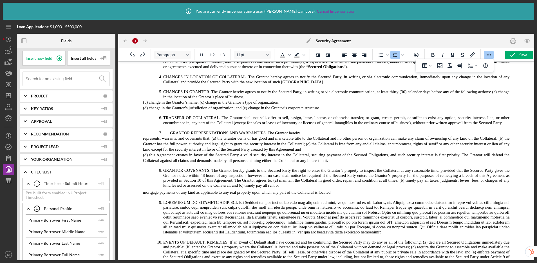
click at [306, 136] on p "GRANTOR REPRESENTATIONS AND WARRANTIES. The Grantor hereby" at bounding box center [350, 133] width 360 height 5
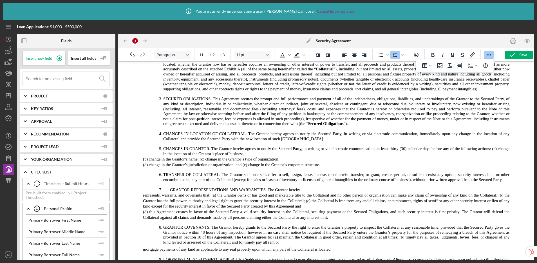
scroll to position [162, 0]
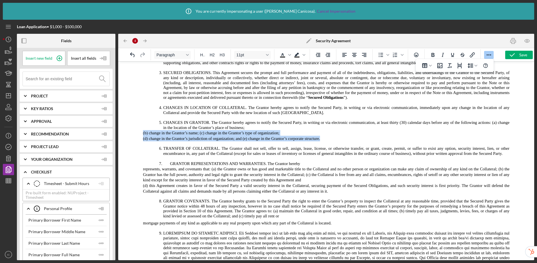
drag, startPoint x: 143, startPoint y: 137, endPoint x: 326, endPoint y: 143, distance: 183.3
copy body "(b) change in the Grantor’s name; (c) change in the Grantor’s type of organizat…"
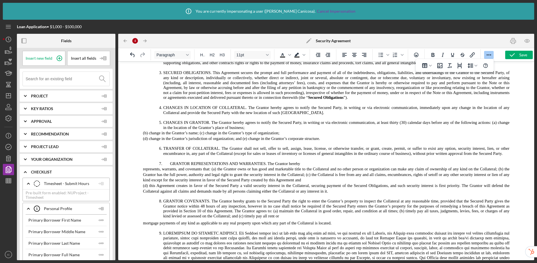
click at [277, 130] on p "CHANGES IN GRANTOR. The Grantor hereby agrees to notify the Secured Party, in w…" at bounding box center [336, 125] width 346 height 10
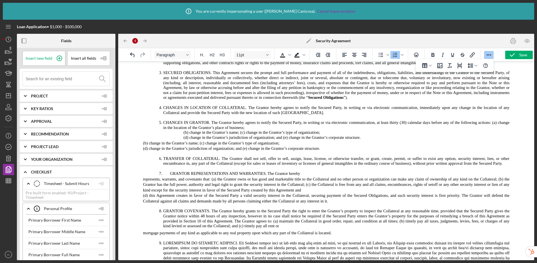
scroll to position [172, 0]
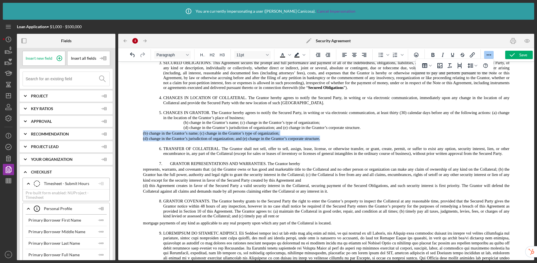
drag, startPoint x: 322, startPoint y: 143, endPoint x: 138, endPoint y: 137, distance: 184.2
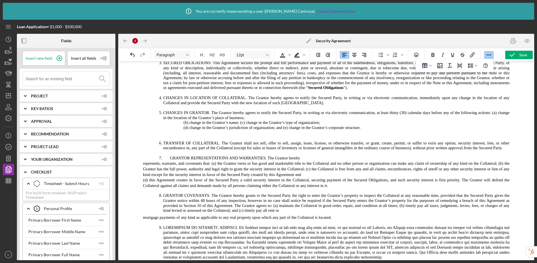
click at [173, 136] on p "Rich Text Area. Press ALT-0 for help." at bounding box center [316, 132] width 387 height 5
click at [184, 125] on span "(b) change in the Grantor’s name; (c) change in the Grantor’s type of organizat…" at bounding box center [252, 122] width 137 height 5
click at [182, 125] on p "(b) change in the Grantor’s name; (c) change in the Grantor’s type of organizat…" at bounding box center [346, 122] width 366 height 5
drag, startPoint x: 228, startPoint y: 126, endPoint x: 323, endPoint y: 126, distance: 95.1
click at [323, 125] on p "(b) change in the Grantor’s name; (c) change in the Grantor’s type of organizat…" at bounding box center [346, 122] width 366 height 5
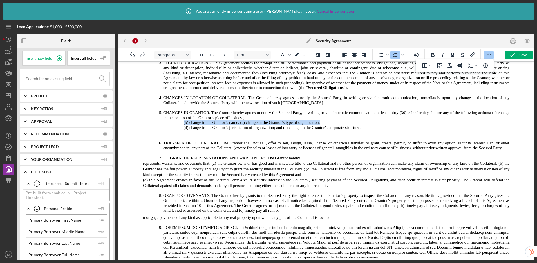
copy span "(b) change in the Grantor’s name; (c) change in the Grantor’s type of organizat…"
click at [267, 120] on p "CHANGES IN GRANTOR. The Grantor hereby agrees to notify the Secured Party, in w…" at bounding box center [336, 115] width 346 height 10
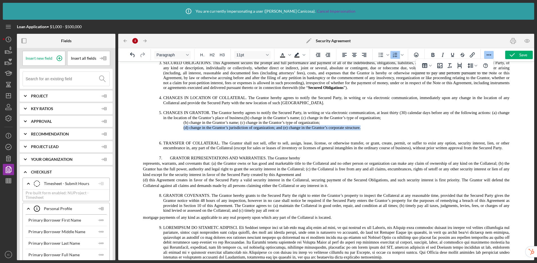
drag, startPoint x: 213, startPoint y: 131, endPoint x: 366, endPoint y: 132, distance: 153.1
click at [366, 130] on p "(d) change in the Grantor’s jurisdiction of organization; and (e) change in the…" at bounding box center [336, 127] width 346 height 5
copy span "(d) change in the Grantor’s jurisdiction of organization; and (e) change in the…"
click at [407, 120] on p "CHANGES IN GRANTOR. The Grantor hereby agrees to notify the Secured Party, in w…" at bounding box center [336, 115] width 346 height 10
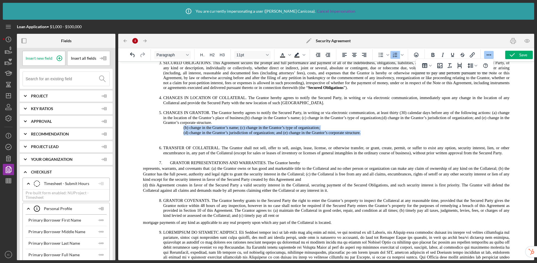
drag, startPoint x: 363, startPoint y: 136, endPoint x: 181, endPoint y: 130, distance: 181.9
click at [181, 130] on li "CHANGES IN GRANTOR. The Grantor hereby agrees to notify the Secured Party, in w…" at bounding box center [346, 122] width 366 height 25
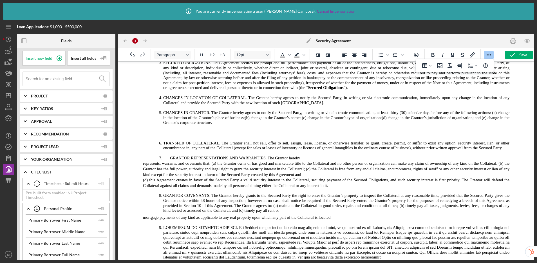
click at [175, 134] on p "Rich Text Area. Press ALT-0 for help." at bounding box center [316, 132] width 387 height 5
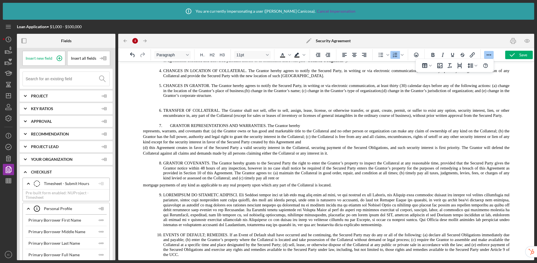
scroll to position [200, 0]
click at [319, 127] on p "GRANTOR REPRESENTATIONS AND WARRANTIES. The Grantor hereby" at bounding box center [350, 124] width 360 height 5
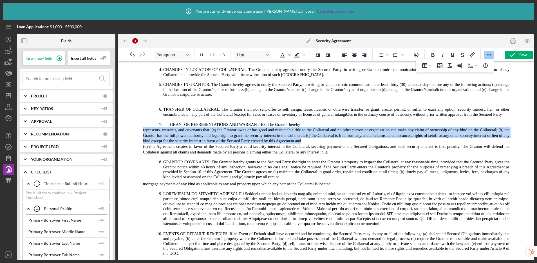
drag, startPoint x: 141, startPoint y: 133, endPoint x: 312, endPoint y: 143, distance: 171.4
click at [312, 143] on p "represents, warrants, and covenants that: (a) the Grantor owns or has good and …" at bounding box center [316, 135] width 387 height 17
copy span "represents, warrants, and covenants that: (a) the Grantor owns or has good and …"
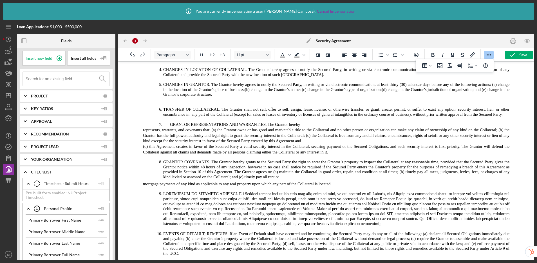
click at [309, 127] on p "GRANTOR REPRESENTATIONS AND WARRANTIES. The Grantor hereby" at bounding box center [350, 124] width 360 height 5
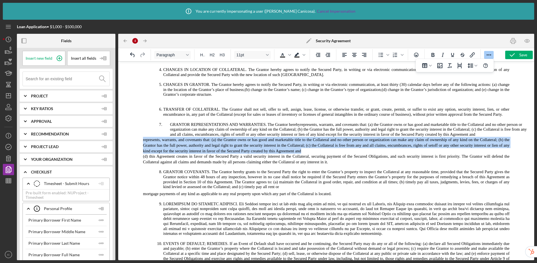
drag, startPoint x: 313, startPoint y: 153, endPoint x: 138, endPoint y: 143, distance: 175.9
click at [138, 143] on p "represents, warrants, and covenants that: (a) the Grantor owns or has good and …" at bounding box center [316, 145] width 387 height 17
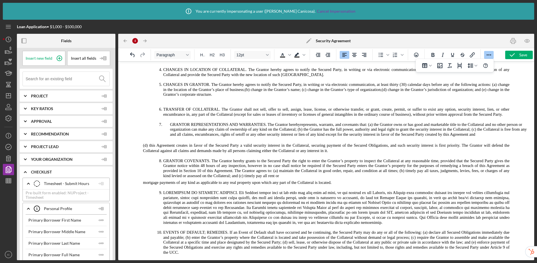
click at [139, 149] on p "(d) this Agreement creates in favor of the Secured Party a valid security inter…" at bounding box center [316, 147] width 387 height 11
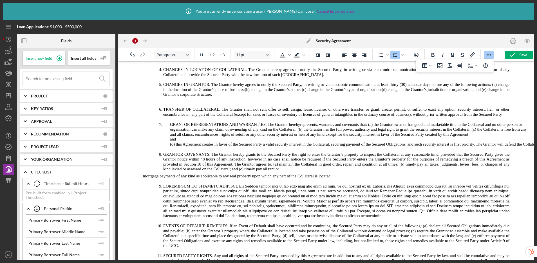
click at [170, 146] on span "(d) this Agreement creates in favor of the Secured Party a valid security inter…" at bounding box center [439, 144] width 538 height 5
click at [188, 140] on p "GRANTOR REPRESENTATIONS AND WARRANTIES. The Grantor hereby represents, warrants…" at bounding box center [350, 134] width 360 height 25
click at [189, 140] on span "represents, warrants, and covenants that: (a) the Grantor owns or has good and …" at bounding box center [348, 131] width 357 height 19
click at [187, 142] on p "GRANTOR REPRESENTATIONS AND WARRANTIES. The Grantor hereby represents, warrants…" at bounding box center [350, 134] width 360 height 25
click at [131, 50] on div at bounding box center [137, 54] width 26 height 11
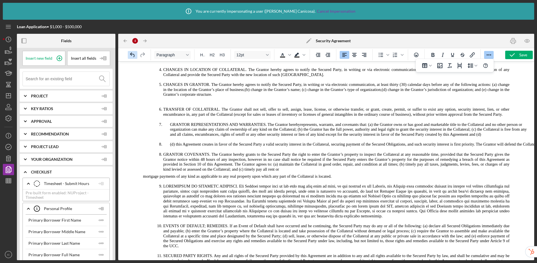
click at [132, 54] on icon "Undo" at bounding box center [132, 54] width 5 height 5
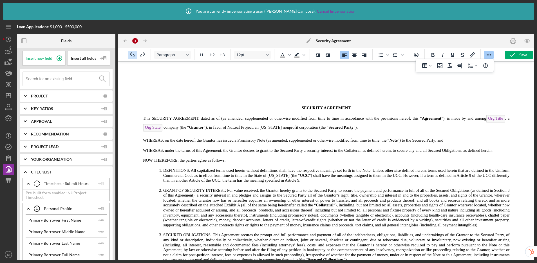
click at [132, 54] on icon "Undo" at bounding box center [132, 54] width 5 height 5
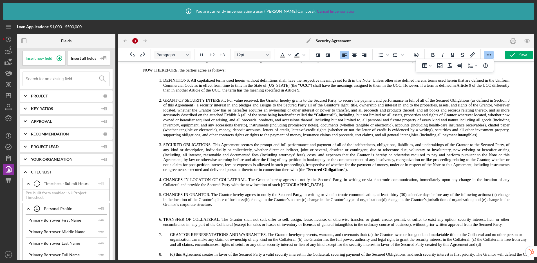
scroll to position [197, 0]
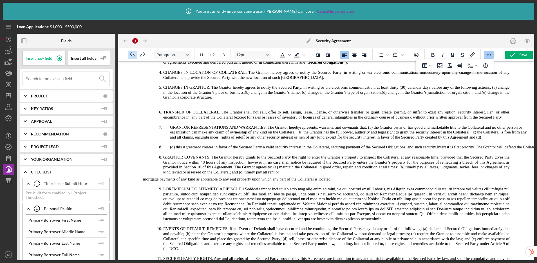
click at [132, 55] on icon "Undo" at bounding box center [132, 55] width 7 height 7
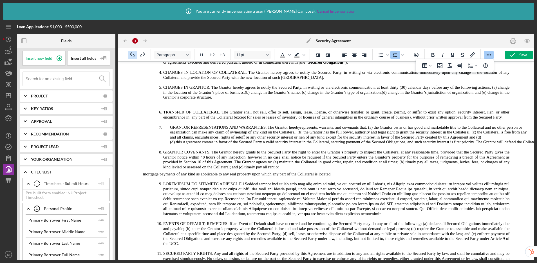
click at [132, 55] on icon "Undo" at bounding box center [132, 55] width 7 height 7
click at [497, 140] on p "GRANTOR REPRESENTATIONS AND WARRANTIES. The Grantor hereby represents, warrants…" at bounding box center [350, 135] width 360 height 20
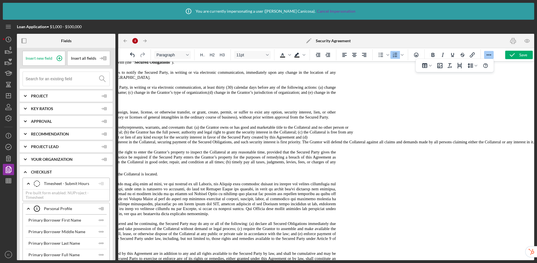
scroll to position [197, 178]
drag, startPoint x: 447, startPoint y: 149, endPoint x: 460, endPoint y: 149, distance: 12.4
click at [455, 144] on span "(d) this Agreement creates in favor of the Secured Party a valid security inter…" at bounding box center [265, 142] width 538 height 5
drag, startPoint x: 460, startPoint y: 149, endPoint x: 540, endPoint y: 152, distance: 80.2
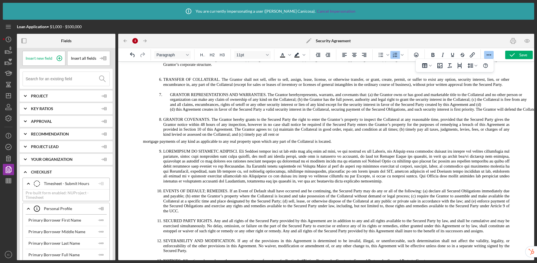
scroll to position [164, 0]
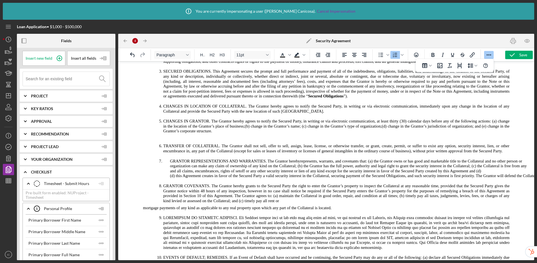
click at [293, 203] on p "GRANTOR COVENANTS. The Grantor hereby grants to the Secured Party the right to …" at bounding box center [336, 194] width 346 height 20
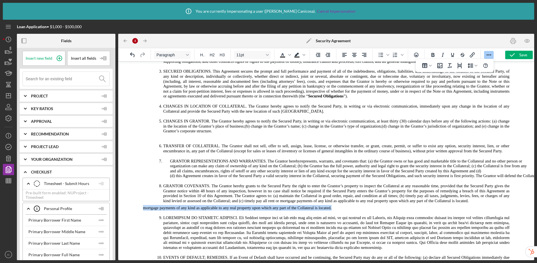
drag, startPoint x: 335, startPoint y: 215, endPoint x: 137, endPoint y: 215, distance: 199.0
click at [137, 211] on p "mortgage payments of any kind as applicable to any real property upon which any…" at bounding box center [317, 208] width 388 height 6
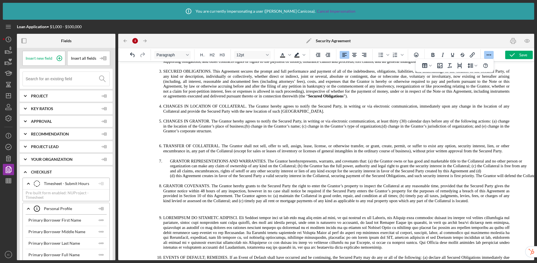
click at [171, 210] on p "Rich Text Area. Press ALT-0 for help." at bounding box center [317, 207] width 388 height 5
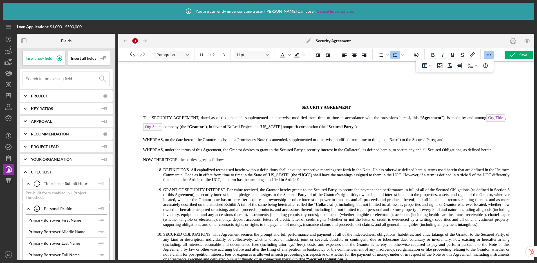
scroll to position [0, 0]
click at [130, 55] on icon "Undo" at bounding box center [132, 55] width 7 height 7
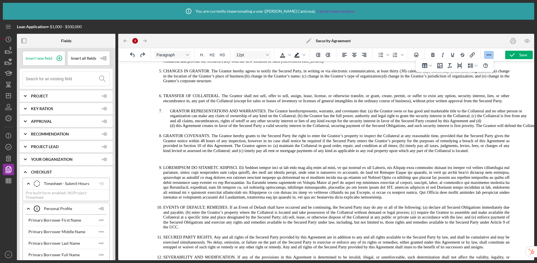
scroll to position [215, 0]
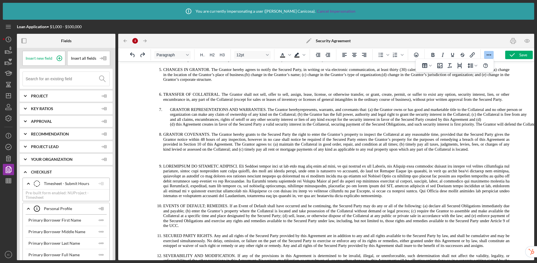
click at [187, 159] on p "Rich Text Area. Press ALT-0 for help." at bounding box center [317, 155] width 388 height 5
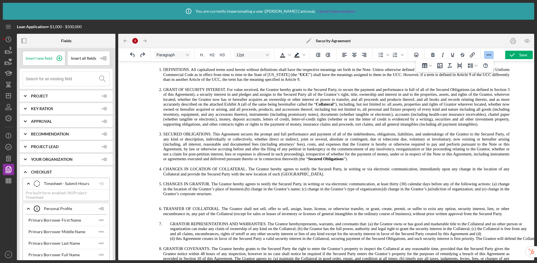
scroll to position [167, 0]
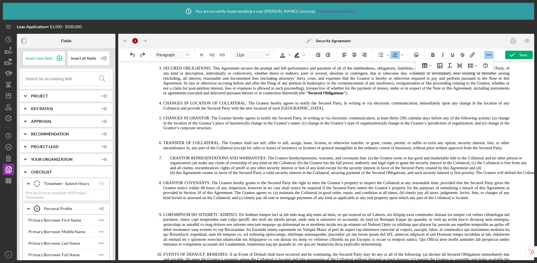
click at [170, 162] on span "GRANTOR REPRESENTATIONS AND WARRANTIES. The Grantor hereby represents, warrants…" at bounding box center [348, 163] width 357 height 14
click at [193, 170] on span "represents, warrants, and covenants that: (a) the Grantor owns or has good and …" at bounding box center [336, 163] width 346 height 14
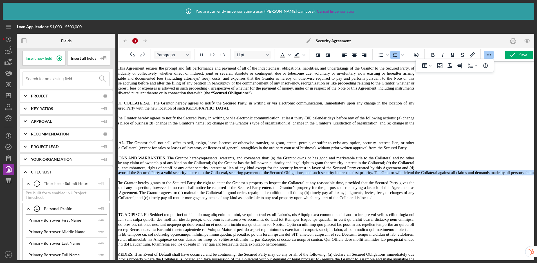
scroll to position [167, 171]
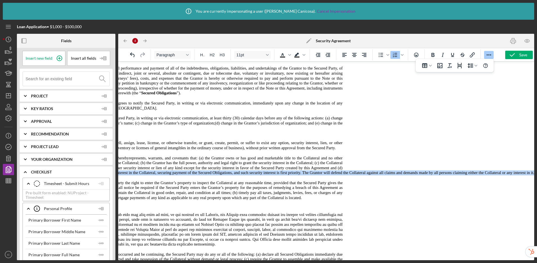
drag, startPoint x: 162, startPoint y: 186, endPoint x: 555, endPoint y: 188, distance: 393.2
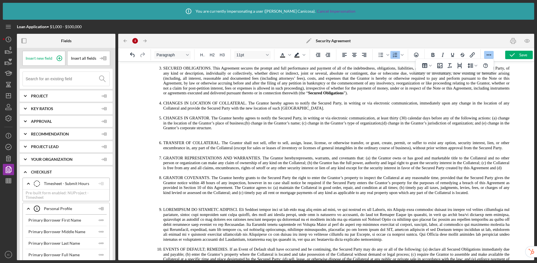
scroll to position [167, 0]
click at [202, 171] on p "GRANTOR REPRESENTATIONS AND WARRANTIES. The Grantor hereby represents, warrants…" at bounding box center [336, 163] width 346 height 15
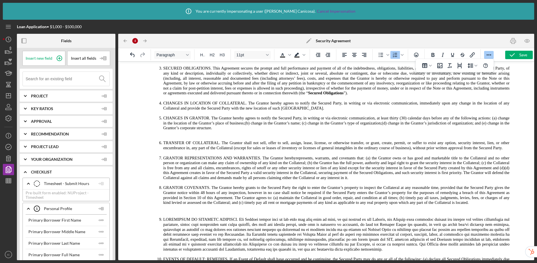
drag, startPoint x: 194, startPoint y: 177, endPoint x: 193, endPoint y: 174, distance: 3.2
click at [194, 176] on span "represents, warrants, and covenants that: (a) the Grantor owns or has good and …" at bounding box center [336, 168] width 346 height 24
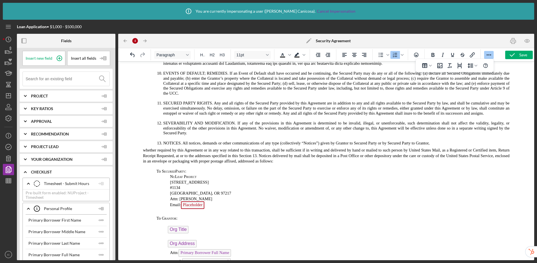
scroll to position [356, 0]
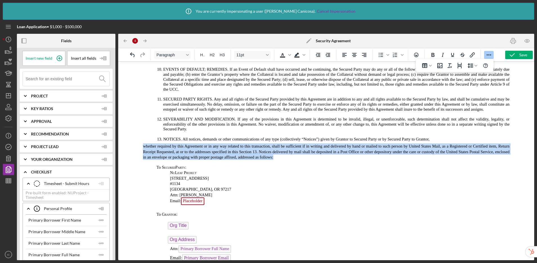
drag, startPoint x: 178, startPoint y: 150, endPoint x: 301, endPoint y: 161, distance: 122.9
click at [301, 160] on p "whether required by this Agreement or in any way related to this transaction, s…" at bounding box center [316, 151] width 387 height 17
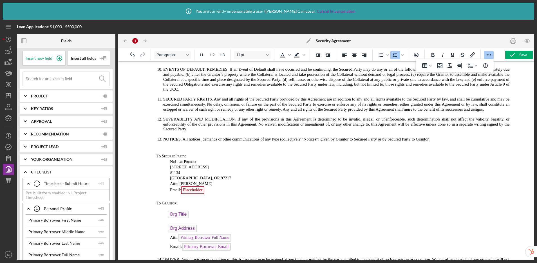
click at [444, 142] on p "NOTICES. All notices, demands or other communications of any type (collectively…" at bounding box center [336, 139] width 346 height 5
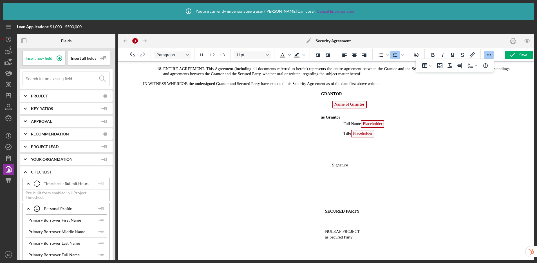
scroll to position [633, 0]
click at [317, 118] on h4 "as Grantor" at bounding box center [340, 118] width 377 height 6
click at [326, 53] on icon "Increase indent" at bounding box center [328, 55] width 7 height 7
drag, startPoint x: 343, startPoint y: 123, endPoint x: 377, endPoint y: 140, distance: 37.3
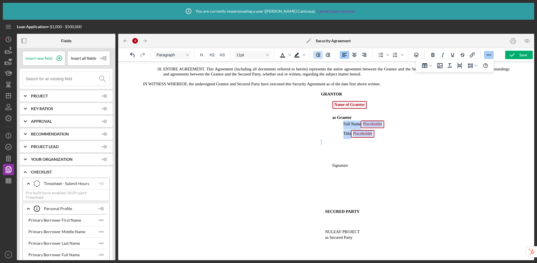
click at [319, 56] on icon "Decrease indent" at bounding box center [318, 55] width 5 height 4
click at [406, 178] on p "Rich Text Area. Press ALT-0 for help." at bounding box center [326, 189] width 407 height 32
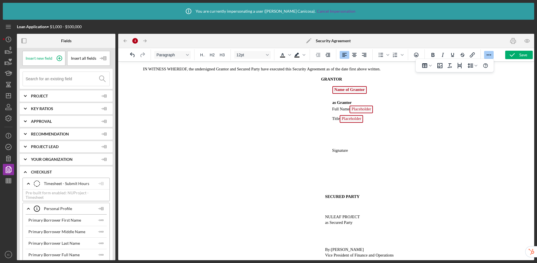
scroll to position [654, 0]
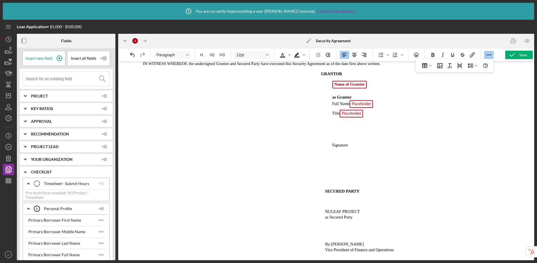
click at [337, 170] on p "Rich Text Area. Press ALT-0 for help." at bounding box center [326, 168] width 407 height 32
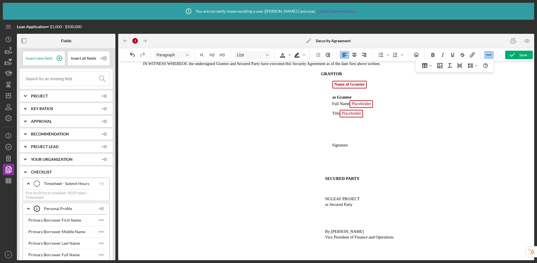
drag, startPoint x: 314, startPoint y: 169, endPoint x: 307, endPoint y: 167, distance: 6.3
click at [307, 167] on p "Rich Text Area. Press ALT-0 for help." at bounding box center [326, 161] width 407 height 19
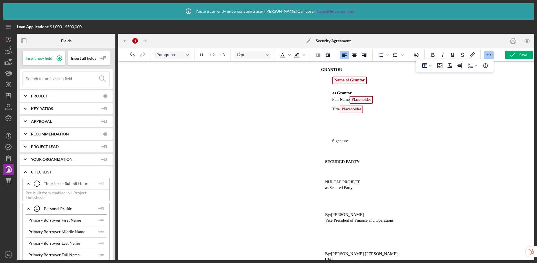
scroll to position [664, 0]
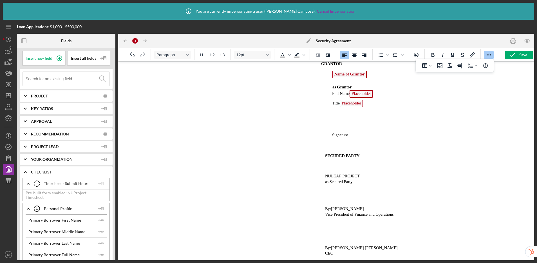
click at [324, 176] on h5 "NULEAF PROJECT" at bounding box center [382, 176] width 295 height 5
click at [514, 53] on icon "button" at bounding box center [512, 55] width 14 height 14
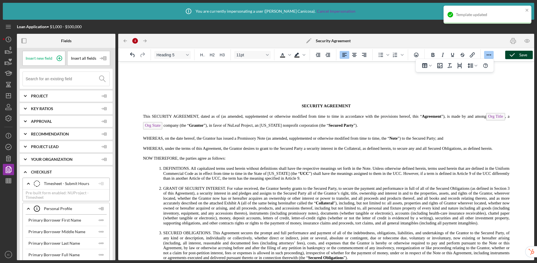
scroll to position [0, 0]
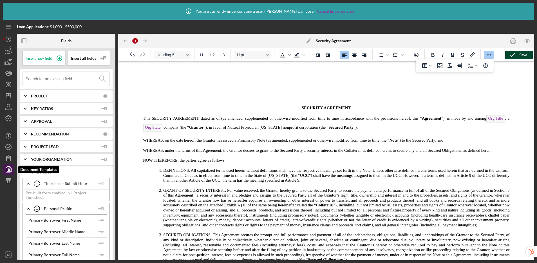
click at [12, 169] on icon "button" at bounding box center [8, 169] width 14 height 14
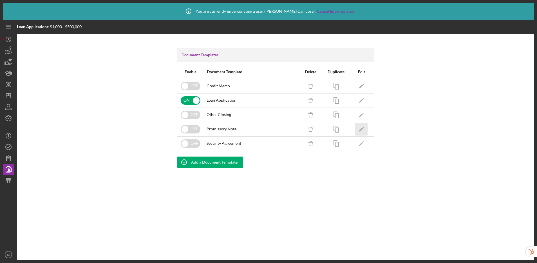
click at [361, 129] on polygon "button" at bounding box center [361, 129] width 4 height 4
click at [365, 145] on icon "Icon/Edit" at bounding box center [361, 143] width 13 height 13
click at [362, 114] on polygon "button" at bounding box center [361, 115] width 4 height 4
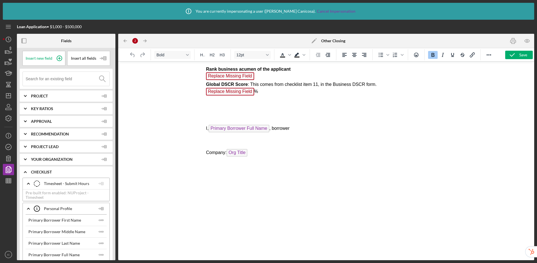
click at [256, 156] on p "Company: Org Title ﻿" at bounding box center [326, 153] width 241 height 9
drag, startPoint x: 252, startPoint y: 149, endPoint x: 202, endPoint y: 69, distance: 94.4
click at [202, 69] on html "Rank business acumen of the applicant Replace Missing Field Global DSCR Score :…" at bounding box center [326, 112] width 250 height 101
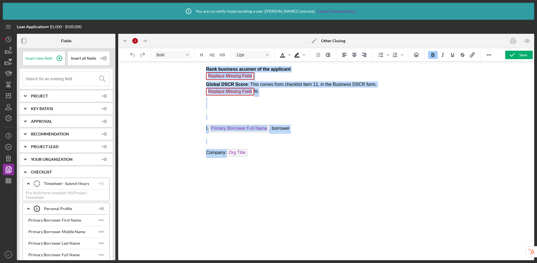
drag, startPoint x: 205, startPoint y: 69, endPoint x: 281, endPoint y: 169, distance: 125.2
click at [281, 162] on html "Rank business acumen of the applicant Replace Missing Field Global DSCR Score :…" at bounding box center [326, 112] width 250 height 101
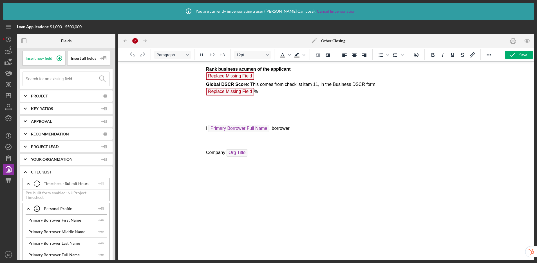
click at [267, 152] on p "Company: Org Title" at bounding box center [326, 153] width 241 height 9
click at [239, 153] on span "Org Title" at bounding box center [236, 153] width 21 height 8
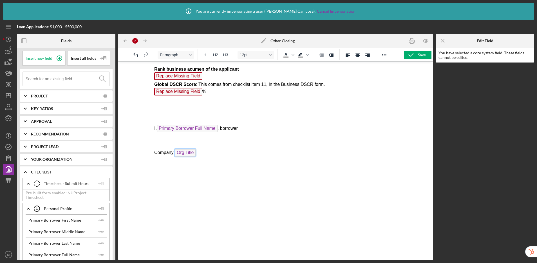
click at [191, 153] on span "Org Title" at bounding box center [184, 153] width 21 height 8
click at [203, 153] on p "Company: Org Title ﻿" at bounding box center [275, 153] width 243 height 9
drag, startPoint x: 185, startPoint y: 145, endPoint x: 295, endPoint y: 184, distance: 117.0
click at [149, 122] on html "Rank business acumen of the applicant Replace Missing Field Global DSCR Score :…" at bounding box center [275, 112] width 252 height 101
click at [223, 157] on p "Company: Org Title ﻿" at bounding box center [275, 153] width 243 height 9
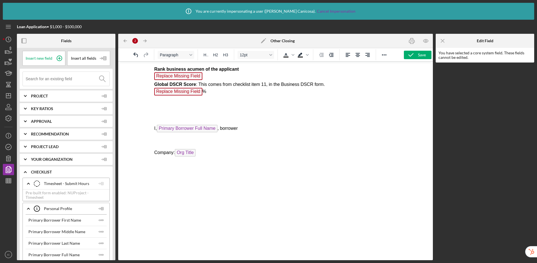
drag, startPoint x: 204, startPoint y: 154, endPoint x: 163, endPoint y: 140, distance: 43.0
click at [163, 140] on body "Rank business acumen of the applicant Replace Missing Field Global DSCR Score :…" at bounding box center [275, 112] width 243 height 92
click at [186, 155] on span "Org Title" at bounding box center [184, 153] width 21 height 8
drag, startPoint x: 161, startPoint y: 149, endPoint x: 149, endPoint y: 72, distance: 77.8
click at [149, 72] on html "Rank business acumen of the applicant Replace Missing Field Global DSCR Score :…" at bounding box center [275, 111] width 252 height 98
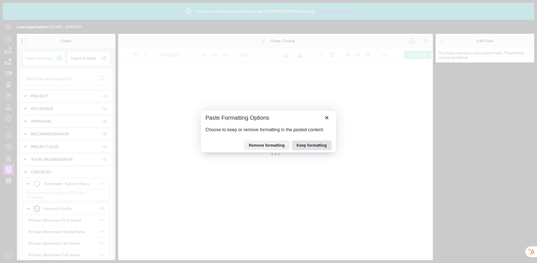
click at [307, 144] on button "Keep formatting" at bounding box center [312, 145] width 40 height 10
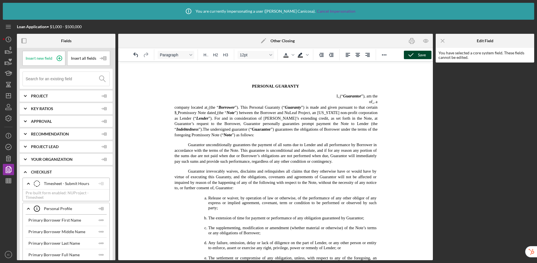
click at [419, 56] on div "Save" at bounding box center [422, 55] width 8 height 8
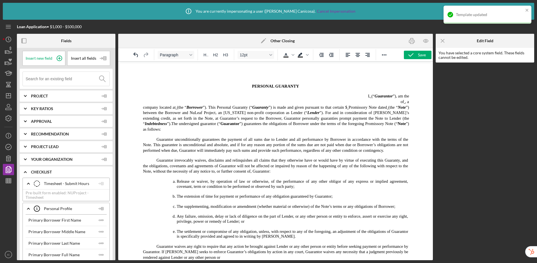
click at [263, 41] on polygon at bounding box center [263, 41] width 4 height 4
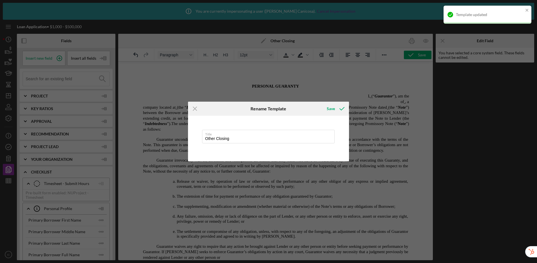
drag, startPoint x: 230, startPoint y: 139, endPoint x: 195, endPoint y: 136, distance: 35.0
click at [195, 136] on div "Title Other Closing" at bounding box center [268, 139] width 161 height 46
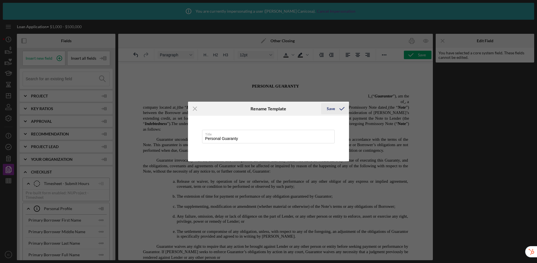
click at [336, 107] on icon "submit" at bounding box center [342, 109] width 14 height 14
type input "Personal Guaranty"
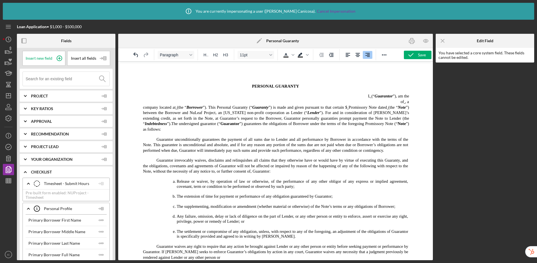
click at [364, 99] on p "of , a" at bounding box center [266, 102] width 286 height 6
click at [368, 96] on span "I," at bounding box center [369, 96] width 3 height 5
click at [393, 101] on p "of , a" at bounding box center [266, 102] width 286 height 6
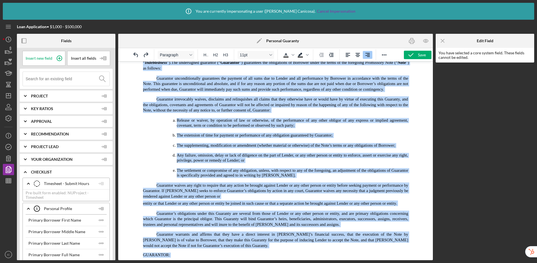
scroll to position [152, 0]
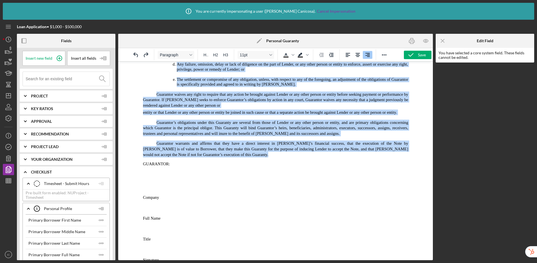
drag, startPoint x: 360, startPoint y: 95, endPoint x: 383, endPoint y: 151, distance: 60.4
click at [383, 151] on body "PERSONAL GUARANTY I, (“ Guarantor ”), am the of , a company located at (the “ B…" at bounding box center [276, 88] width 306 height 348
click at [346, 53] on icon "Align left" at bounding box center [348, 55] width 5 height 4
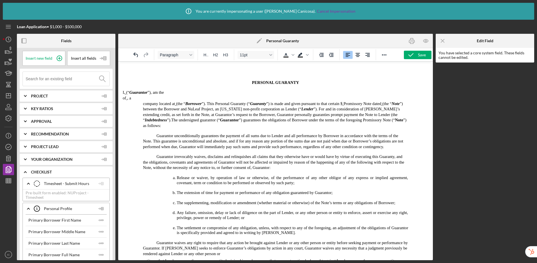
scroll to position [0, 0]
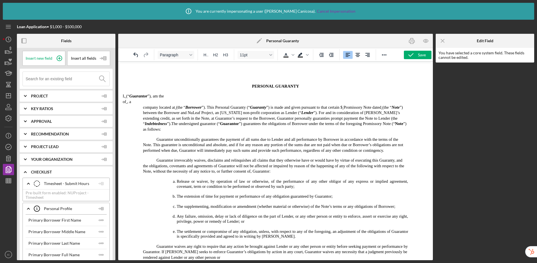
click at [209, 139] on span "Guarantor unconditionally guarantees the payment of all sums due to Lender and …" at bounding box center [273, 144] width 260 height 15
click at [176, 96] on p "I, (“ Guarantor ”), am the" at bounding box center [266, 96] width 287 height 6
click at [126, 98] on span "(“" at bounding box center [127, 96] width 3 height 5
click at [24, 170] on icon "Icon/Expander" at bounding box center [25, 172] width 14 height 14
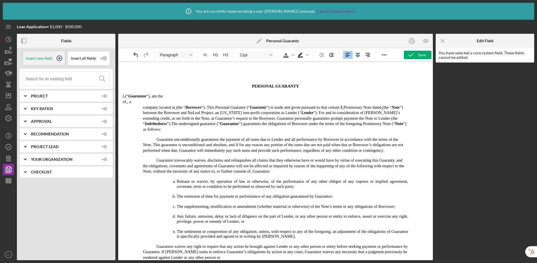
click at [60, 56] on circle at bounding box center [59, 58] width 5 height 5
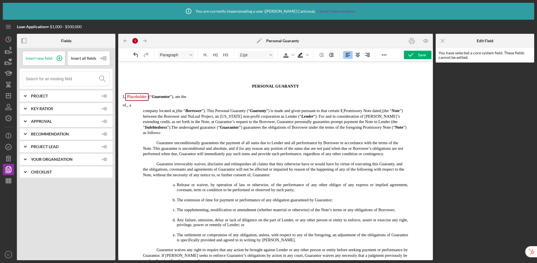
click at [122, 97] on html "PERSONAL GUARANTY I, Placeholder (“ Guarantor ”), am the of , a company located…" at bounding box center [275, 242] width 315 height 361
click at [333, 55] on icon "Increase indent" at bounding box center [331, 55] width 5 height 4
click at [173, 98] on span "(“" at bounding box center [172, 96] width 3 height 5
click at [221, 95] on p "I, Placeholder (“ Guarantor ”), am the" at bounding box center [266, 97] width 287 height 9
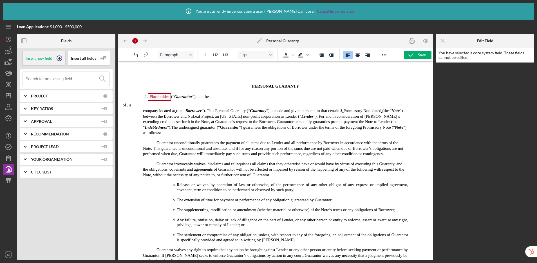
click at [58, 57] on icon at bounding box center [59, 58] width 14 height 14
click at [241, 97] on p "I, Placeholder (“ Guarantor ”), am the Placeholder" at bounding box center [266, 97] width 287 height 9
click at [241, 99] on p "I, Placeholder (“ Guarantor ”), am the Placeholder ﻿" at bounding box center [266, 97] width 287 height 9
drag, startPoint x: 124, startPoint y: 106, endPoint x: 127, endPoint y: 92, distance: 14.3
click at [124, 106] on span "of" at bounding box center [124, 105] width 3 height 5
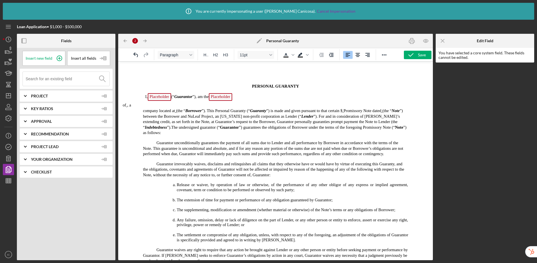
click at [121, 108] on html "PERSONAL GUARANTY I, Placeholder (“ Guarantor ”), am the Placeholder of , a com…" at bounding box center [275, 242] width 315 height 361
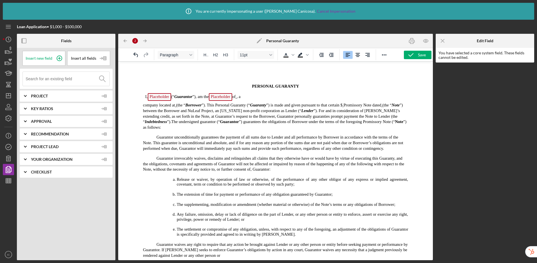
click at [236, 98] on span "of" at bounding box center [233, 96] width 3 height 5
drag, startPoint x: 242, startPoint y: 98, endPoint x: 237, endPoint y: 63, distance: 35.5
click at [241, 98] on span ", a" at bounding box center [239, 96] width 4 height 5
click at [70, 79] on input at bounding box center [68, 79] width 84 height 14
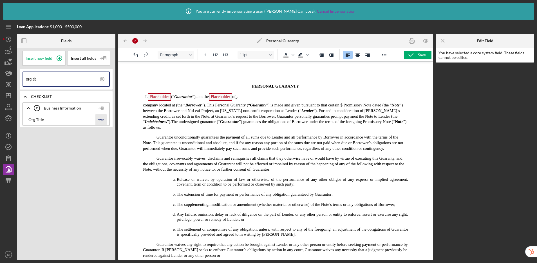
click at [100, 119] on polyline "button" at bounding box center [100, 120] width 2 height 2
click at [262, 99] on p "I, Placeholder (“ Guarantor ”), am the Placeholder of Org Title , a" at bounding box center [266, 97] width 287 height 9
click at [276, 97] on p "I, Placeholder (“ Guarantor ”), am the Placeholder of Org Title , a" at bounding box center [266, 97] width 287 height 9
click at [69, 79] on input "org tit" at bounding box center [67, 79] width 83 height 14
click at [101, 118] on icon "Icon/Insert Field" at bounding box center [100, 119] width 11 height 11
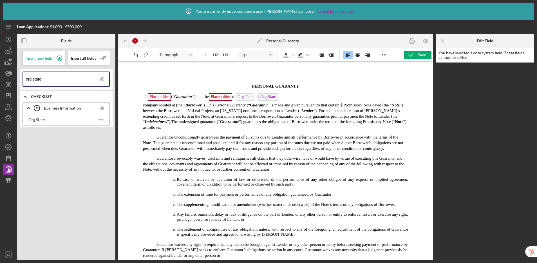
click at [140, 106] on p "company located at (the “ Borrower ”). This Personal Guaranty (“ Guaranty ”) is…" at bounding box center [266, 116] width 286 height 28
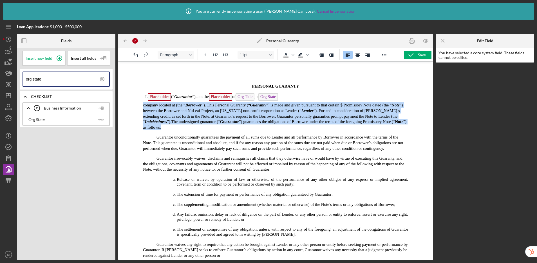
drag, startPoint x: 391, startPoint y: 122, endPoint x: 139, endPoint y: 104, distance: 252.5
click at [139, 104] on p "company located at (the “ Borrower ”). This Personal Guaranty (“ Guaranty ”) is…" at bounding box center [266, 116] width 286 height 28
copy p "company located at (the “ Borrower ”). This Personal Guaranty (“ Guaranty ”) is…"
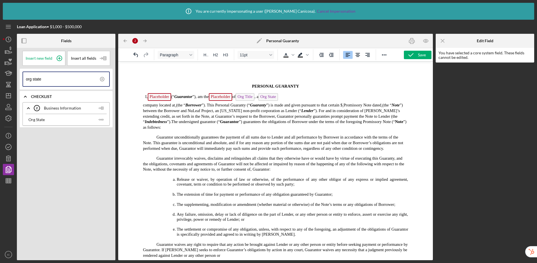
click at [308, 96] on p "I, Placeholder (“ Guarantor ”), am the Placeholder of Org Title , a Org State" at bounding box center [266, 97] width 287 height 9
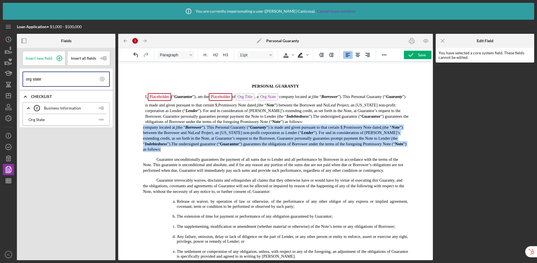
drag, startPoint x: 396, startPoint y: 145, endPoint x: 139, endPoint y: 129, distance: 257.5
click at [139, 129] on body "PERSONAL GUARANTY I, Placeholder (“ Guarantor ”), am the Placeholder of Org Tit…" at bounding box center [276, 250] width 306 height 368
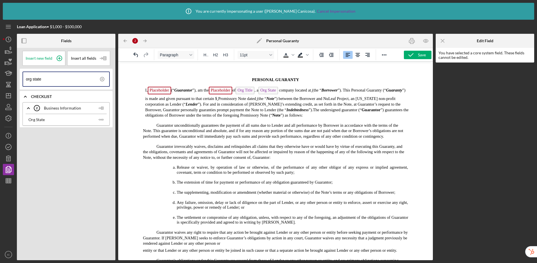
scroll to position [1, 0]
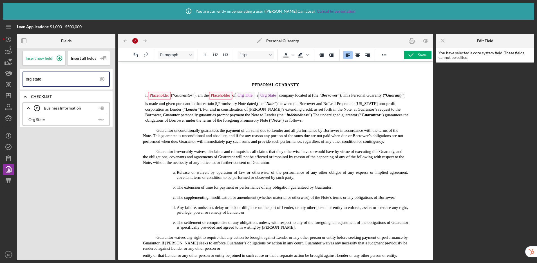
click at [320, 97] on span "(the “" at bounding box center [316, 95] width 9 height 5
click at [312, 97] on span "Rich Text Area. Press ALT-0 for help." at bounding box center [311, 95] width 1 height 5
drag, startPoint x: 75, startPoint y: 79, endPoint x: 18, endPoint y: 75, distance: 57.8
click at [18, 75] on div "Insert new field Insert all fields org state Icon/Expander Checklist Icon/Expan…" at bounding box center [66, 154] width 99 height 212
type input "a"
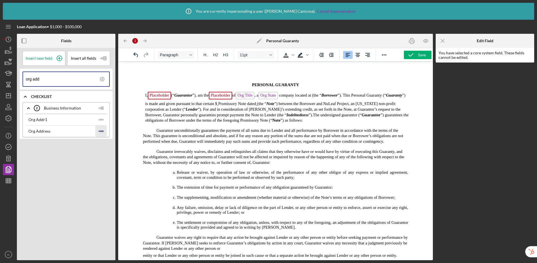
type input "org add"
click at [102, 120] on polygon "button" at bounding box center [102, 119] width 2 height 1
click at [344, 97] on span "(the “" at bounding box center [341, 95] width 9 height 5
click at [258, 104] on span "Promissory Note dated" at bounding box center [261, 103] width 38 height 5
click at [257, 104] on span "Promissory Note dated" at bounding box center [260, 103] width 38 height 5
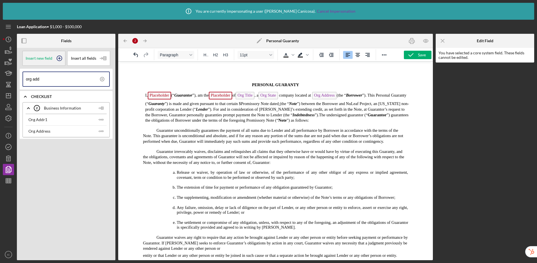
click at [61, 59] on icon at bounding box center [59, 58] width 14 height 14
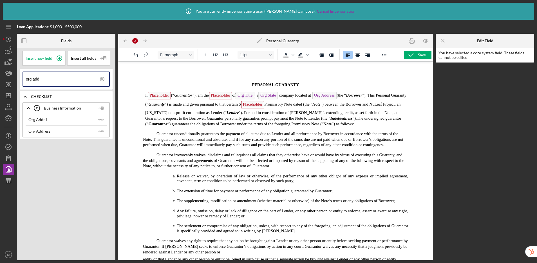
drag, startPoint x: 282, startPoint y: 105, endPoint x: 287, endPoint y: 99, distance: 7.8
click at [282, 105] on span "Promissory Note dated" at bounding box center [283, 104] width 38 height 5
click at [302, 106] on span "Promissory Note dated" at bounding box center [283, 104] width 38 height 5
click at [58, 57] on icon at bounding box center [59, 58] width 14 height 14
click at [337, 106] on span "(the “" at bounding box center [332, 104] width 9 height 5
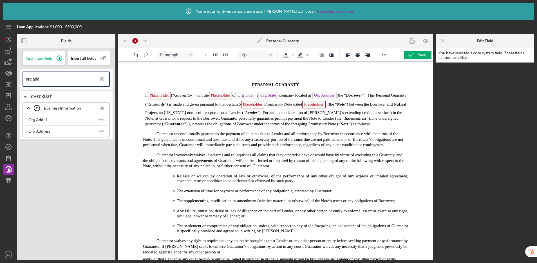
click at [378, 118] on span "”).The undersigned guarantor (“" at bounding box center [271, 121] width 253 height 10
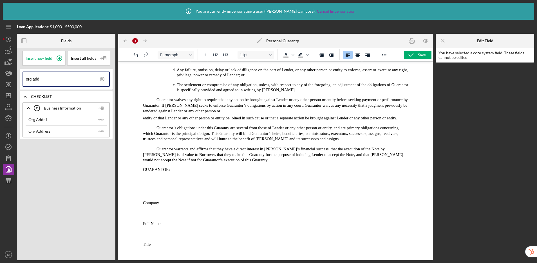
scroll to position [153, 0]
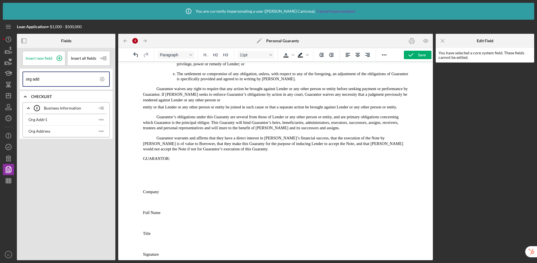
click at [171, 190] on p "Company" at bounding box center [276, 192] width 306 height 6
click at [163, 235] on body "PERSONAL GUARANTY I, Placeholder (“ Guarantor ”), am the Placeholder of Org Tit…" at bounding box center [276, 85] width 306 height 344
click at [163, 231] on p "Title" at bounding box center [276, 234] width 306 height 6
click at [173, 191] on p "Company" at bounding box center [276, 192] width 306 height 6
click at [61, 58] on icon at bounding box center [59, 58] width 14 height 14
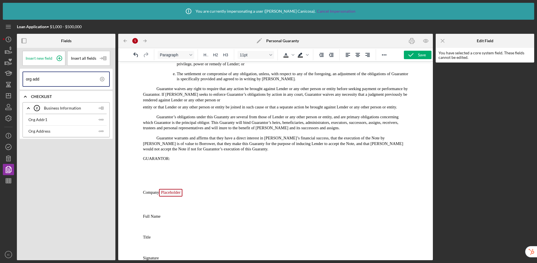
click at [173, 213] on p "Full Name" at bounding box center [276, 216] width 306 height 6
click at [59, 57] on icon at bounding box center [59, 58] width 14 height 14
click at [171, 238] on p "Title" at bounding box center [276, 241] width 306 height 6
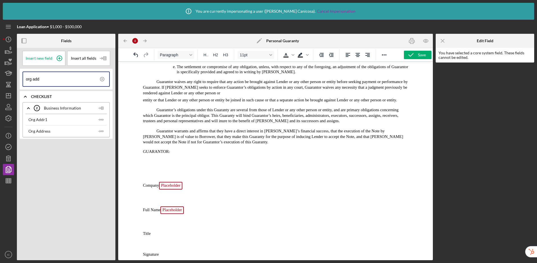
drag, startPoint x: 59, startPoint y: 60, endPoint x: 72, endPoint y: 68, distance: 15.6
click at [59, 60] on icon at bounding box center [59, 58] width 14 height 14
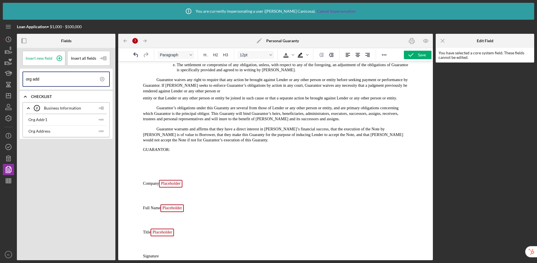
scroll to position [164, 0]
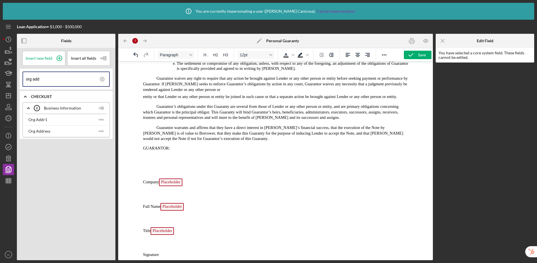
click at [156, 167] on p "Rich Text Area. Press ALT-0 for help." at bounding box center [276, 164] width 306 height 19
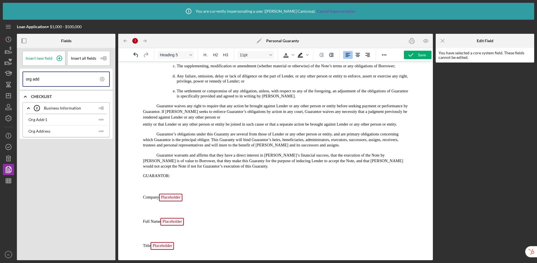
scroll to position [151, 0]
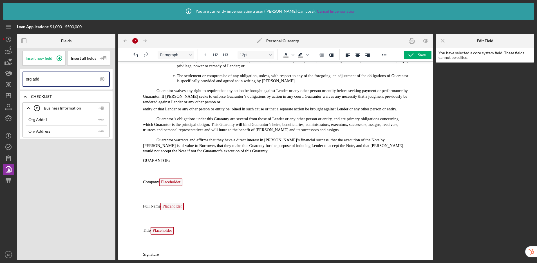
click at [153, 192] on p "Rich Text Area. Press ALT-0 for help." at bounding box center [276, 195] width 306 height 6
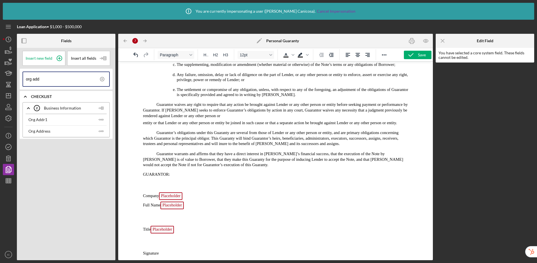
scroll to position [137, 0]
click at [151, 213] on body "PERSONAL GUARANTY I, Placeholder (“ Guarantor ”), am the Placeholder of Org Tit…" at bounding box center [276, 93] width 306 height 327
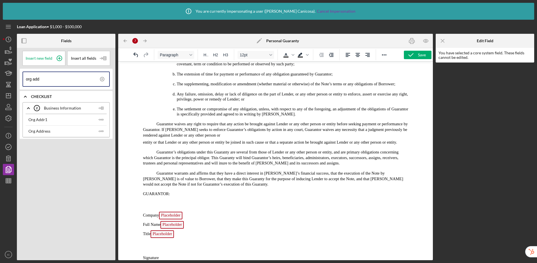
scroll to position [0, 0]
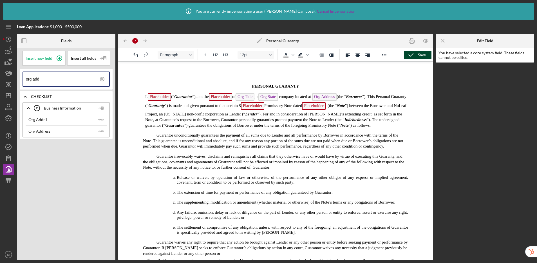
click at [425, 58] on div "Save" at bounding box center [422, 55] width 8 height 8
click at [8, 28] on icon "Icon/Menu" at bounding box center [8, 27] width 13 height 13
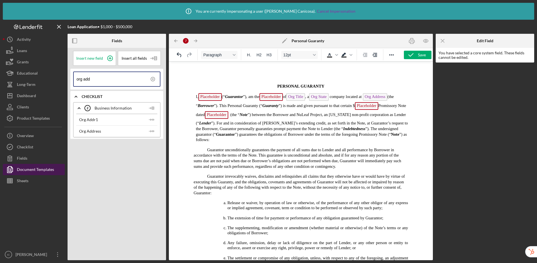
click at [32, 172] on div "Document Templates" at bounding box center [35, 170] width 37 height 13
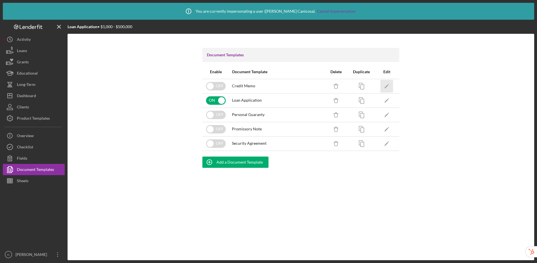
click at [385, 85] on icon "Icon/Edit" at bounding box center [387, 86] width 13 height 13
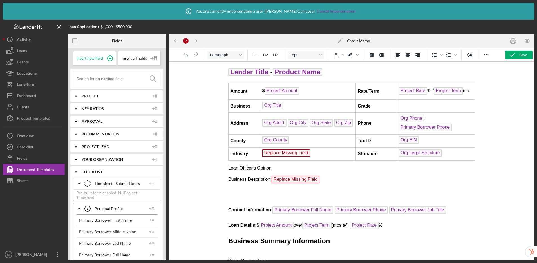
click at [338, 41] on icon "Icon/Edit" at bounding box center [340, 41] width 14 height 14
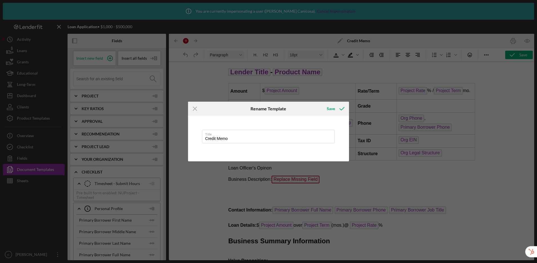
drag, startPoint x: 245, startPoint y: 137, endPoint x: 187, endPoint y: 137, distance: 57.1
click at [187, 137] on div "Icon/Menu Close Rename Template Save Title Credit Memo Cancel Save" at bounding box center [268, 131] width 537 height 263
type input "Loan Origination and Disbursement Fees Acknowledgment"
click at [328, 108] on div "Save" at bounding box center [331, 108] width 8 height 11
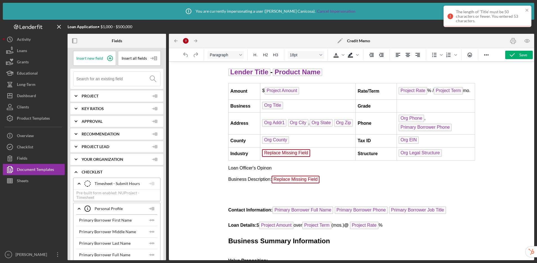
click at [339, 40] on icon "Icon/Edit" at bounding box center [340, 41] width 14 height 14
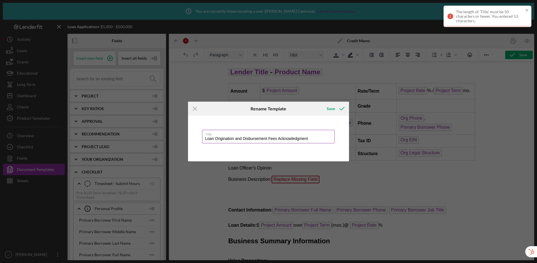
drag, startPoint x: 298, startPoint y: 139, endPoint x: 278, endPoint y: 139, distance: 20.3
click at [278, 139] on input "Loan Origination and Disbursement Fees Acknowledgment" at bounding box center [268, 137] width 133 height 14
click at [335, 108] on icon "submit" at bounding box center [342, 109] width 14 height 14
type input "Loan Origination and Disbursement Fees"
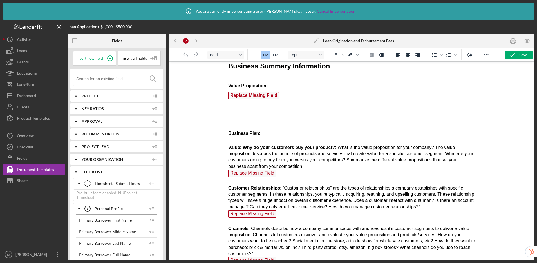
scroll to position [264, 0]
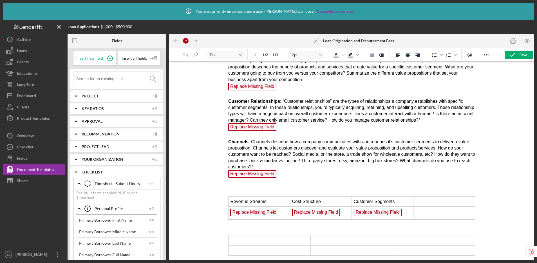
drag, startPoint x: 223, startPoint y: 232, endPoint x: 425, endPoint y: 254, distance: 202.3
click at [425, 254] on html "Lender Title - Product Name Amount $ Project Amount Rate/Term Project Rate % / …" at bounding box center [351, 30] width 256 height 460
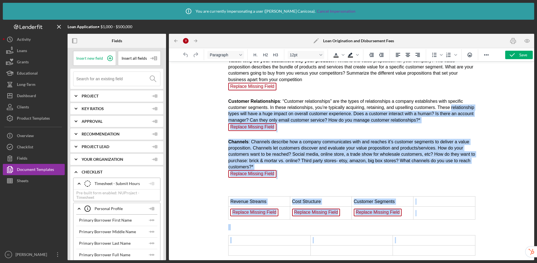
drag, startPoint x: 460, startPoint y: 252, endPoint x: 227, endPoint y: 112, distance: 271.8
click at [227, 112] on html "Lender Title - Product Name Amount $ Project Amount Rate/Term Project Rate % / …" at bounding box center [351, 30] width 256 height 460
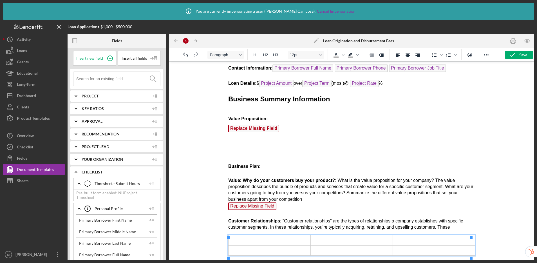
click at [247, 242] on td "Rich Text Area. Press ALT-0 for help." at bounding box center [269, 240] width 82 height 10
click at [281, 241] on td "Rich Text Area. Press ALT-0 for help." at bounding box center [269, 240] width 82 height 10
click at [319, 223] on icon "Delete table" at bounding box center [318, 225] width 7 height 7
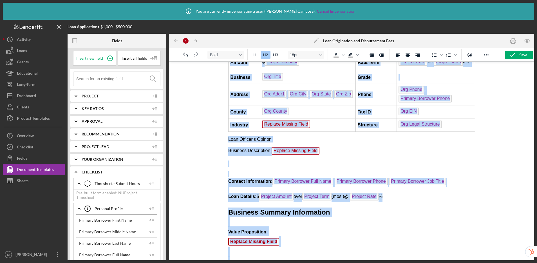
scroll to position [0, 0]
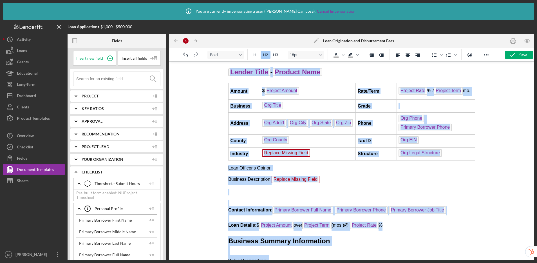
drag, startPoint x: 458, startPoint y: 243, endPoint x: 451, endPoint y: 106, distance: 137.8
click at [227, 62] on html "Lender Title - Product Name Amount $ Project Amount Rate/Term Project Rate % / …" at bounding box center [351, 225] width 256 height 326
drag, startPoint x: 457, startPoint y: 245, endPoint x: 226, endPoint y: 73, distance: 287.9
click at [226, 73] on html "Lender Title - Product Name Amount $ Project Amount Rate/Term Project Rate % / …" at bounding box center [351, 225] width 256 height 326
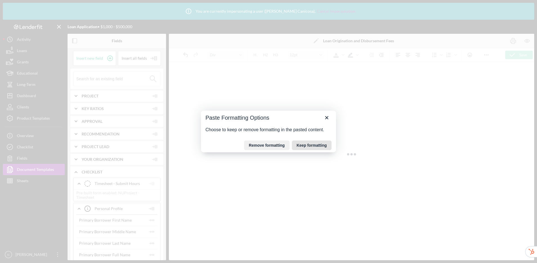
click at [312, 145] on button "Keep formatting" at bounding box center [312, 145] width 40 height 10
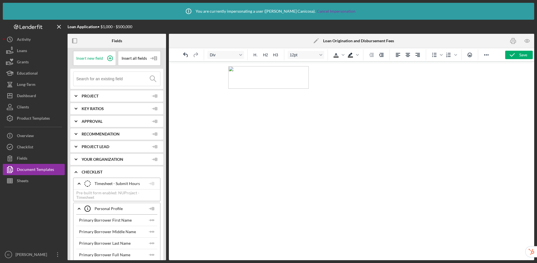
click at [278, 79] on img "Rich Text Area. Press ALT-0 for help." at bounding box center [268, 77] width 80 height 23
click at [406, 55] on icon "Align center" at bounding box center [408, 55] width 5 height 4
click at [404, 87] on span "Rich Text Area. Press ALT-0 for help." at bounding box center [351, 77] width 247 height 23
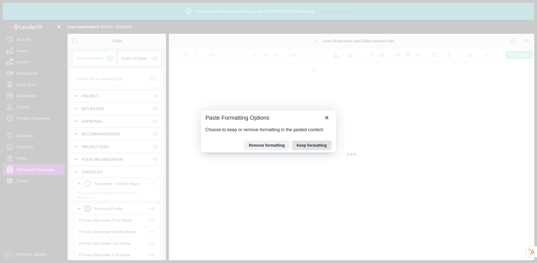
click at [306, 146] on button "Keep formatting" at bounding box center [312, 145] width 40 height 10
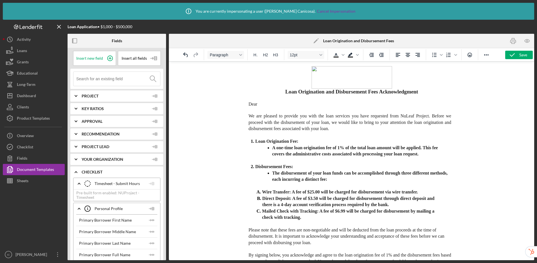
click at [268, 104] on p "Dear" at bounding box center [351, 103] width 247 height 5
click at [122, 79] on input at bounding box center [118, 79] width 84 height 14
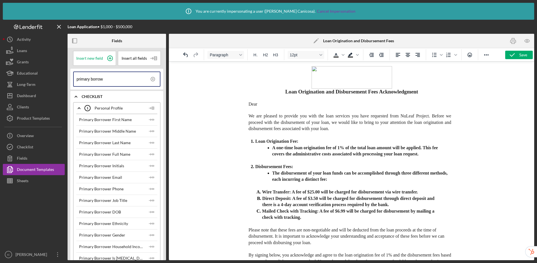
type input "primary borrow"
click at [267, 106] on p "Dear" at bounding box center [351, 103] width 247 height 5
click at [150, 119] on icon "Icon/Insert Field" at bounding box center [151, 119] width 11 height 11
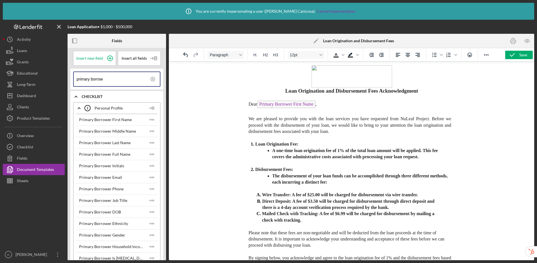
scroll to position [1, 0]
click at [275, 189] on div "Loan Origination and Disbursement Fees Acknowledgment Dear Primary Borrower Fir…" at bounding box center [351, 200] width 247 height 224
click at [367, 222] on p "Mailed Check with Tracking: A fee of $6.99 will be charged for disbursement by …" at bounding box center [354, 216] width 184 height 13
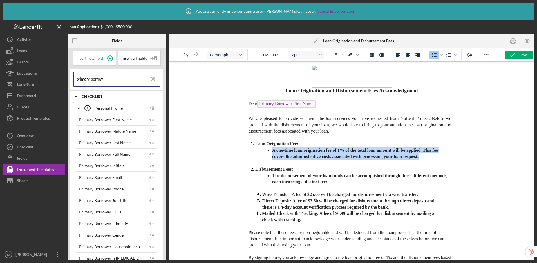
drag, startPoint x: 420, startPoint y: 159, endPoint x: 272, endPoint y: 151, distance: 148.2
click at [272, 151] on p "A one-time loan origination fee of 1% of the total loan amount will be applied.…" at bounding box center [357, 153] width 171 height 13
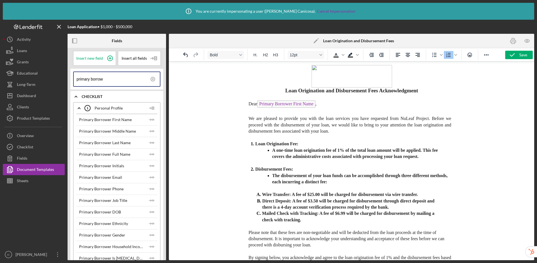
click at [342, 193] on span "Wire Transfer: A fee of $25.00 will be charged for disbursement via wire transf…" at bounding box center [340, 194] width 156 height 5
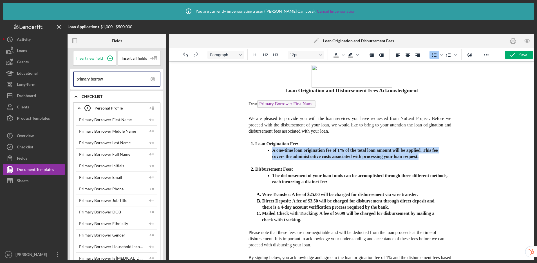
drag, startPoint x: 422, startPoint y: 158, endPoint x: 270, endPoint y: 151, distance: 152.1
click at [270, 151] on ul "A one-time loan origination fee of 1% of the total loan amount will be applied.…" at bounding box center [365, 153] width 220 height 13
click at [487, 54] on icon "Reveal or hide additional toolbar items" at bounding box center [486, 55] width 7 height 7
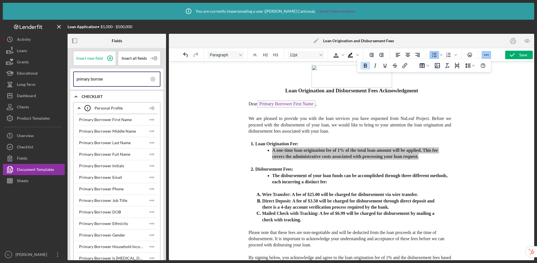
click at [363, 66] on icon "Bold" at bounding box center [365, 65] width 7 height 7
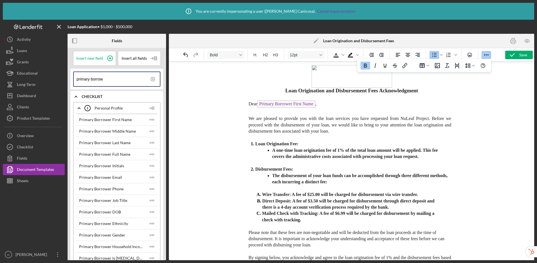
click at [363, 66] on icon "Bold" at bounding box center [365, 65] width 7 height 7
click at [406, 162] on div "Loan Origination and Disbursement Fees Acknowledgment Dear Primary Borrower Fir…" at bounding box center [351, 200] width 247 height 224
click at [357, 152] on span "A one-time loan origination fee of 1% of the total loan amount will be applied.…" at bounding box center [355, 153] width 166 height 11
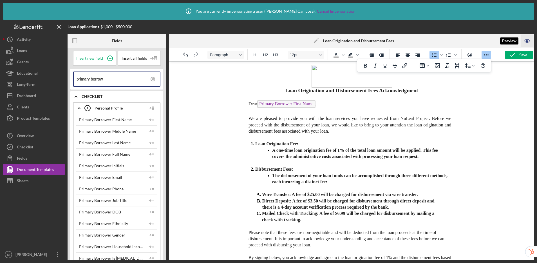
click at [525, 41] on icon "button" at bounding box center [527, 40] width 5 height 3
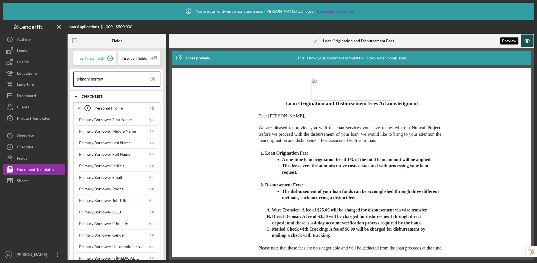
click at [527, 41] on icon "button" at bounding box center [527, 41] width 13 height 13
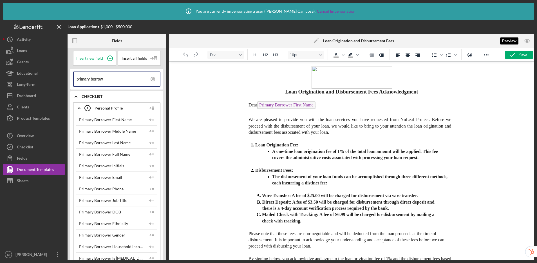
scroll to position [0, 0]
click at [264, 166] on div "Loan Origination and Disbursement Fees Acknowledgment Dear Primary Borrower Fir…" at bounding box center [351, 201] width 247 height 224
click at [308, 146] on p "Loan Origination Fee:" at bounding box center [365, 144] width 220 height 5
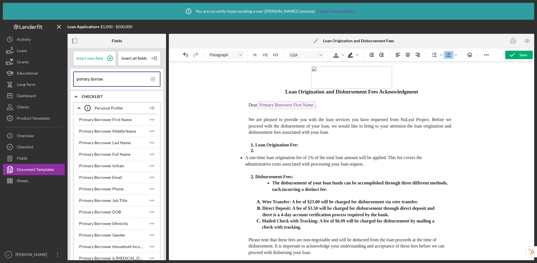
click at [268, 151] on li "Rich Text Area. Press ALT-0 for help." at bounding box center [365, 150] width 220 height 6
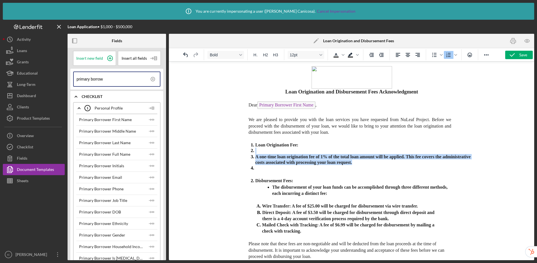
drag, startPoint x: 354, startPoint y: 163, endPoint x: 246, endPoint y: 152, distance: 108.6
click at [246, 152] on ol "Loan Origination Fee: A one-time loan origination fee of 1% of the total loan a…" at bounding box center [351, 156] width 247 height 29
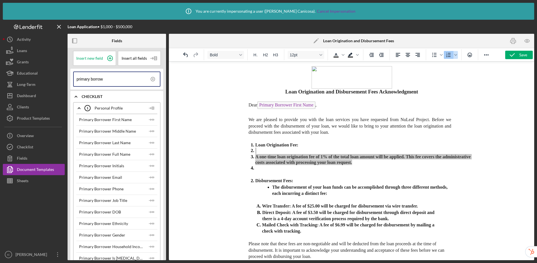
click at [448, 58] on icon "Numbered list" at bounding box center [448, 55] width 7 height 7
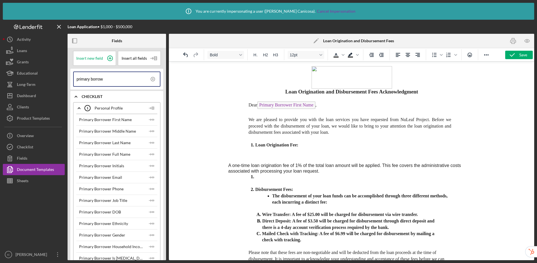
click at [280, 152] on div "Loan Origination and Disbursement Fees Acknowledgment Dear Primary Borrower Fir…" at bounding box center [351, 210] width 247 height 243
click at [318, 149] on div "Loan Origination and Disbursement Fees Acknowledgment Dear Primary Borrower Fir…" at bounding box center [351, 210] width 247 height 243
click at [185, 56] on icon "Undo" at bounding box center [185, 55] width 7 height 7
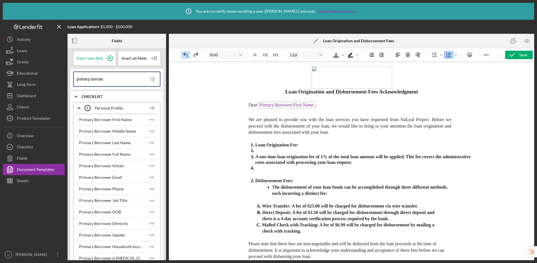
click at [185, 56] on icon "Undo" at bounding box center [185, 55] width 7 height 7
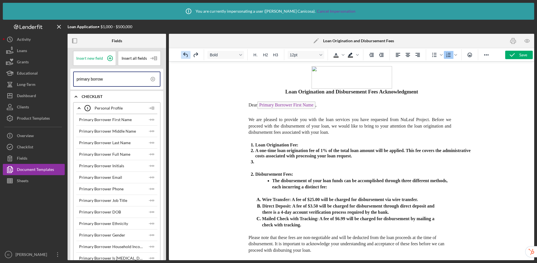
click at [185, 56] on icon "Undo" at bounding box center [185, 55] width 7 height 7
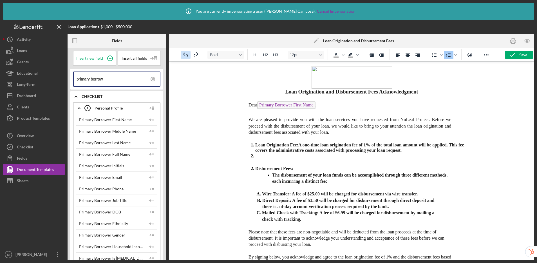
click at [185, 56] on icon "Undo" at bounding box center [185, 55] width 7 height 7
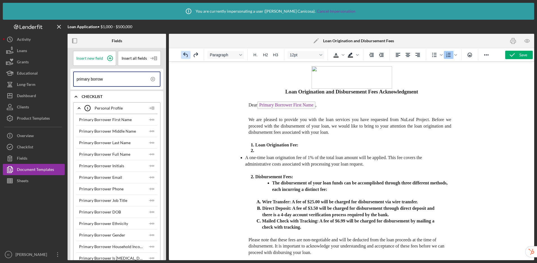
click at [185, 56] on icon "Undo" at bounding box center [185, 55] width 7 height 7
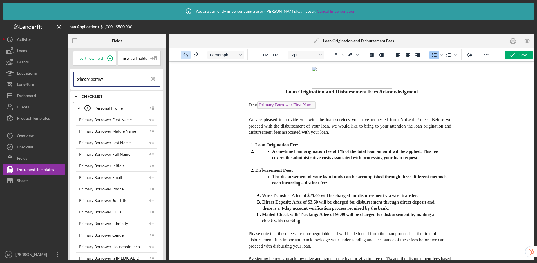
click at [185, 55] on icon "Undo" at bounding box center [185, 55] width 7 height 7
drag, startPoint x: 323, startPoint y: 157, endPoint x: 306, endPoint y: 154, distance: 17.7
click at [323, 157] on span "A one-time loan origination fee of 1% of the total loan amount will be applied.…" at bounding box center [355, 154] width 166 height 11
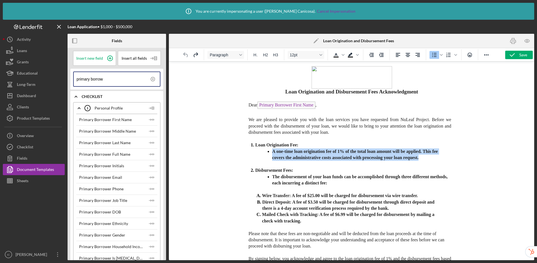
drag, startPoint x: 272, startPoint y: 153, endPoint x: 426, endPoint y: 160, distance: 153.8
click at [426, 160] on p "A one-time loan origination fee of 1% of the total loan amount will be applied.…" at bounding box center [357, 154] width 171 height 13
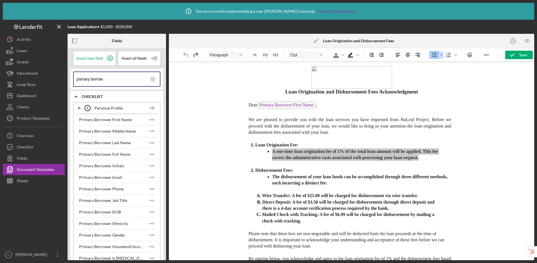
click at [430, 54] on span "Bullet list" at bounding box center [434, 55] width 10 height 8
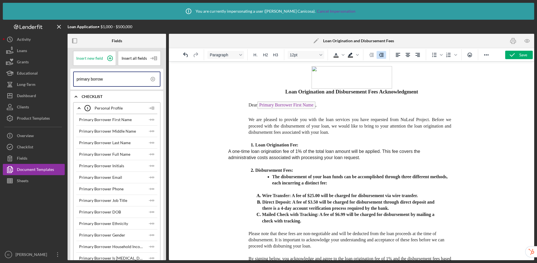
click at [381, 55] on icon "Increase indent" at bounding box center [381, 55] width 7 height 7
click at [382, 54] on icon "Increase indent" at bounding box center [381, 55] width 5 height 4
click at [435, 56] on icon "Bullet list" at bounding box center [434, 55] width 7 height 7
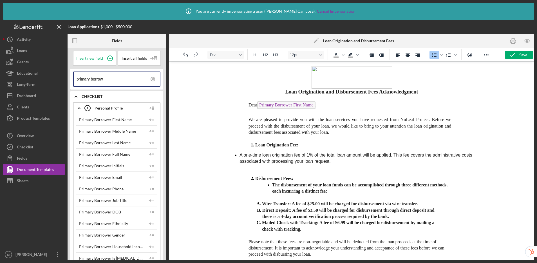
click at [381, 162] on li "A one-time loan origination fee of 1% of the total loan amount will be applied.…" at bounding box center [357, 158] width 236 height 13
click at [297, 126] on span "We are pleased to provide you with the loan services you have requested from Nu…" at bounding box center [349, 125] width 203 height 17
drag, startPoint x: 310, startPoint y: 126, endPoint x: 334, endPoint y: 133, distance: 25.5
click at [334, 133] on p "We are pleased to provide you with the loan services you have requested from Nu…" at bounding box center [339, 126] width 223 height 19
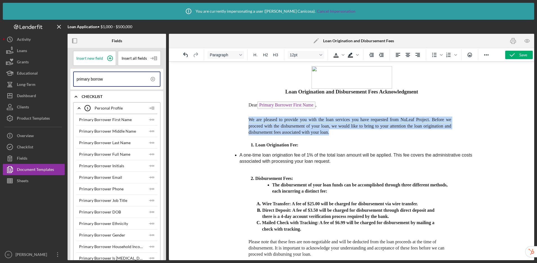
drag, startPoint x: 341, startPoint y: 133, endPoint x: 245, endPoint y: 121, distance: 96.5
click at [245, 121] on p "We are pleased to provide you with the loan services you have requested from Nu…" at bounding box center [339, 126] width 223 height 19
click at [326, 134] on span "We are pleased to provide you with the loan services you have requested from Nu…" at bounding box center [349, 125] width 203 height 17
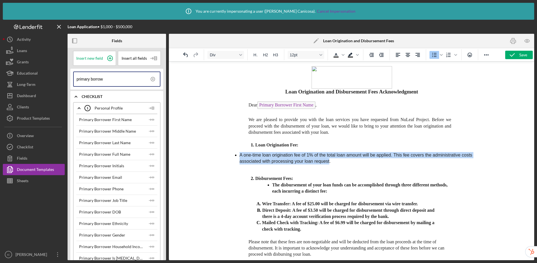
drag, startPoint x: 341, startPoint y: 161, endPoint x: 238, endPoint y: 155, distance: 102.9
click at [238, 155] on ul "A one-time loan origination fee of 1% of the total loan amount will be applied.…" at bounding box center [351, 158] width 247 height 13
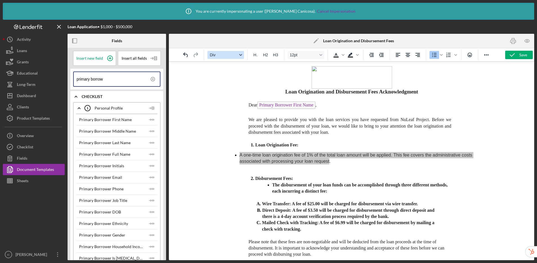
click at [229, 51] on button "Div" at bounding box center [225, 55] width 37 height 8
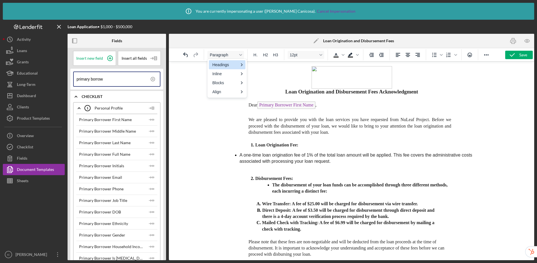
click at [307, 135] on p "We are pleased to provide you with the loan services you have requested from Nu…" at bounding box center [339, 126] width 223 height 19
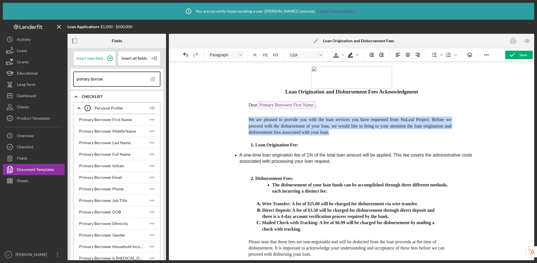
drag, startPoint x: 323, startPoint y: 132, endPoint x: 249, endPoint y: 118, distance: 74.5
click at [249, 118] on p "We are pleased to provide you with the loan services you have requested from Nu…" at bounding box center [339, 126] width 223 height 19
click at [352, 135] on p "We are pleased to provide you with the loan services you have requested from Nu…" at bounding box center [339, 126] width 223 height 19
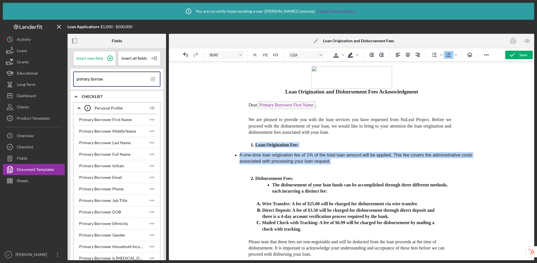
drag, startPoint x: 354, startPoint y: 165, endPoint x: 225, endPoint y: 148, distance: 129.7
click at [225, 148] on html "Loan Origination and Disbursement Fees Acknowledgment Dear Primary Borrower Fir…" at bounding box center [351, 193] width 256 height 263
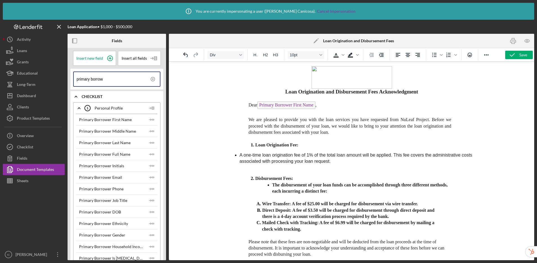
click at [321, 166] on div "Loan Origination and Disbursement Fees Acknowledgment Dear Primary Borrower Fir…" at bounding box center [351, 205] width 247 height 232
drag, startPoint x: 348, startPoint y: 166, endPoint x: 244, endPoint y: 160, distance: 103.5
click at [244, 160] on div "Loan Origination and Disbursement Fees Acknowledgment Dear Primary Borrower Fir…" at bounding box center [351, 205] width 247 height 232
click at [185, 53] on icon "Undo" at bounding box center [185, 55] width 7 height 7
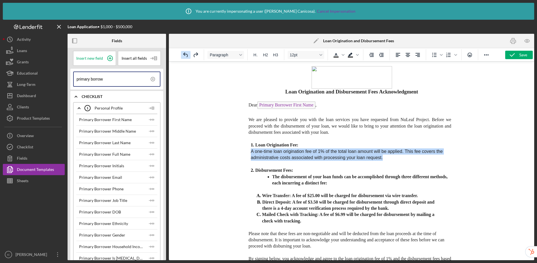
click at [185, 53] on icon "Undo" at bounding box center [185, 55] width 7 height 7
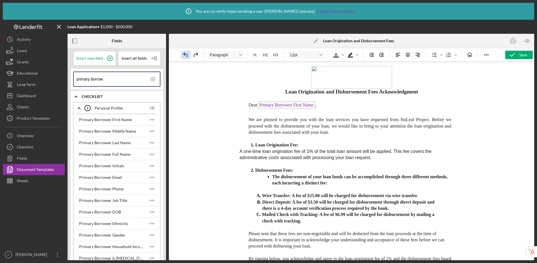
click at [185, 53] on icon "Undo" at bounding box center [185, 55] width 7 height 7
click at [350, 184] on p "The disbursement of your loan funds can be accomplished through three different…" at bounding box center [361, 180] width 178 height 12
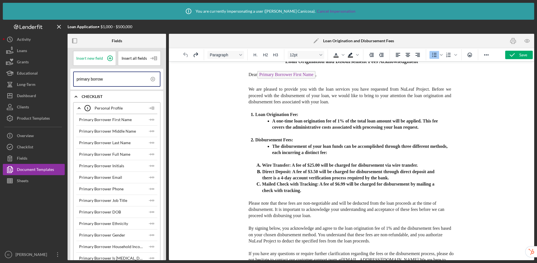
scroll to position [36, 0]
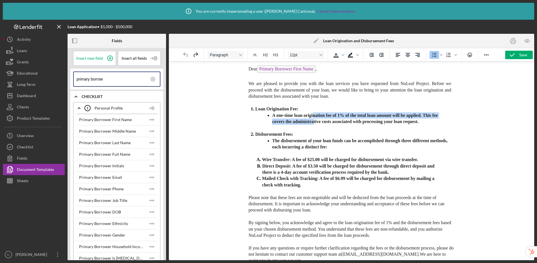
click at [312, 122] on span "A one-time loan origination fee of 1% of the total loan amount will be applied.…" at bounding box center [355, 118] width 166 height 11
click at [337, 150] on p "The disbursement of your loan funds can be accomplished through three different…" at bounding box center [361, 144] width 178 height 12
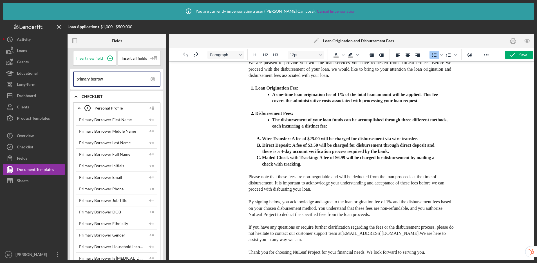
scroll to position [61, 0]
click at [445, 254] on p "Thank you for choosing NuLeaf Project for your financial needs. We look forward…" at bounding box center [340, 252] width 225 height 6
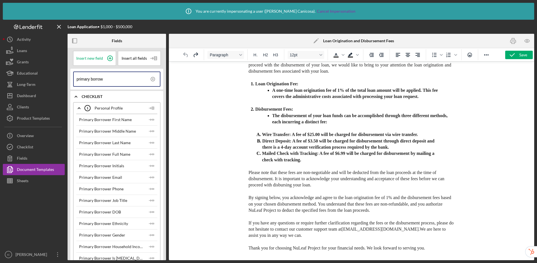
scroll to position [63, 0]
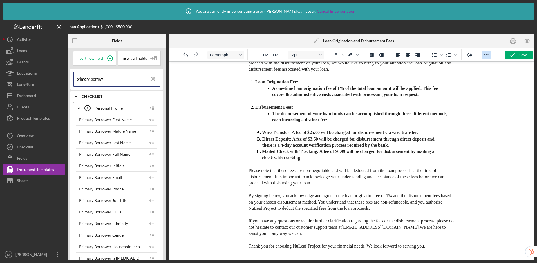
click at [486, 55] on icon "Reveal or hide additional toolbar items" at bounding box center [486, 55] width 7 height 7
click at [457, 66] on icon "Page Break" at bounding box center [457, 65] width 7 height 7
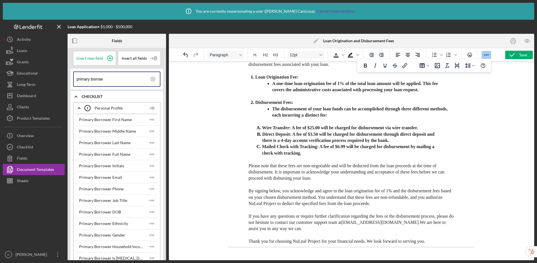
scroll to position [72, 0]
click at [432, 242] on p "Thank you for choosing NuLeaf Project for your financial needs. We look forward…" at bounding box center [340, 241] width 225 height 6
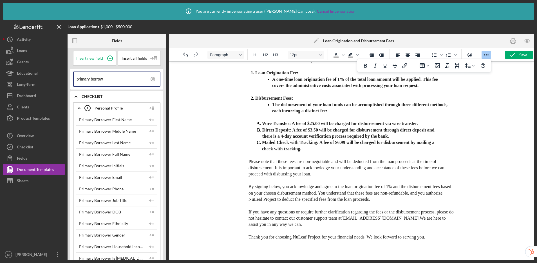
scroll to position [79, 0]
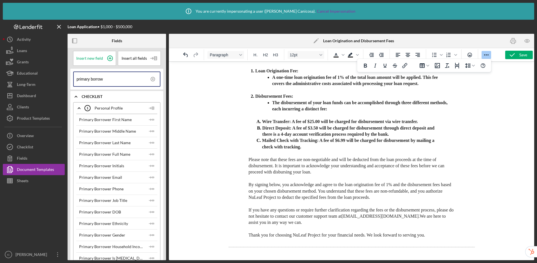
click at [257, 254] on p "Rich Text Area. Press ALT-0 for help." at bounding box center [340, 252] width 225 height 6
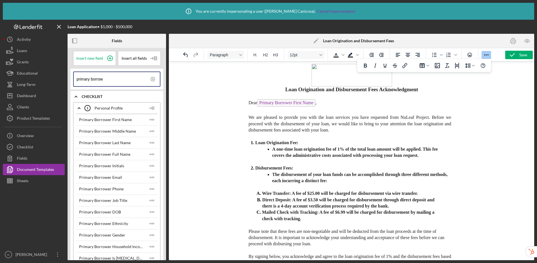
scroll to position [0, 0]
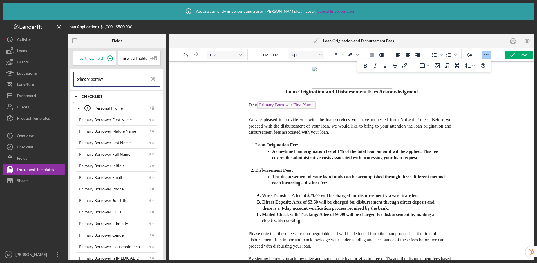
click at [401, 84] on span "Rich Text Area. Press ALT-0 for help." at bounding box center [351, 77] width 247 height 23
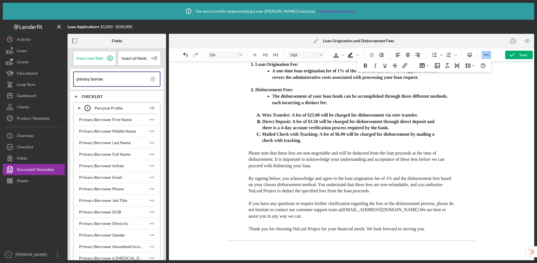
scroll to position [91, 0]
click at [265, 252] on p "Rich Text Area. Press ALT-0 for help." at bounding box center [340, 252] width 225 height 6
click at [258, 250] on p "Rich Text Area. Press ALT-0 for help." at bounding box center [340, 252] width 225 height 6
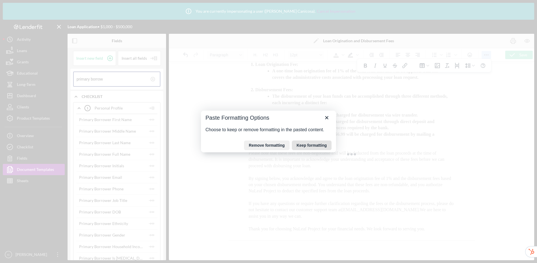
click at [309, 147] on button "Keep formatting" at bounding box center [312, 145] width 40 height 10
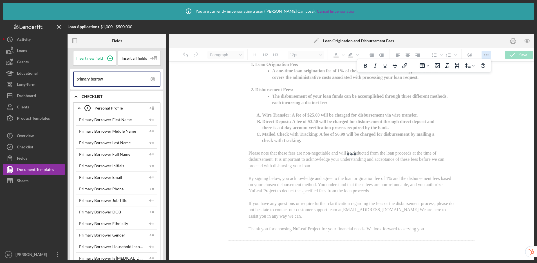
scroll to position [299, 0]
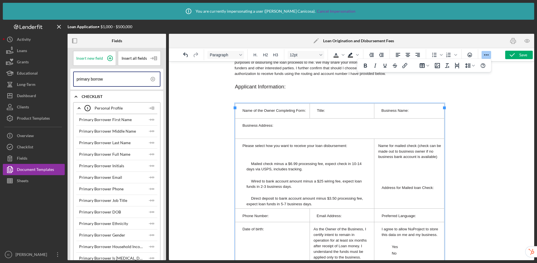
click at [203, 151] on div at bounding box center [351, 160] width 365 height 199
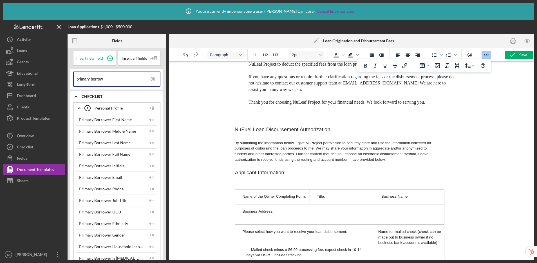
scroll to position [210, 0]
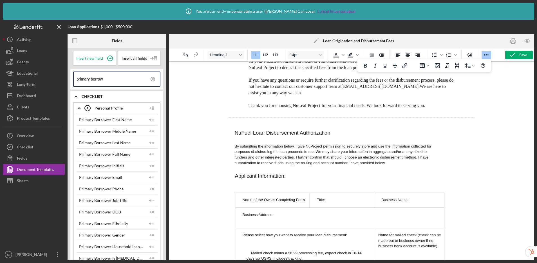
click at [230, 137] on div "Loan Origination and Disbursement Fees Acknowledgment Dear Primary Borrower Fir…" at bounding box center [351, 127] width 247 height 485
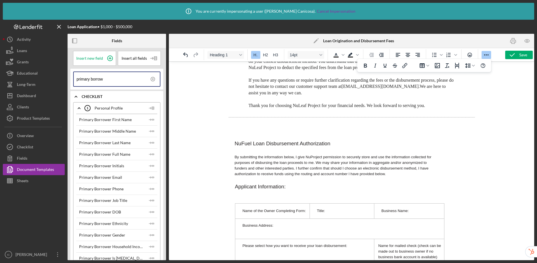
click at [243, 126] on p "Rich Text Area. Press ALT-0 for help." at bounding box center [340, 123] width 225 height 6
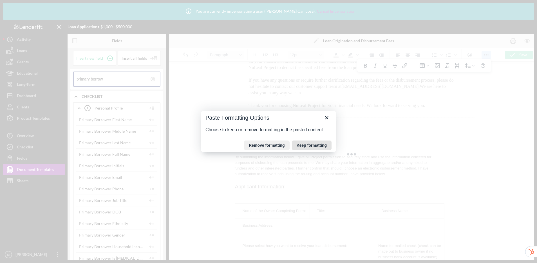
click at [303, 144] on button "Keep formatting" at bounding box center [312, 145] width 40 height 10
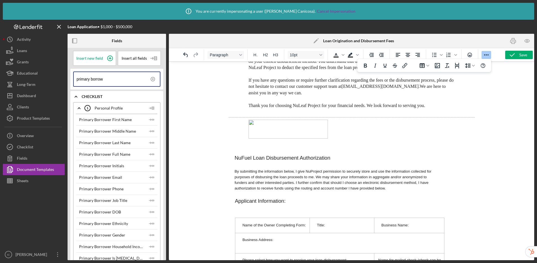
click at [235, 128] on p "Rich Text Area. Press ALT-0 for help." at bounding box center [340, 130] width 225 height 21
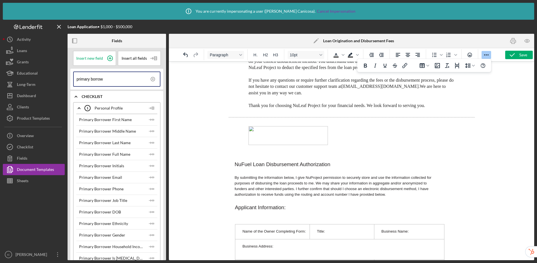
click at [253, 173] on p "Rich Text Area. Press ALT-0 for help." at bounding box center [340, 171] width 225 height 6
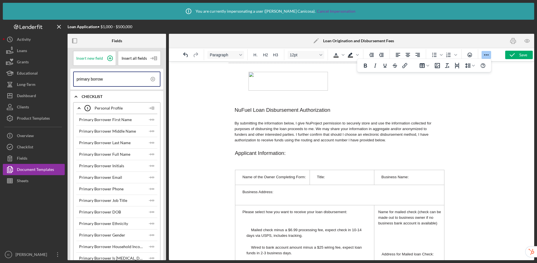
scroll to position [303, 0]
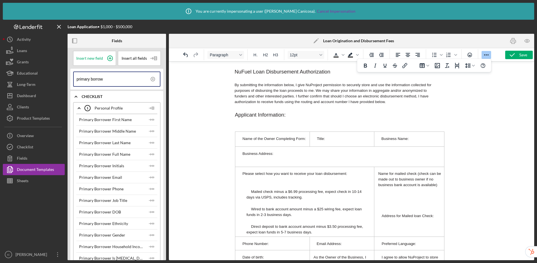
click at [307, 141] on p "Name of the Owner Completing Form:" at bounding box center [272, 138] width 71 height 5
click at [150, 154] on icon "Icon/Insert Field" at bounding box center [151, 154] width 11 height 11
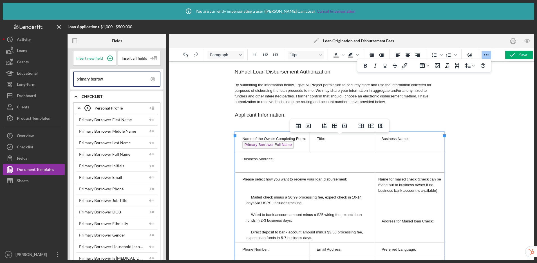
click at [341, 139] on td "Title:" at bounding box center [342, 141] width 64 height 21
click at [339, 141] on p "Title:" at bounding box center [341, 138] width 61 height 5
click at [151, 200] on icon "Icon/Insert Field" at bounding box center [151, 200] width 11 height 11
click at [416, 141] on p "Business Name:" at bounding box center [409, 138] width 66 height 5
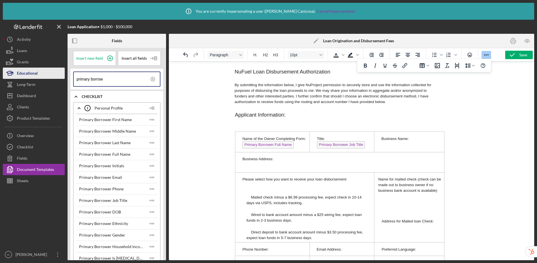
drag, startPoint x: 102, startPoint y: 79, endPoint x: 58, endPoint y: 77, distance: 43.7
click at [58, 77] on div "Loan Application • $1,000 - $500,000 Fields Insert new field Insert all fields …" at bounding box center [268, 140] width 531 height 240
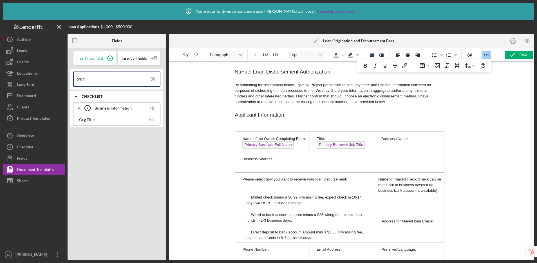
click at [428, 146] on td "Business Name:" at bounding box center [409, 141] width 70 height 21
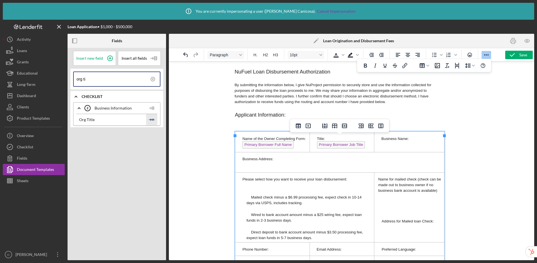
click at [153, 119] on icon "Icon/Insert Field" at bounding box center [151, 119] width 11 height 11
click at [279, 160] on p "Business Address:" at bounding box center [339, 158] width 205 height 5
click at [113, 83] on input "org ti" at bounding box center [118, 79] width 83 height 14
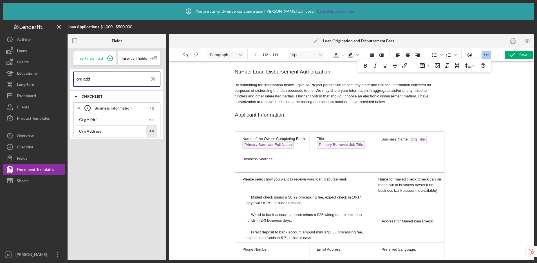
click at [153, 129] on icon "Icon/Insert Field" at bounding box center [151, 131] width 11 height 11
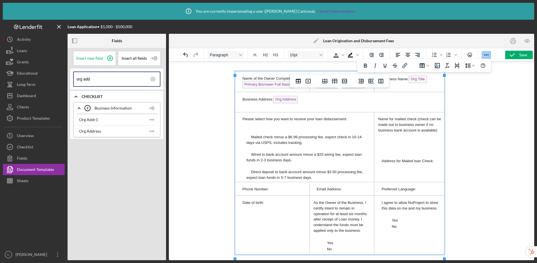
scroll to position [366, 0]
click at [260, 127] on td "Please select how you want to receive your loan disbursement: Mailed check minu…" at bounding box center [304, 147] width 139 height 70
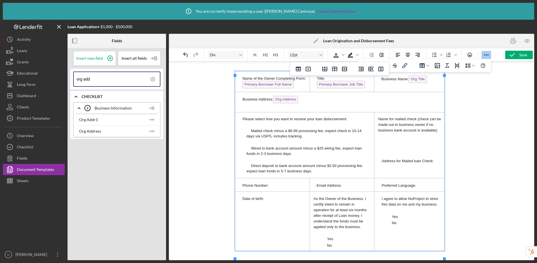
scroll to position [362, 0]
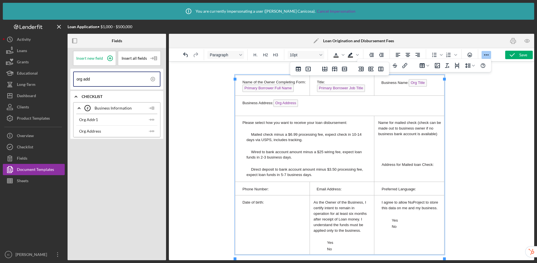
click at [390, 151] on td "Name for mailed check (check can be made out to business owner if no business b…" at bounding box center [409, 149] width 70 height 66
click at [391, 142] on td "Name for mailed check (check can be made out to business owner if no business b…" at bounding box center [409, 149] width 70 height 66
click at [388, 152] on td "Name for mailed check (check can be made out to business owner if no business b…" at bounding box center [409, 149] width 70 height 66
click at [112, 57] on icon at bounding box center [110, 58] width 14 height 14
click at [383, 173] on td "Name for mailed check (check can be made out to business owner if no business b…" at bounding box center [409, 149] width 70 height 66
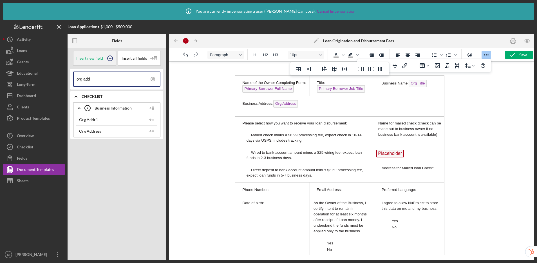
click at [105, 59] on icon at bounding box center [110, 58] width 14 height 14
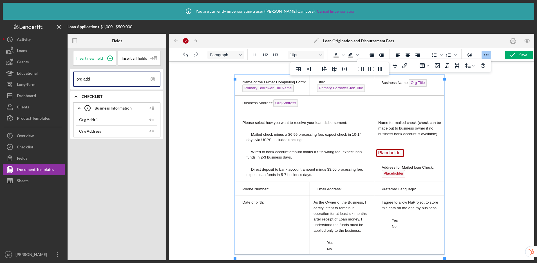
click at [385, 145] on td "Name for mailed check (check can be made out to business owner if no business b…" at bounding box center [409, 149] width 70 height 66
click at [390, 156] on td "Name for mailed check (check can be made out to business owner if no business b…" at bounding box center [409, 149] width 70 height 66
click at [381, 164] on p "Address for Mailed loan Check:" at bounding box center [409, 160] width 66 height 5
click at [382, 170] on span "Placeholder" at bounding box center [393, 168] width 24 height 8
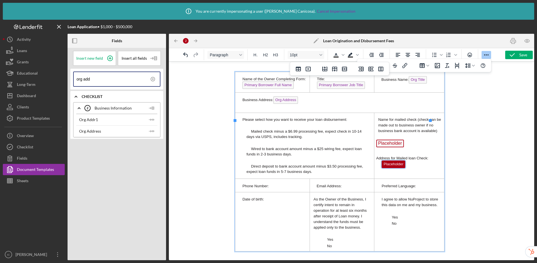
scroll to position [416, 0]
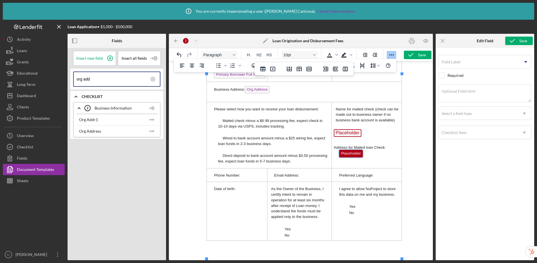
click at [358, 157] on span "Placeholder" at bounding box center [351, 154] width 24 height 8
click at [155, 131] on icon "Icon/Insert Field" at bounding box center [151, 131] width 11 height 11
click at [269, 93] on span "Org Address" at bounding box center [257, 90] width 25 height 8
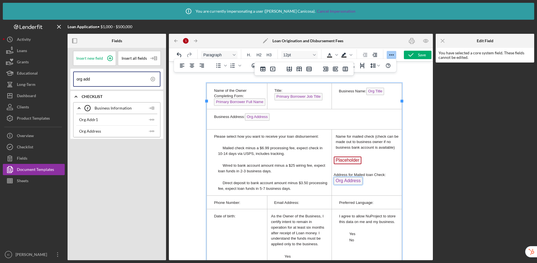
scroll to position [358, 0]
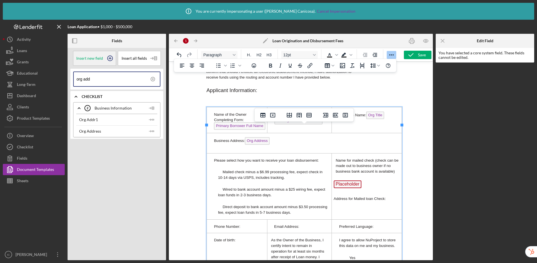
click at [110, 59] on icon at bounding box center [110, 58] width 3 height 3
click at [336, 194] on td "Name for mailed check (check can be made out to business owner if no business b…" at bounding box center [367, 186] width 70 height 66
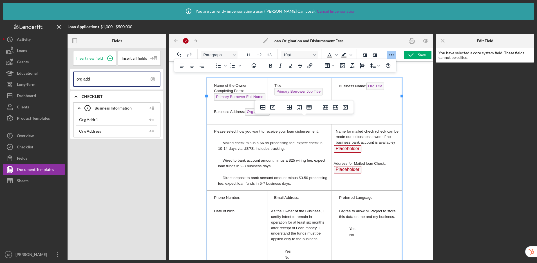
scroll to position [390, 0]
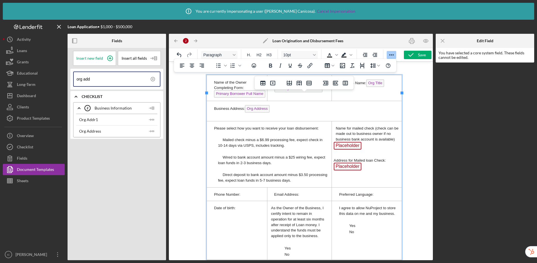
click at [252, 197] on p "Phone Number:" at bounding box center [236, 193] width 57 height 5
click at [314, 197] on p "Email Address:" at bounding box center [299, 193] width 61 height 5
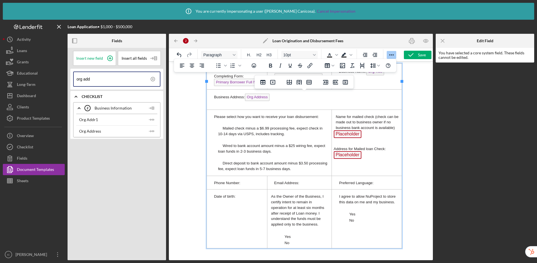
scroll to position [416, 0]
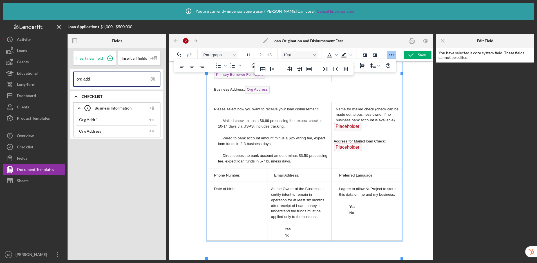
click at [385, 178] on p "Preferred Language:" at bounding box center [367, 174] width 66 height 5
click at [111, 56] on circle at bounding box center [110, 58] width 5 height 5
click at [247, 191] on p "Date of birth:" at bounding box center [236, 188] width 57 height 5
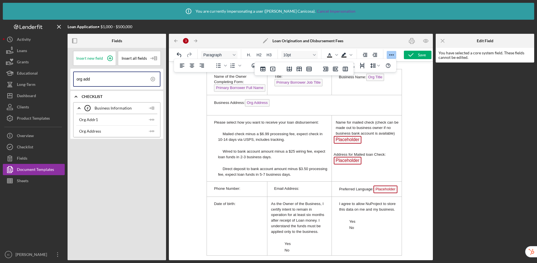
scroll to position [413, 0]
drag, startPoint x: 108, startPoint y: 79, endPoint x: 66, endPoint y: 74, distance: 42.8
click at [66, 74] on div "Loan Application • $1,000 - $500,000 Fields Insert new field Insert all fields …" at bounding box center [268, 140] width 531 height 240
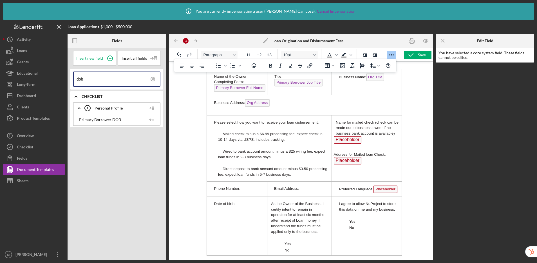
scroll to position [418, 0]
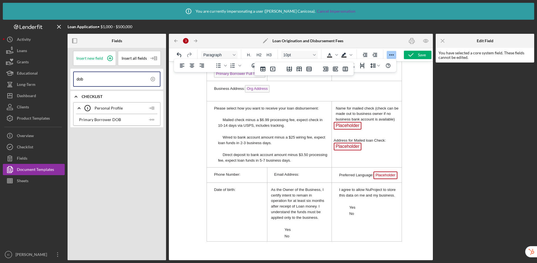
click at [246, 192] on p "Date of birth:" at bounding box center [236, 189] width 57 height 5
click at [150, 118] on icon "Icon/Insert Field" at bounding box center [151, 119] width 11 height 11
click at [247, 176] on p "Phone Number:" at bounding box center [236, 173] width 57 height 5
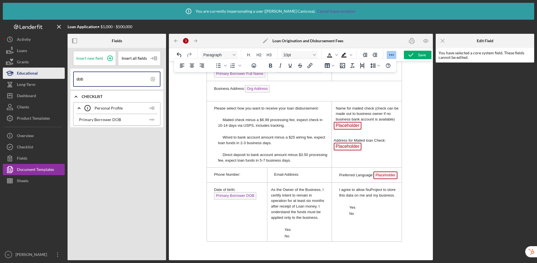
drag, startPoint x: 74, startPoint y: 79, endPoint x: 64, endPoint y: 78, distance: 10.1
click at [64, 78] on div "Loan Application • $1,000 - $500,000 Fields Insert new field Insert all fields …" at bounding box center [268, 140] width 531 height 240
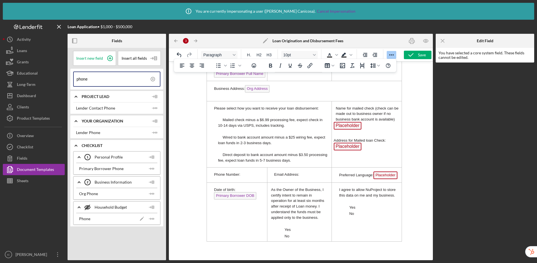
click at [252, 177] on p "Phone Number:" at bounding box center [236, 173] width 57 height 5
click at [151, 168] on icon "Icon/Insert Field" at bounding box center [151, 168] width 11 height 11
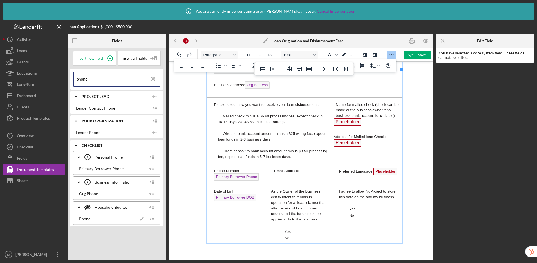
click at [307, 173] on p "Email Address:" at bounding box center [299, 170] width 61 height 5
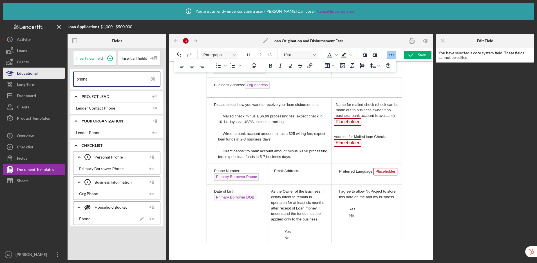
drag, startPoint x: 95, startPoint y: 80, endPoint x: 54, endPoint y: 74, distance: 41.0
click at [54, 74] on div "Loan Application • $1,000 - $500,000 Fields Insert new field Insert all fields …" at bounding box center [268, 140] width 531 height 240
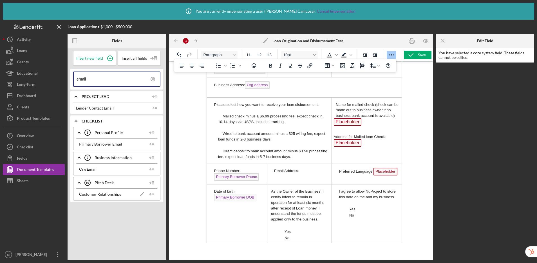
type input "email"
click at [309, 173] on p "Email Address:" at bounding box center [299, 170] width 61 height 5
click at [152, 143] on icon "Icon/Insert Field" at bounding box center [151, 143] width 11 height 11
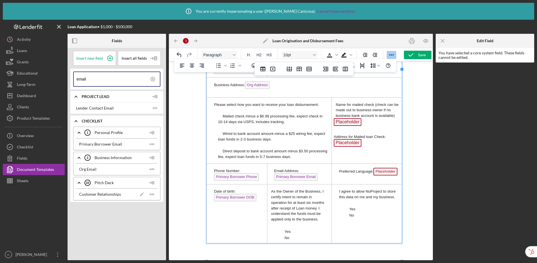
scroll to position [423, 0]
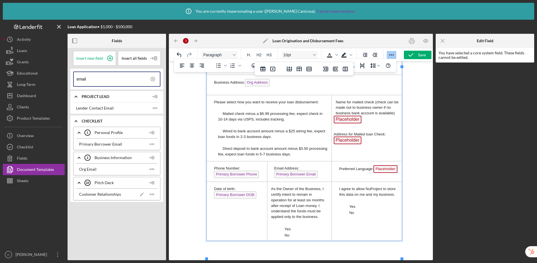
click at [287, 237] on span "Yes No" at bounding box center [287, 232] width 6 height 10
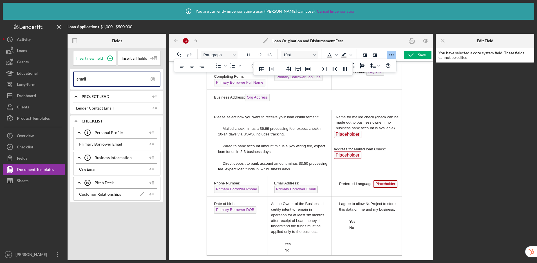
click at [193, 244] on div at bounding box center [301, 160] width 264 height 199
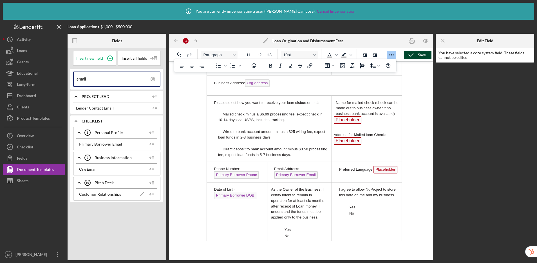
click at [415, 57] on icon "button" at bounding box center [411, 55] width 14 height 14
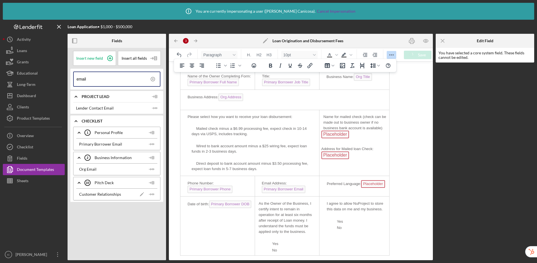
scroll to position [369, 0]
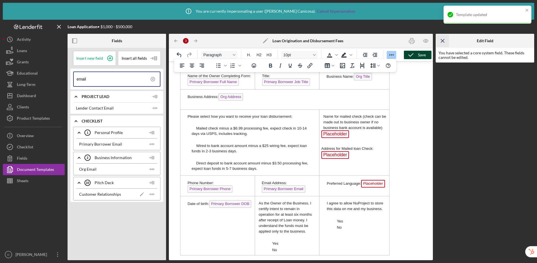
click at [442, 40] on icon "Icon/Menu Close" at bounding box center [443, 41] width 13 height 13
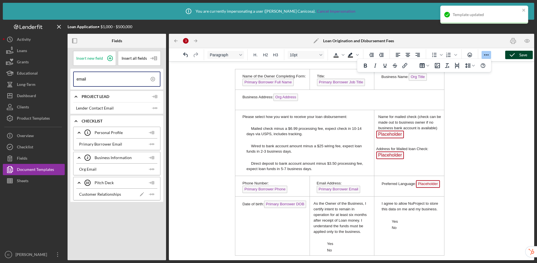
click at [450, 247] on div "Name of the Owner Completing Form: Primary Borrower Full Name Title: Primary Bo…" at bounding box center [351, 162] width 247 height 187
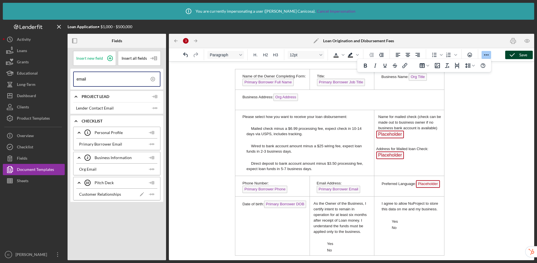
scroll to position [375, 0]
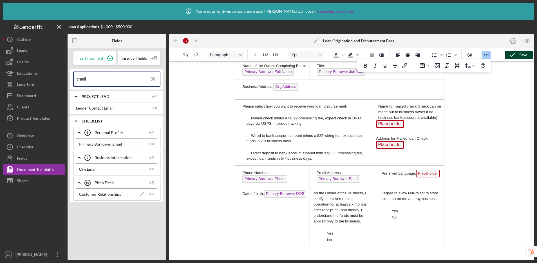
click at [486, 54] on icon "Reveal or hide additional toolbar items" at bounding box center [486, 55] width 7 height 7
click at [488, 56] on icon "Reveal or hide additional toolbar items" at bounding box center [486, 55] width 7 height 7
click at [460, 65] on icon "Page Break" at bounding box center [457, 65] width 7 height 7
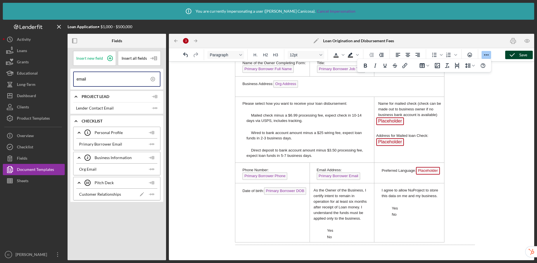
scroll to position [382, 0]
click at [450, 237] on div "Name of the Owner Completing Form: Primary Borrower Full Name Title: Primary Bo…" at bounding box center [351, 156] width 247 height 200
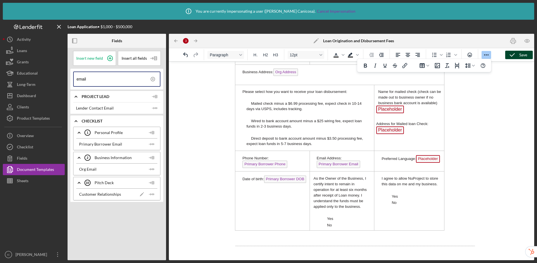
scroll to position [395, 0]
click at [253, 252] on p "Rich Text Area. Press ALT-0 for help." at bounding box center [355, 252] width 240 height 6
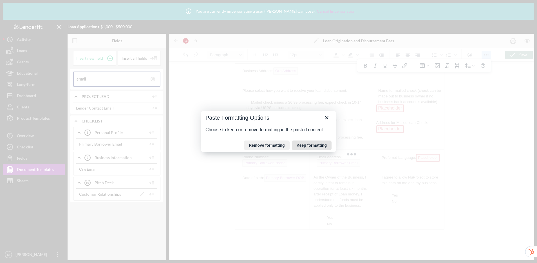
click at [308, 143] on button "Keep formatting" at bounding box center [312, 145] width 40 height 10
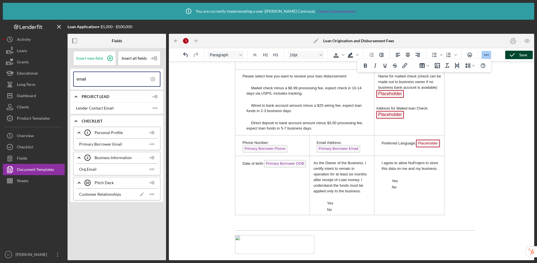
scroll to position [416, 0]
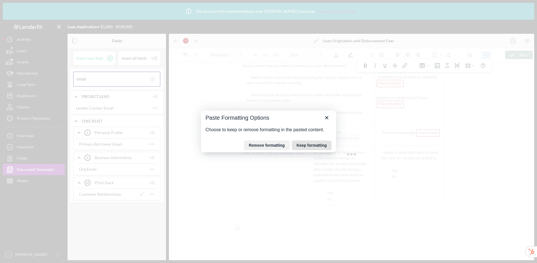
click at [305, 146] on button "Keep formatting" at bounding box center [312, 145] width 40 height 10
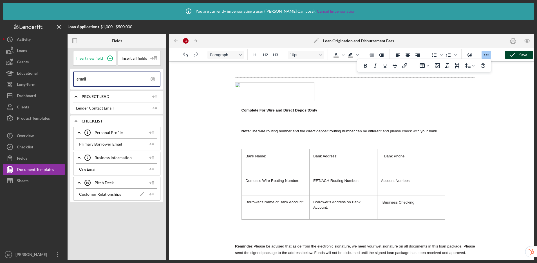
scroll to position [569, 0]
click at [252, 224] on p "Reminder: Please be advised that aside from the electronic signature, we need y…" at bounding box center [355, 240] width 240 height 32
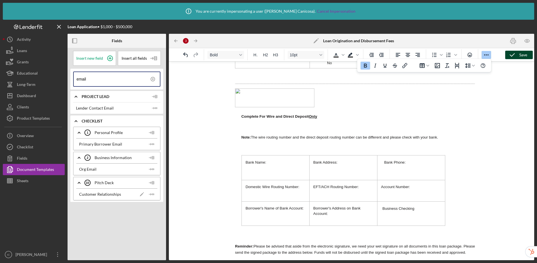
click at [268, 124] on div "Name of the Owner Completing Form: Primary Borrower Full Name Title: Primary Bo…" at bounding box center [351, 69] width 247 height 374
click at [262, 124] on p "Rich Text Area. Press ALT-0 for help." at bounding box center [355, 127] width 240 height 6
click at [264, 144] on p "Rich Text Area. Press ALT-0 for help." at bounding box center [355, 147] width 240 height 6
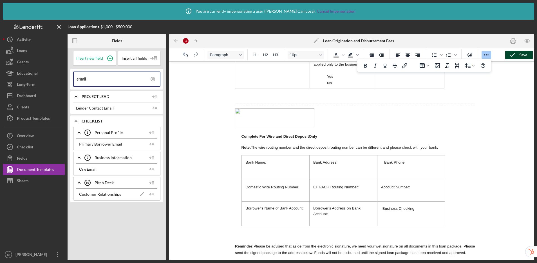
scroll to position [543, 0]
click at [285, 159] on td "Bank Name:" at bounding box center [275, 167] width 68 height 25
click at [463, 190] on div "Bank Name: Bank Address: Bank Phone: Domestic Wire Routing Number: EFT/ACH Rout…" at bounding box center [355, 190] width 240 height 71
click at [256, 231] on p "Reminder: Please be advised that aside from the electronic signature, we need y…" at bounding box center [355, 243] width 240 height 25
click at [235, 244] on span "Reminder:" at bounding box center [244, 246] width 19 height 4
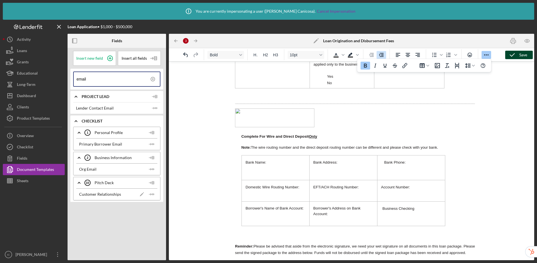
click at [379, 54] on icon "Increase indent" at bounding box center [381, 55] width 5 height 4
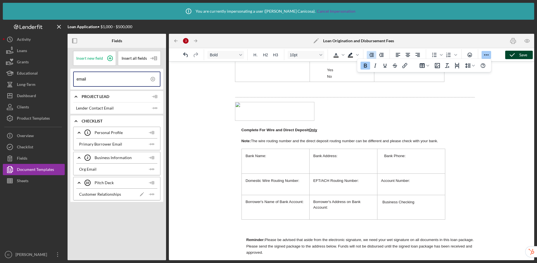
click at [372, 56] on icon "Decrease indent" at bounding box center [371, 55] width 7 height 7
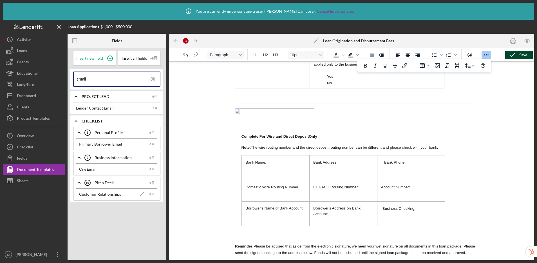
click at [254, 231] on p "Reminder: Please be advised that aside from the electronic signature, we need y…" at bounding box center [355, 243] width 240 height 25
click at [236, 244] on span "Reminder:" at bounding box center [244, 246] width 19 height 4
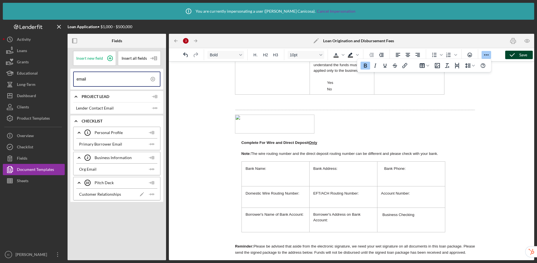
scroll to position [530, 0]
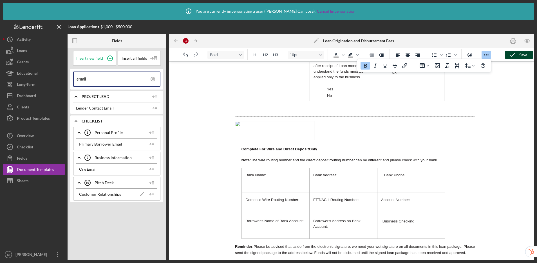
click at [512, 55] on polyline "button" at bounding box center [512, 54] width 5 height 3
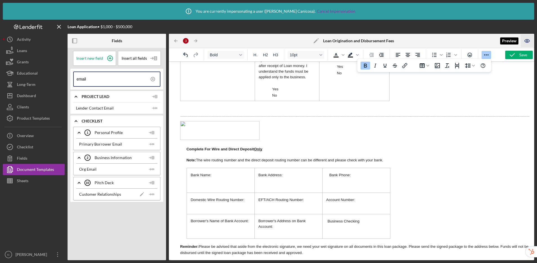
drag, startPoint x: 530, startPoint y: 41, endPoint x: 527, endPoint y: 41, distance: 2.8
click at [530, 41] on icon "button" at bounding box center [527, 41] width 13 height 13
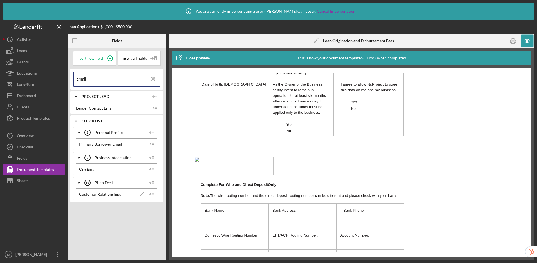
scroll to position [487, 0]
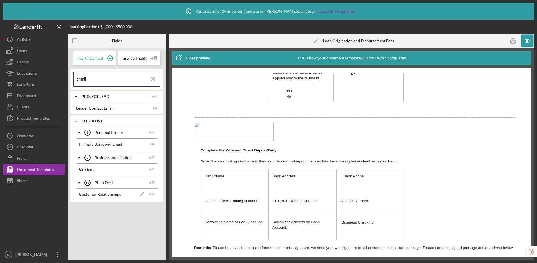
click at [193, 59] on div "Close preview" at bounding box center [198, 57] width 24 height 11
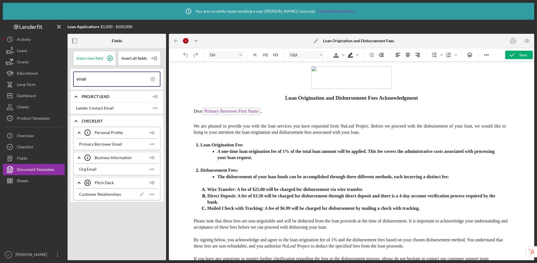
scroll to position [0, 0]
click at [509, 55] on icon "button" at bounding box center [512, 55] width 14 height 14
